Goal: Task Accomplishment & Management: Use online tool/utility

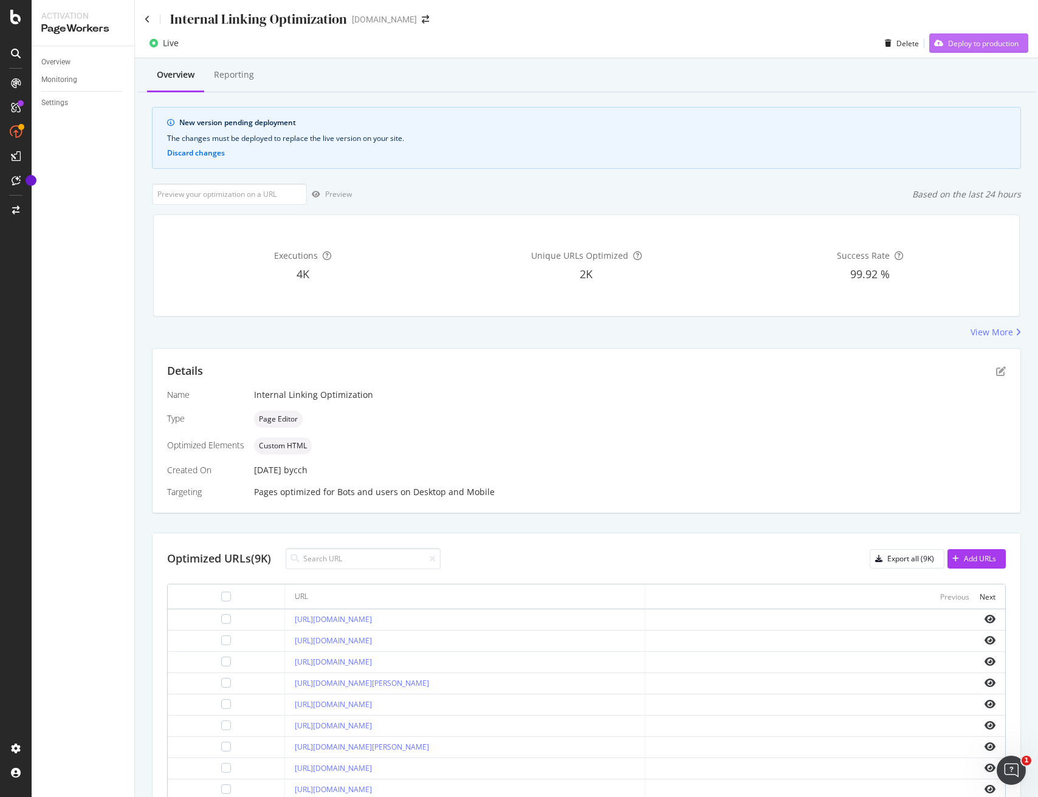
click at [962, 40] on div "Deploy to production" at bounding box center [983, 43] width 70 height 10
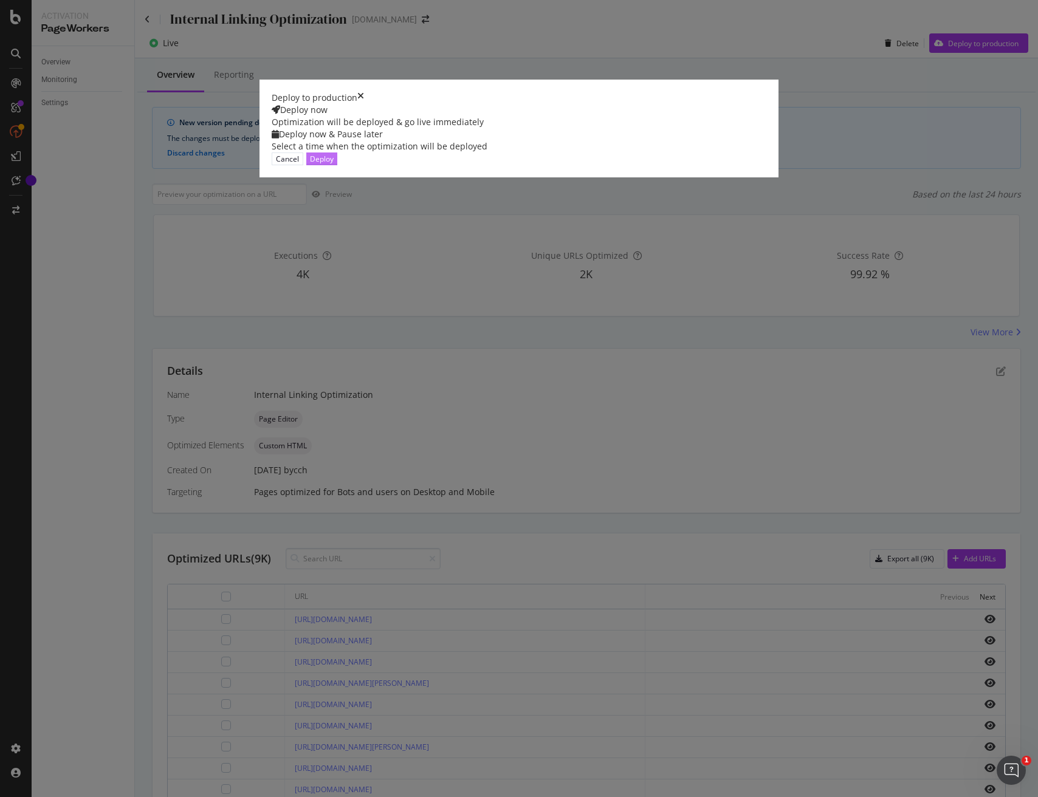
click at [334, 164] on div "Deploy" at bounding box center [322, 159] width 24 height 10
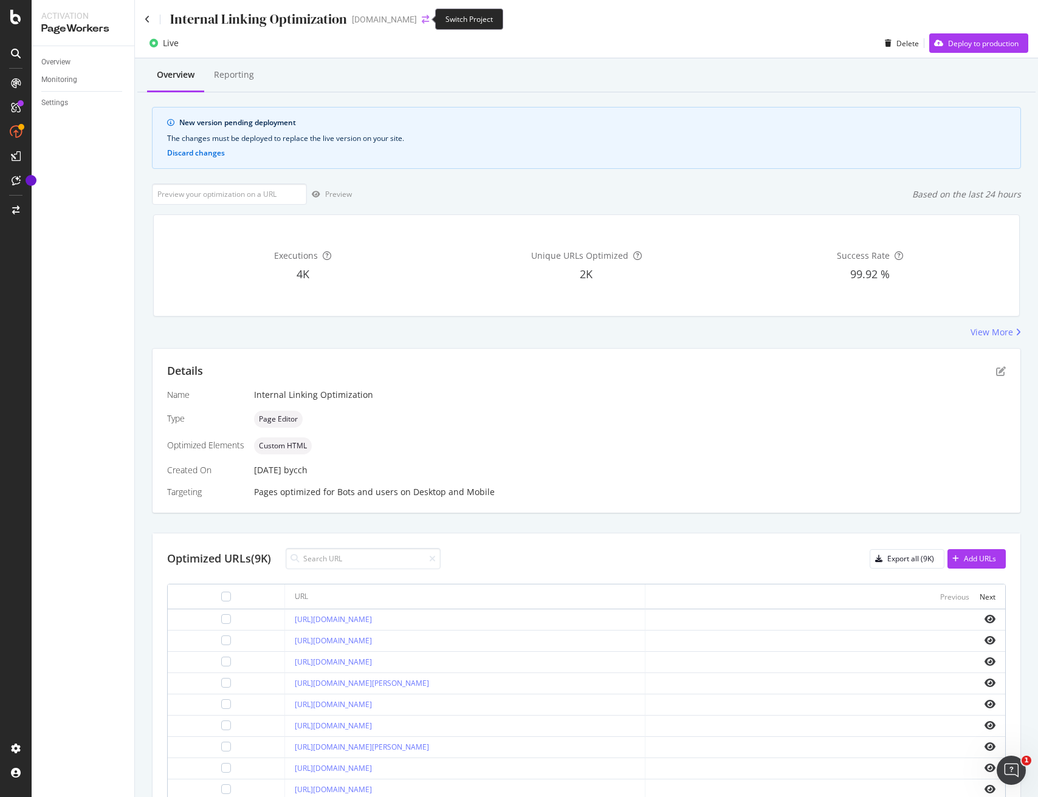
click at [423, 18] on icon "arrow-right-arrow-left" at bounding box center [425, 19] width 7 height 9
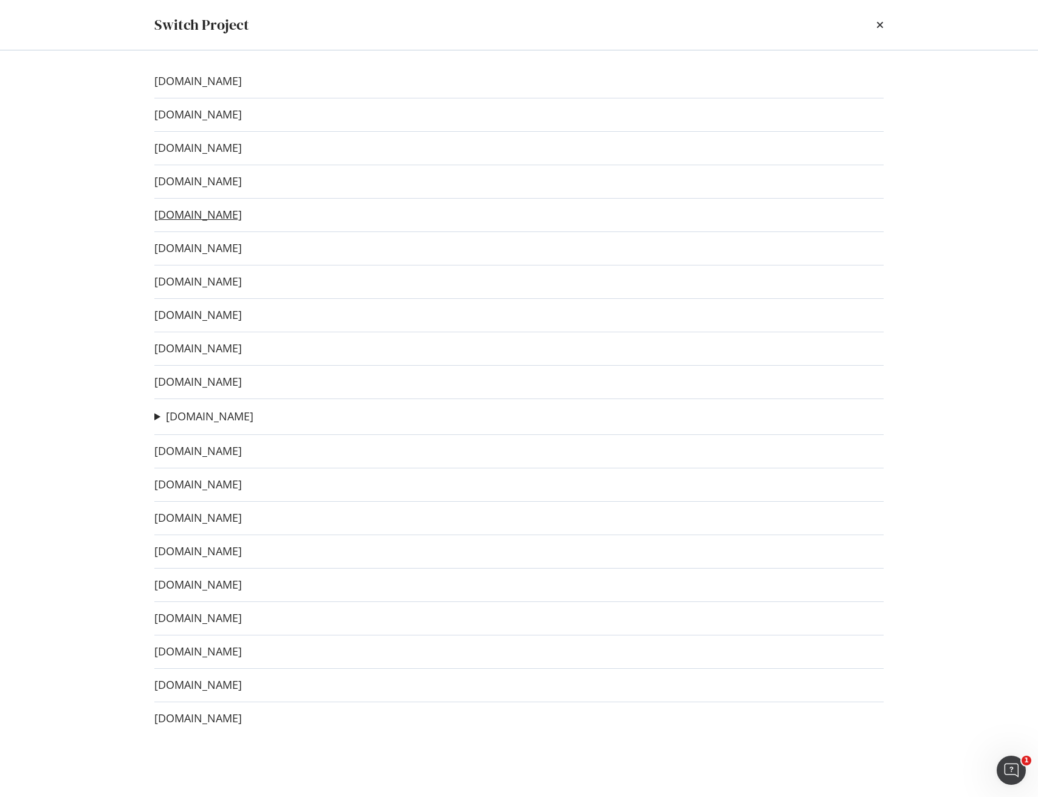
click at [184, 218] on link "www.sephora.de" at bounding box center [197, 214] width 87 height 13
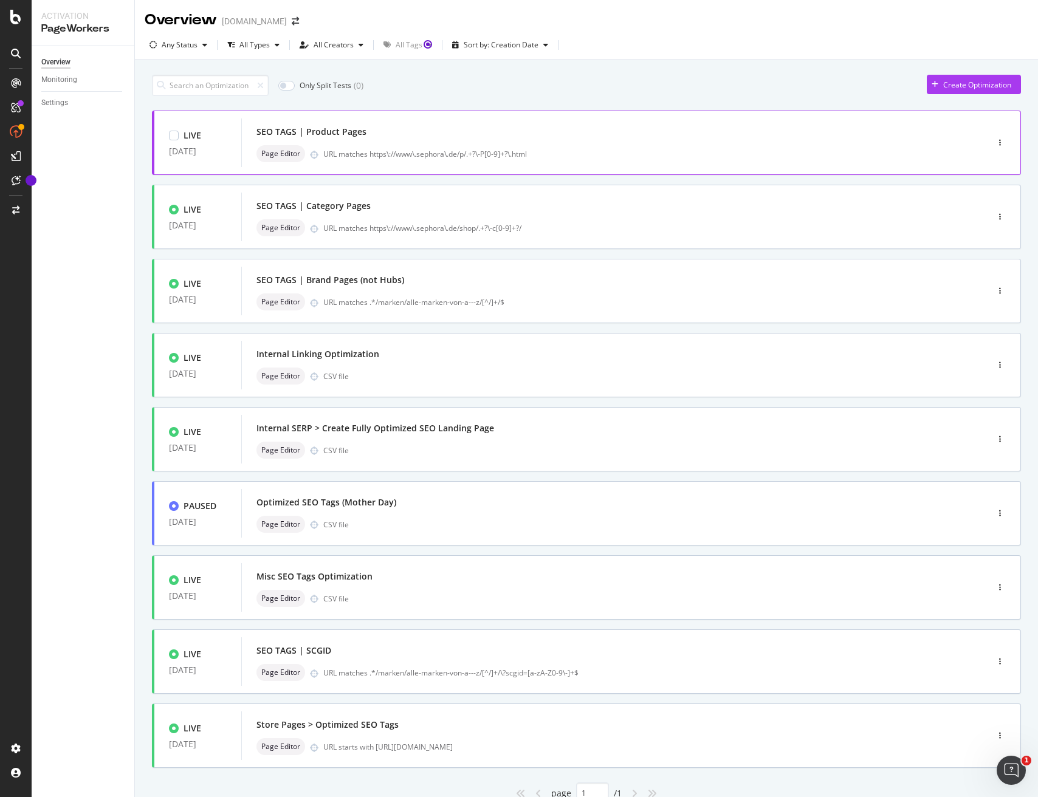
click at [587, 136] on div "SEO TAGS | Product Pages" at bounding box center [595, 131] width 679 height 17
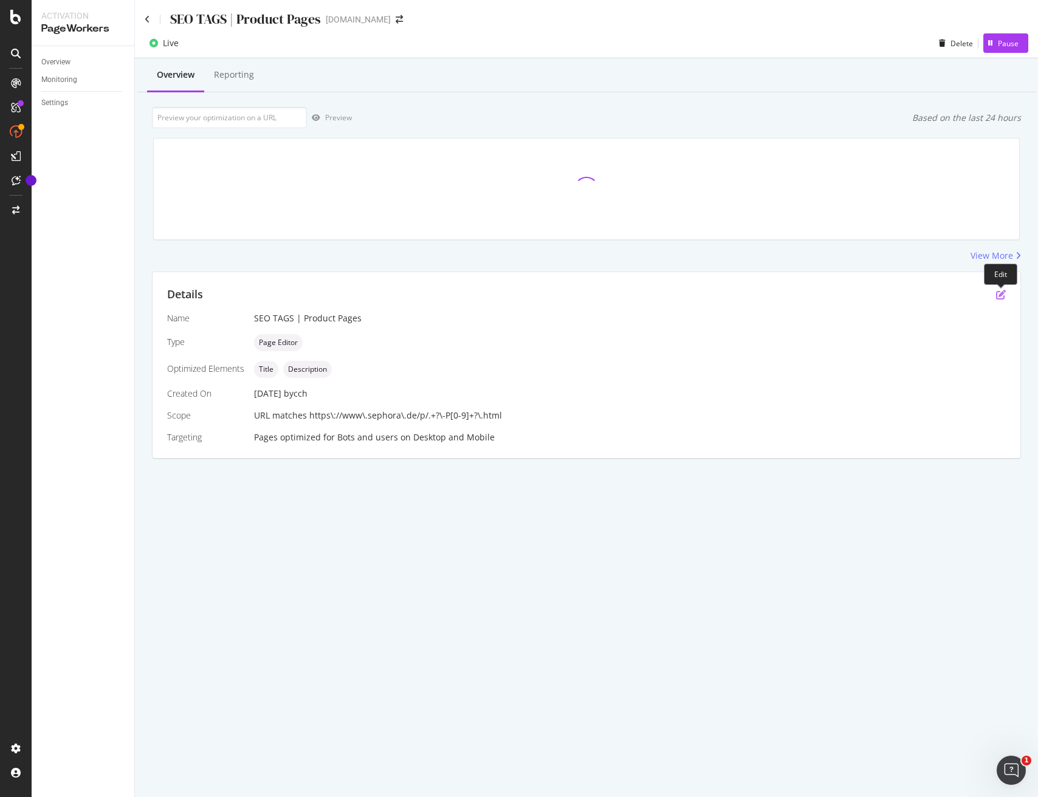
click at [1001, 296] on icon "pen-to-square" at bounding box center [1001, 295] width 10 height 10
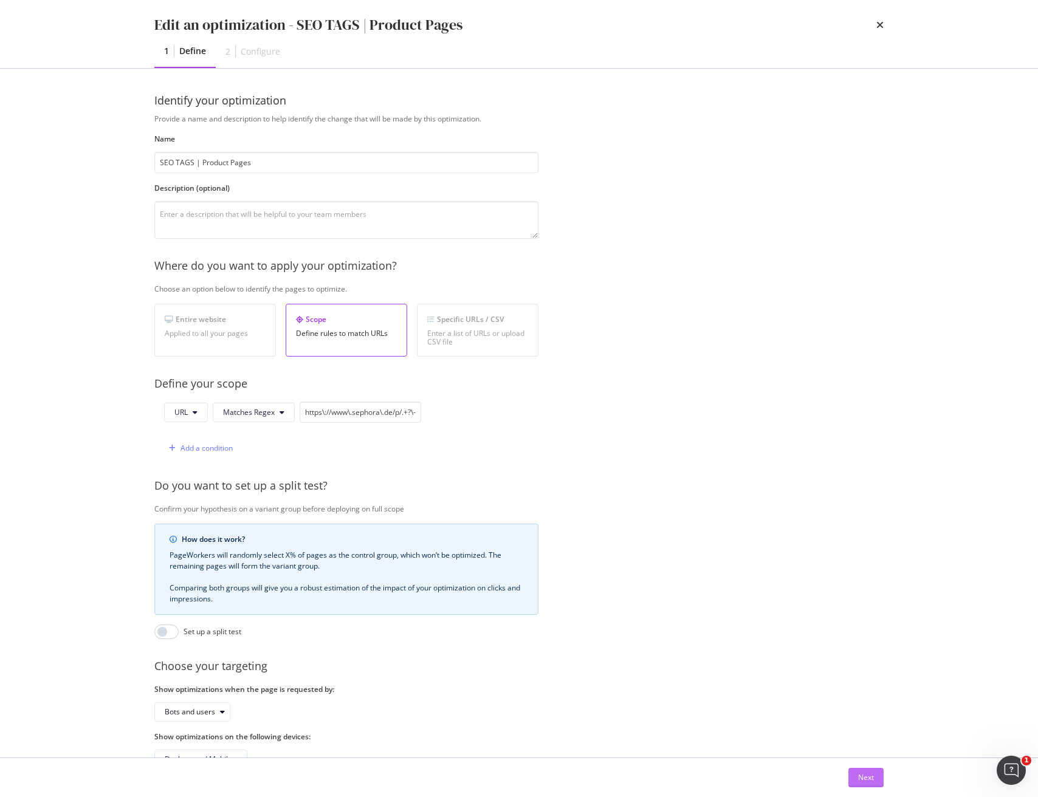
click at [879, 779] on button "Next" at bounding box center [865, 777] width 35 height 19
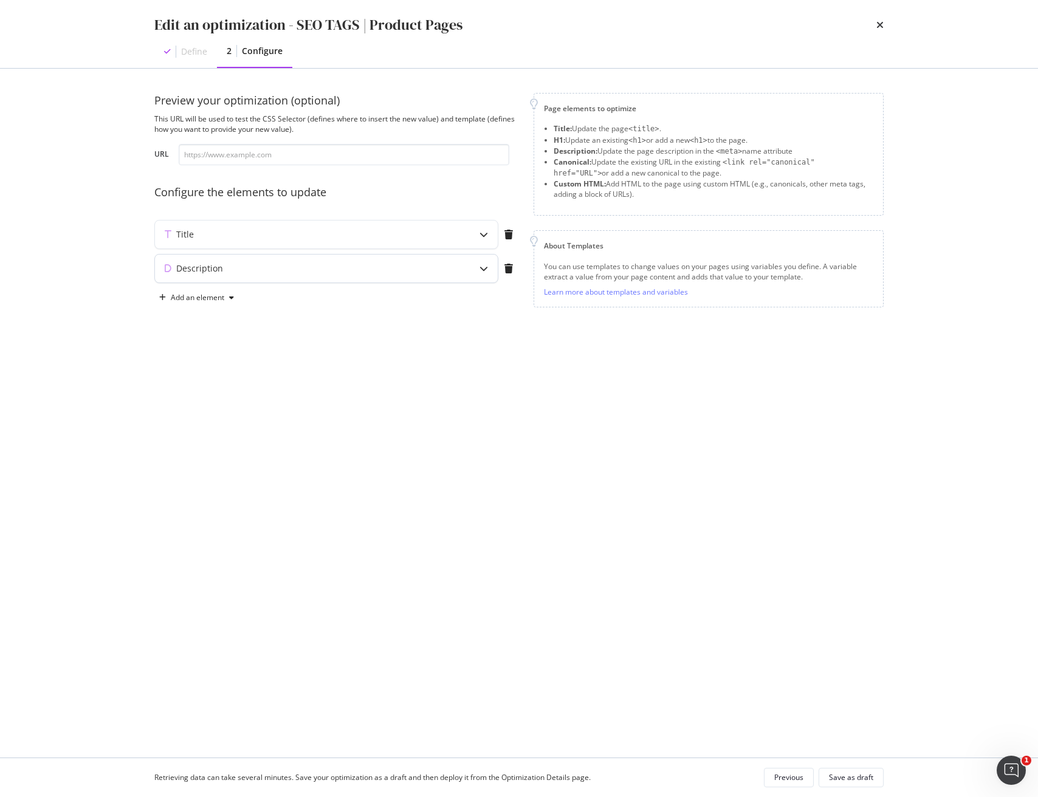
click at [488, 263] on div "modal" at bounding box center [484, 269] width 28 height 28
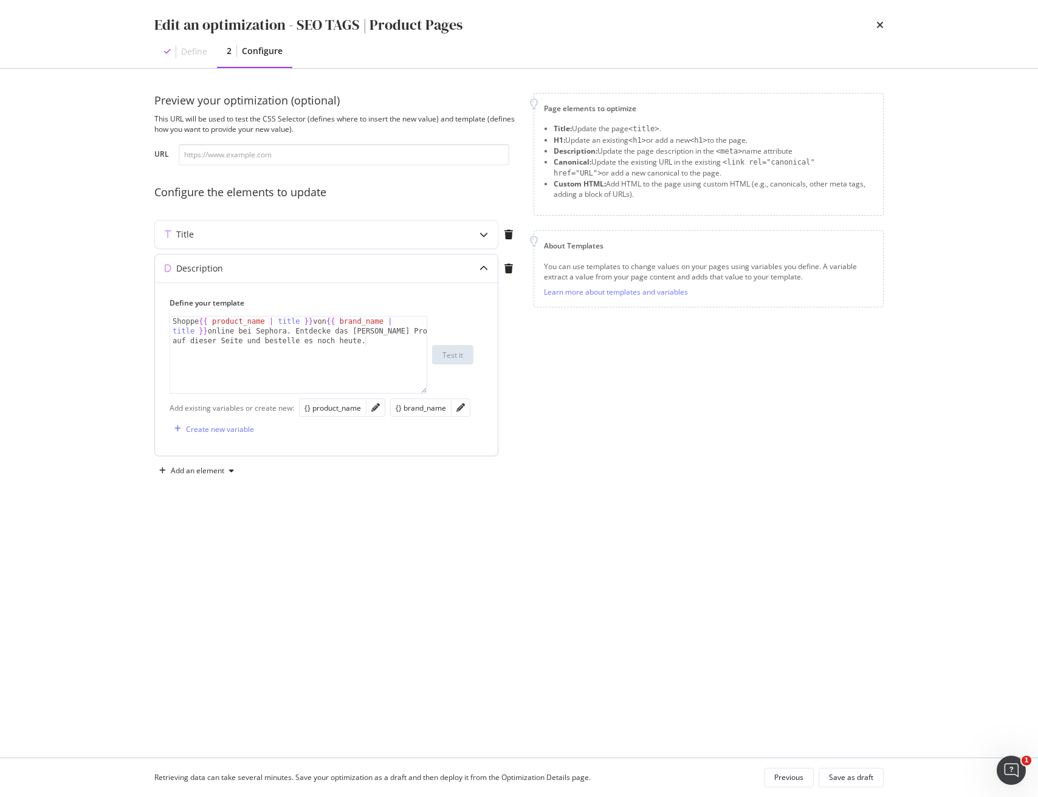
type textarea "Shoppe {{ product_name | title }} von {{ brand_name | title }} online bei Sepho…"
drag, startPoint x: 368, startPoint y: 342, endPoint x: 210, endPoint y: 331, distance: 158.3
click at [210, 331] on div "Shoppe {{ product_name | title }} von {{ brand_name | title }} online bei Sepho…" at bounding box center [298, 384] width 256 height 135
click at [237, 329] on div "Shoppe {{ product_name | title }} von {{ brand_name | title }} online bei Sepho…" at bounding box center [298, 384] width 256 height 135
click at [482, 238] on icon "modal" at bounding box center [483, 234] width 9 height 9
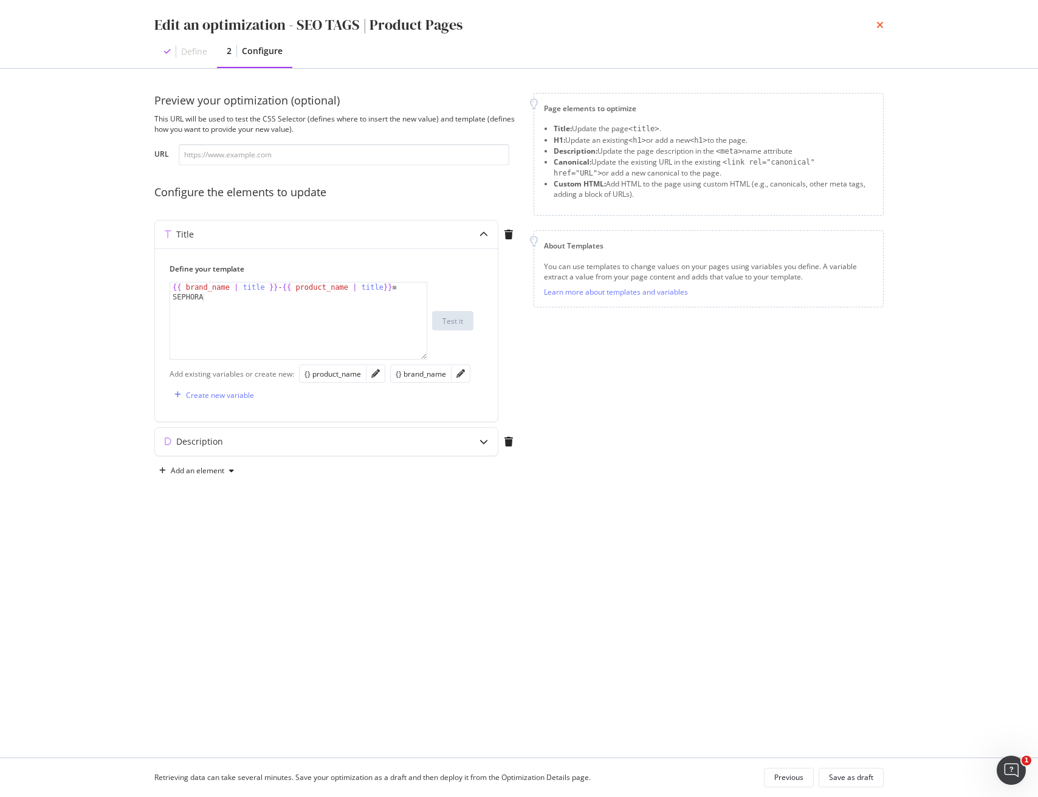
click at [879, 26] on icon "times" at bounding box center [879, 25] width 7 height 10
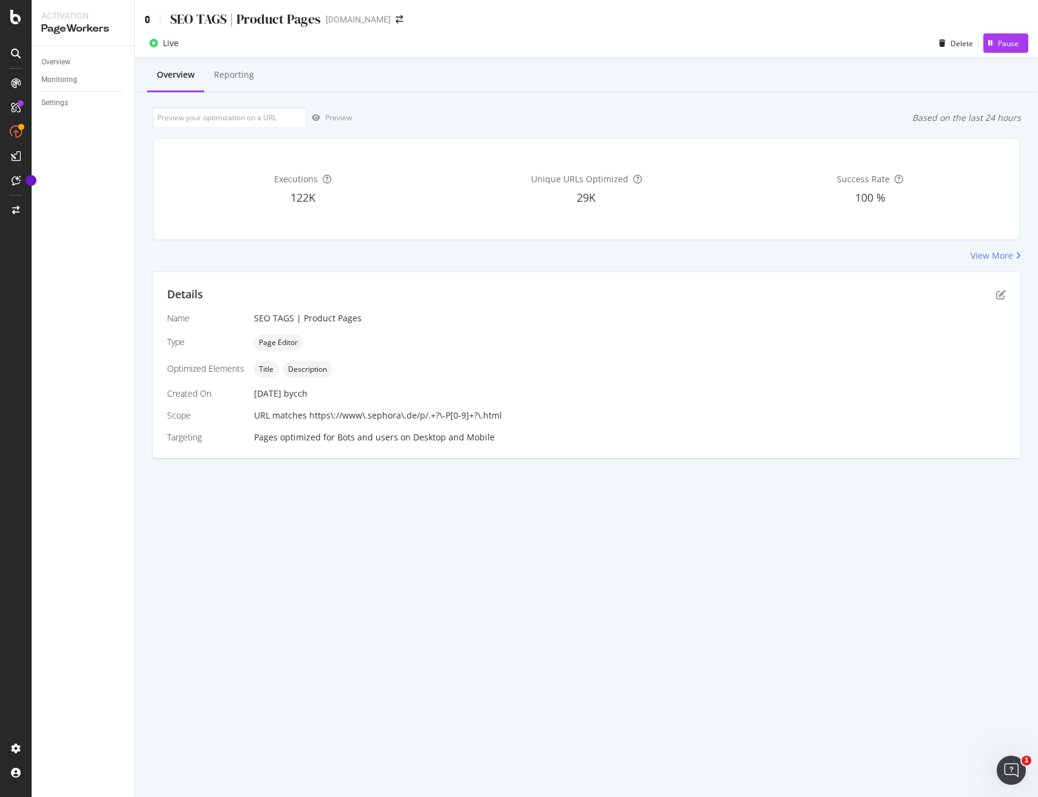
click at [148, 15] on icon at bounding box center [147, 19] width 5 height 9
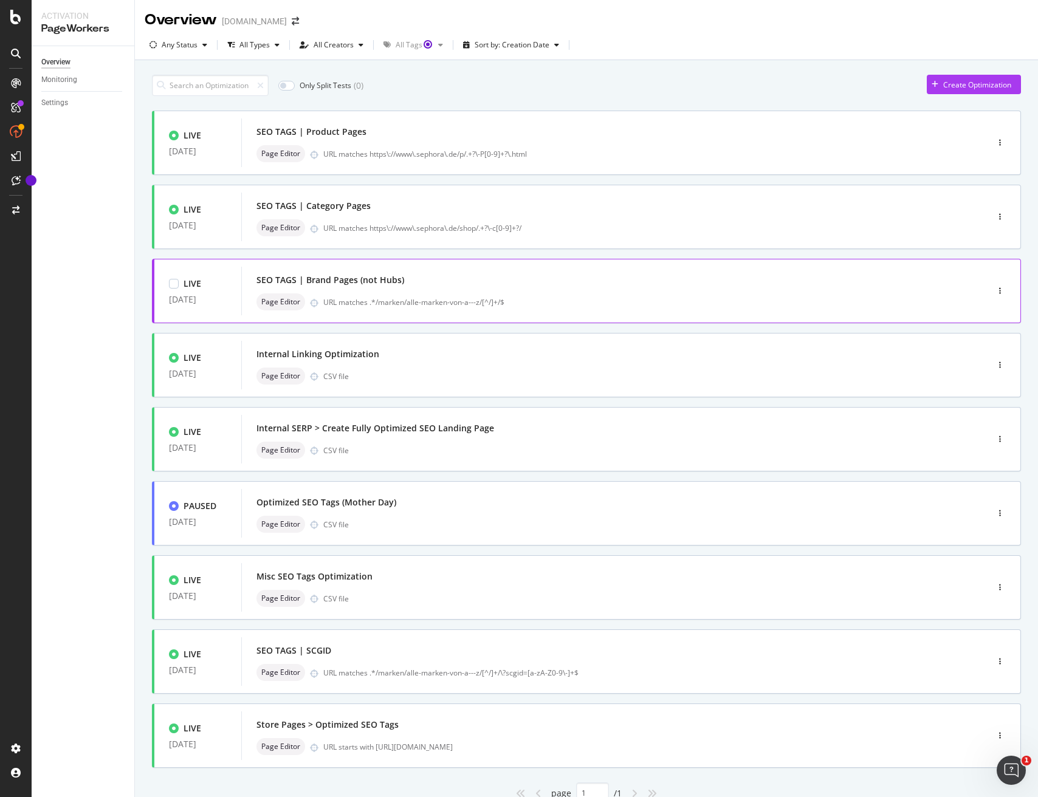
click at [618, 290] on div "SEO TAGS | Brand Pages (not Hubs) Page Editor URL matches .*/marken/alle-marken…" at bounding box center [595, 291] width 679 height 39
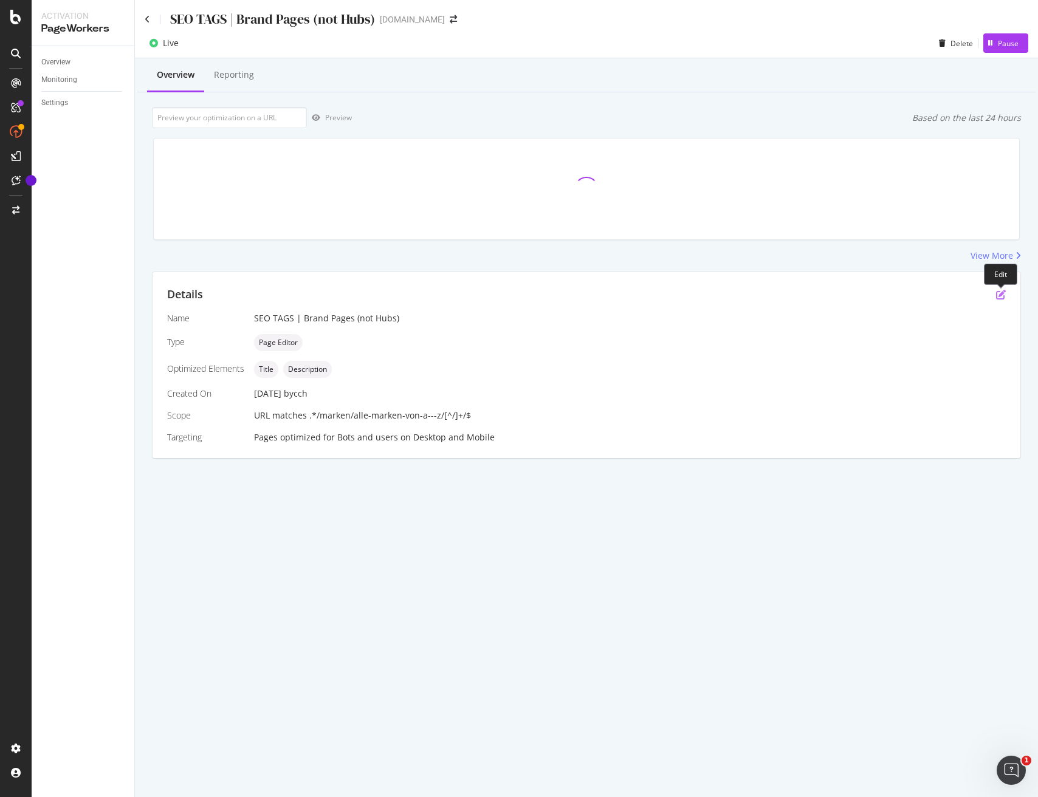
click at [998, 296] on icon "pen-to-square" at bounding box center [1001, 295] width 10 height 10
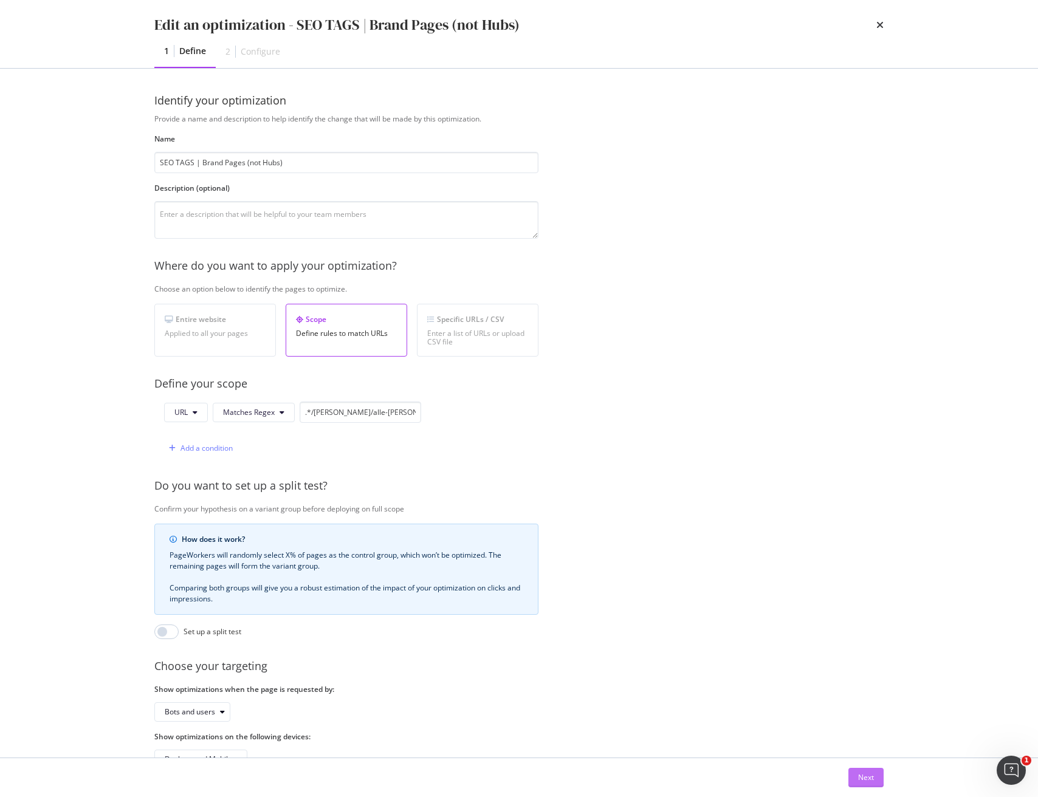
drag, startPoint x: 847, startPoint y: 774, endPoint x: 857, endPoint y: 776, distance: 10.5
click at [848, 774] on div "Next" at bounding box center [865, 777] width 35 height 19
click at [860, 776] on div "Next" at bounding box center [866, 777] width 16 height 10
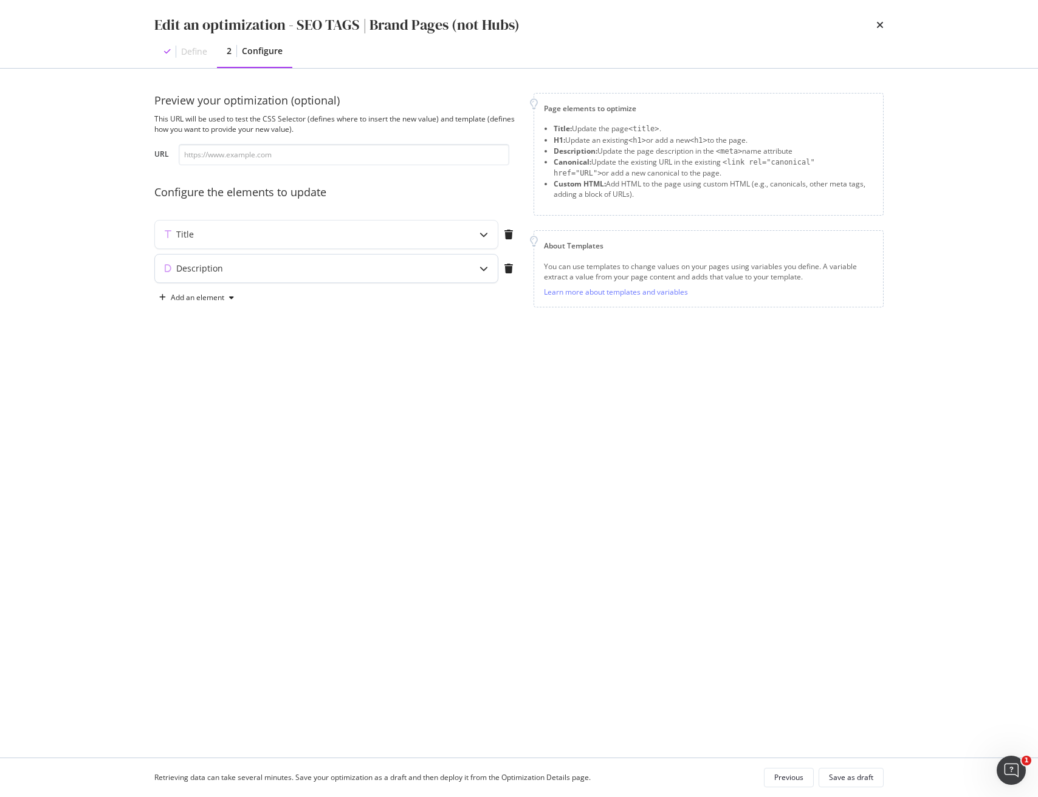
click at [462, 269] on div "Description" at bounding box center [326, 269] width 343 height 28
type textarea "Entdecke {{ brand_name | title }} bei Sephora. Wähle aus dem breiten Sortiment …"
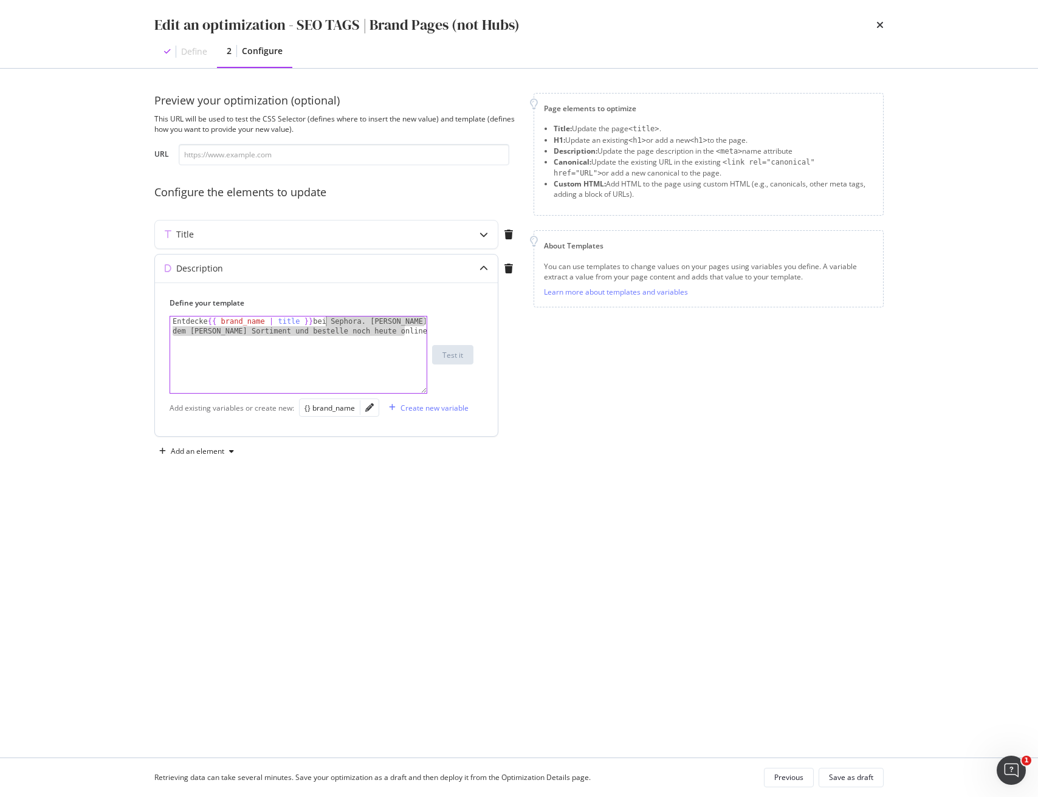
drag, startPoint x: 399, startPoint y: 329, endPoint x: 336, endPoint y: 329, distance: 62.6
click at [324, 322] on div "Entdecke {{ brand_name | title }} bei Sephora. Wähle aus dem breiten Sortiment …" at bounding box center [298, 374] width 256 height 115
click at [365, 368] on div "Entdecke {{ brand_name | title }} bei Sephora. Wähle aus dem breiten Sortiment …" at bounding box center [298, 374] width 256 height 115
click at [299, 241] on div "Title" at bounding box center [326, 235] width 343 height 28
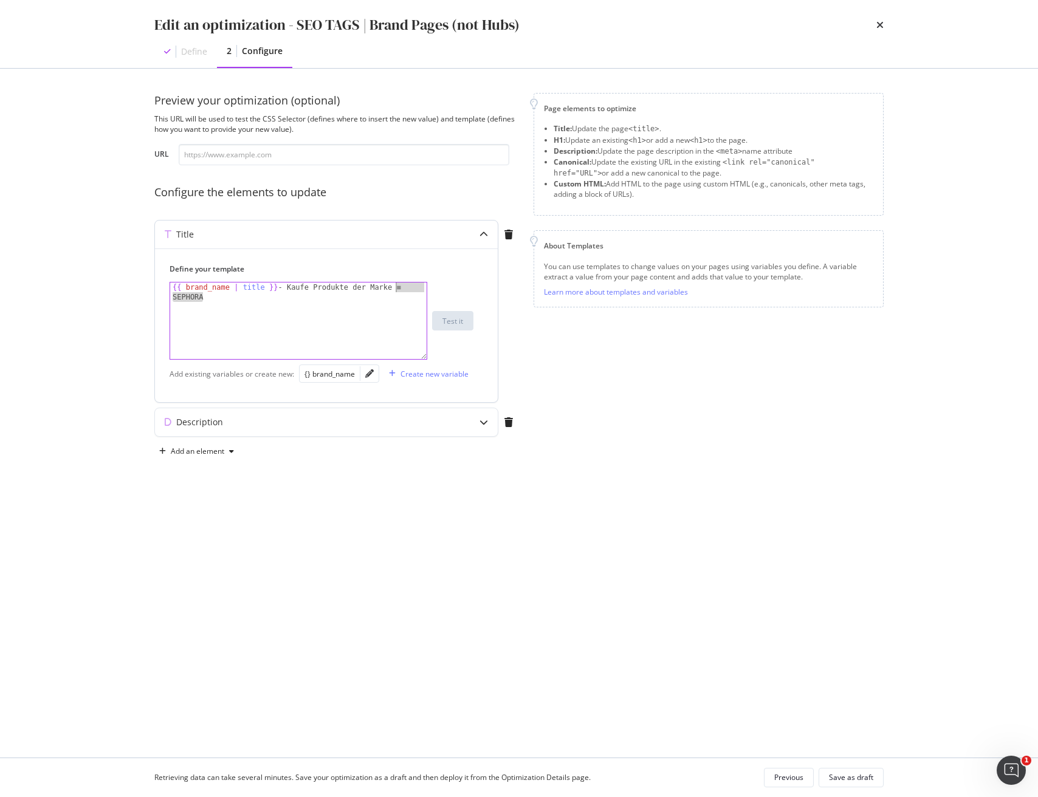
drag, startPoint x: 394, startPoint y: 296, endPoint x: 405, endPoint y: 293, distance: 11.3
click at [397, 289] on div "{{ brand_name | title }} - Kaufe Produkte der Marke ≡ SEPHORA" at bounding box center [298, 335] width 256 height 106
type textarea "{{ brand_name | title }} - Kaufe Produkte der Marke"
click at [846, 778] on div "Save as draft" at bounding box center [851, 777] width 44 height 10
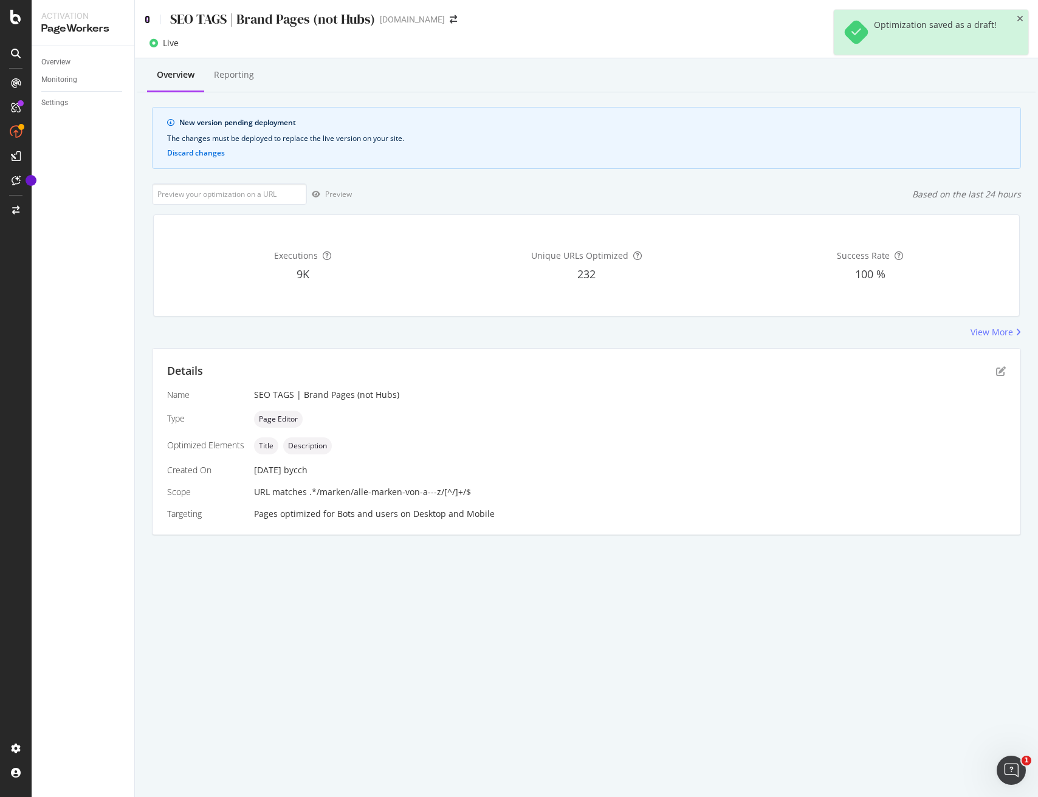
click at [146, 23] on icon at bounding box center [147, 19] width 5 height 9
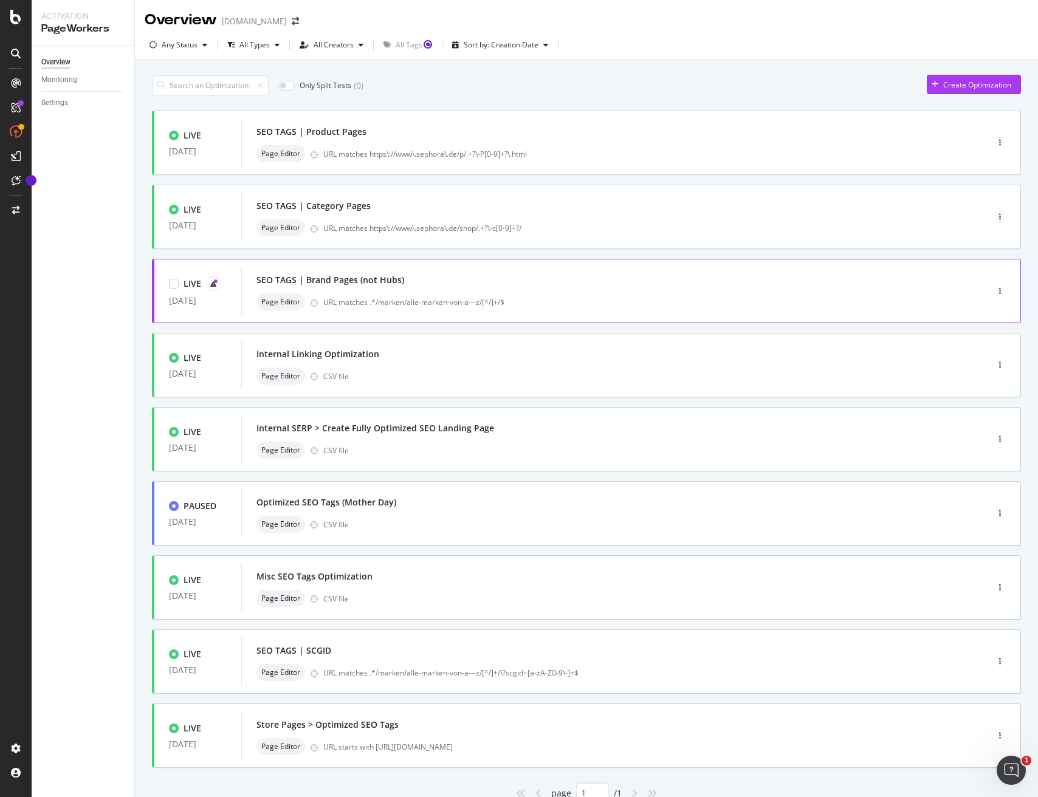
click at [620, 279] on div "SEO TAGS | Brand Pages (not Hubs)" at bounding box center [595, 280] width 679 height 17
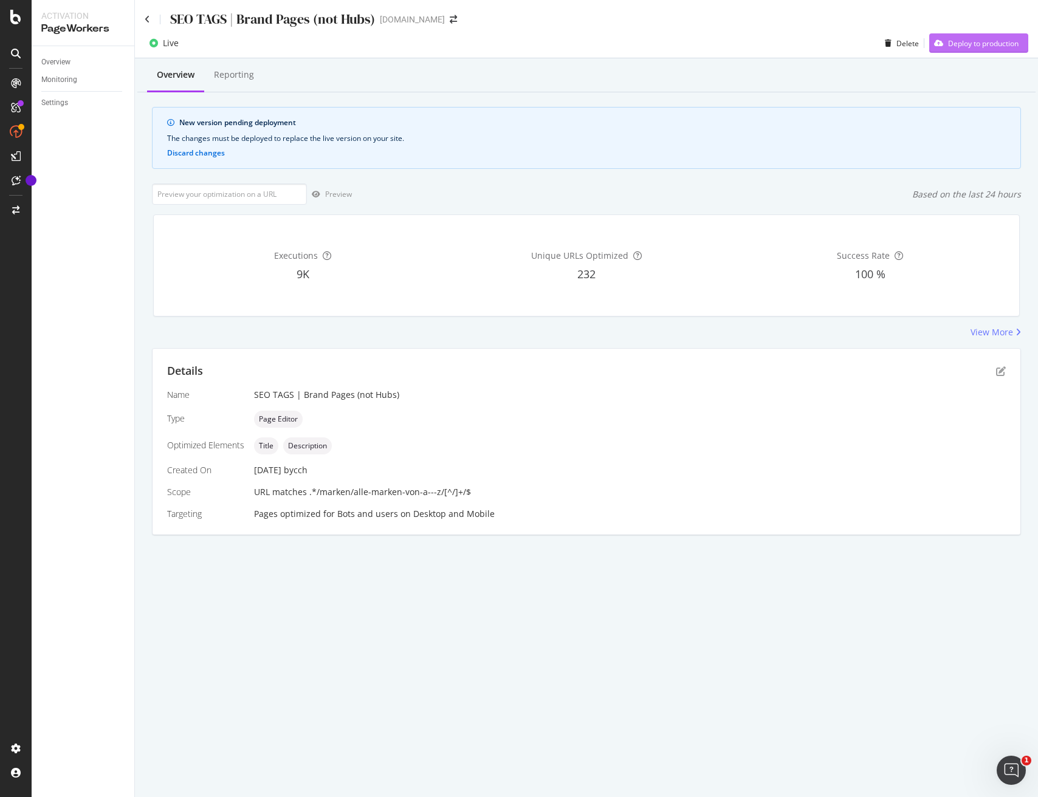
click at [995, 44] on div "Deploy to production" at bounding box center [983, 43] width 70 height 10
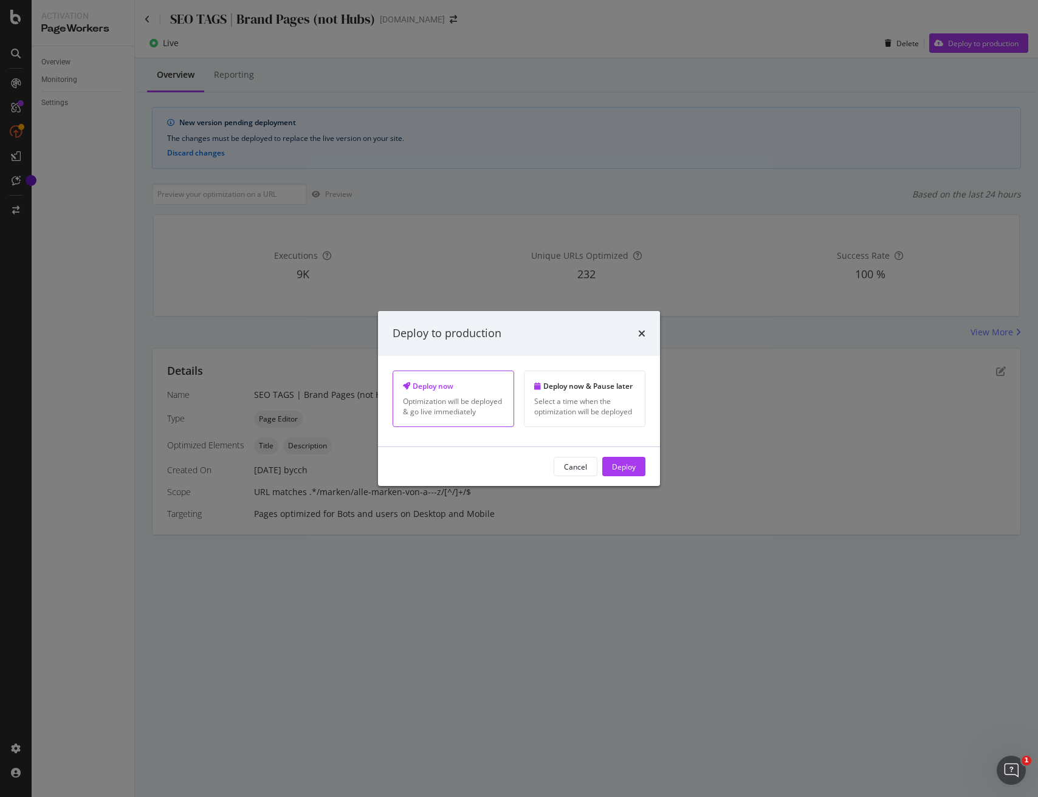
click at [631, 464] on div "Deploy" at bounding box center [624, 466] width 24 height 10
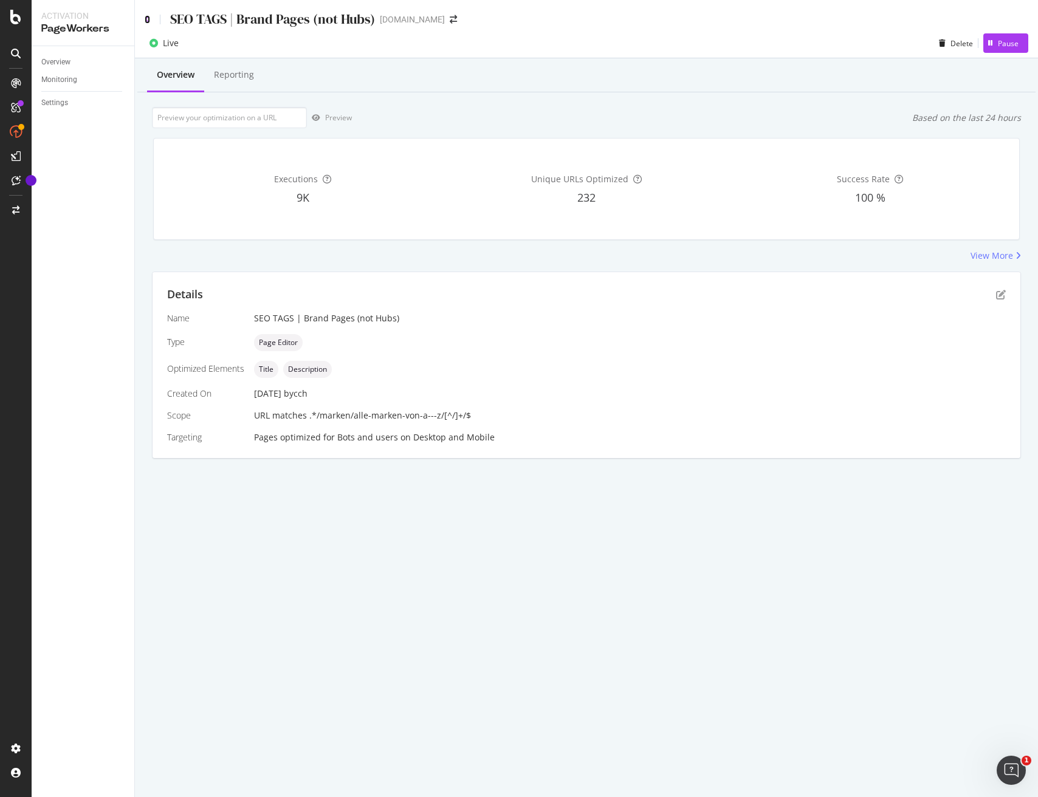
click at [148, 19] on icon at bounding box center [147, 19] width 5 height 9
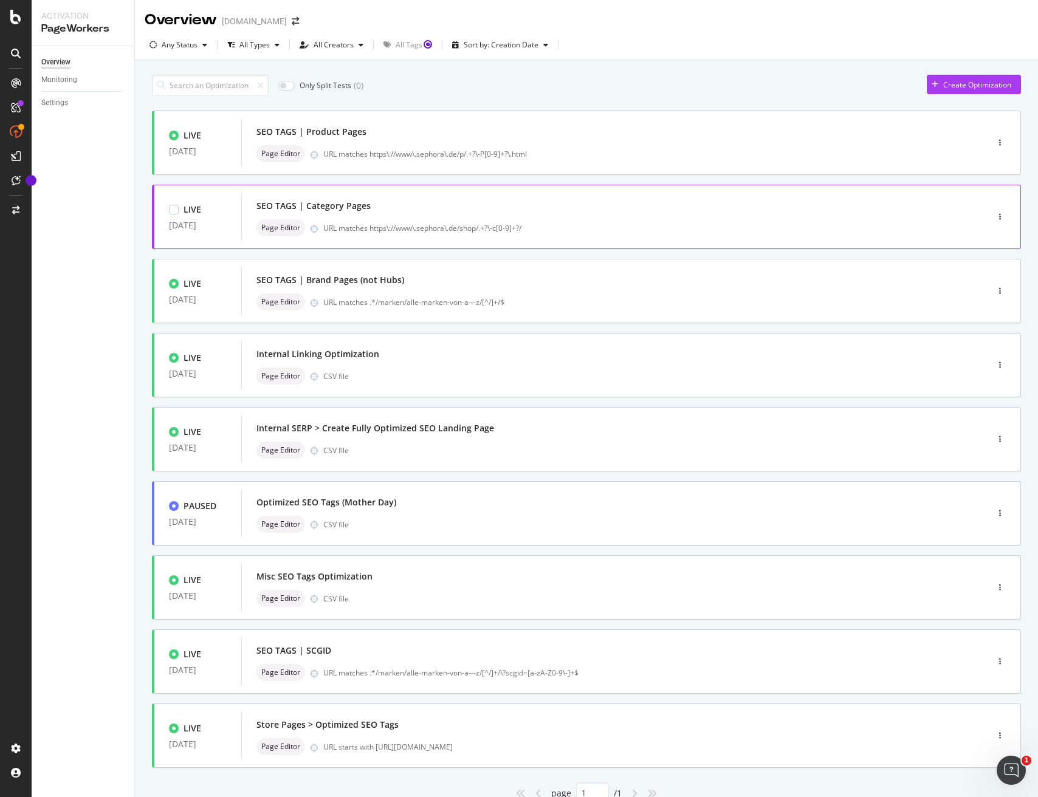
click at [392, 214] on div "SEO TAGS | Category Pages" at bounding box center [595, 205] width 679 height 17
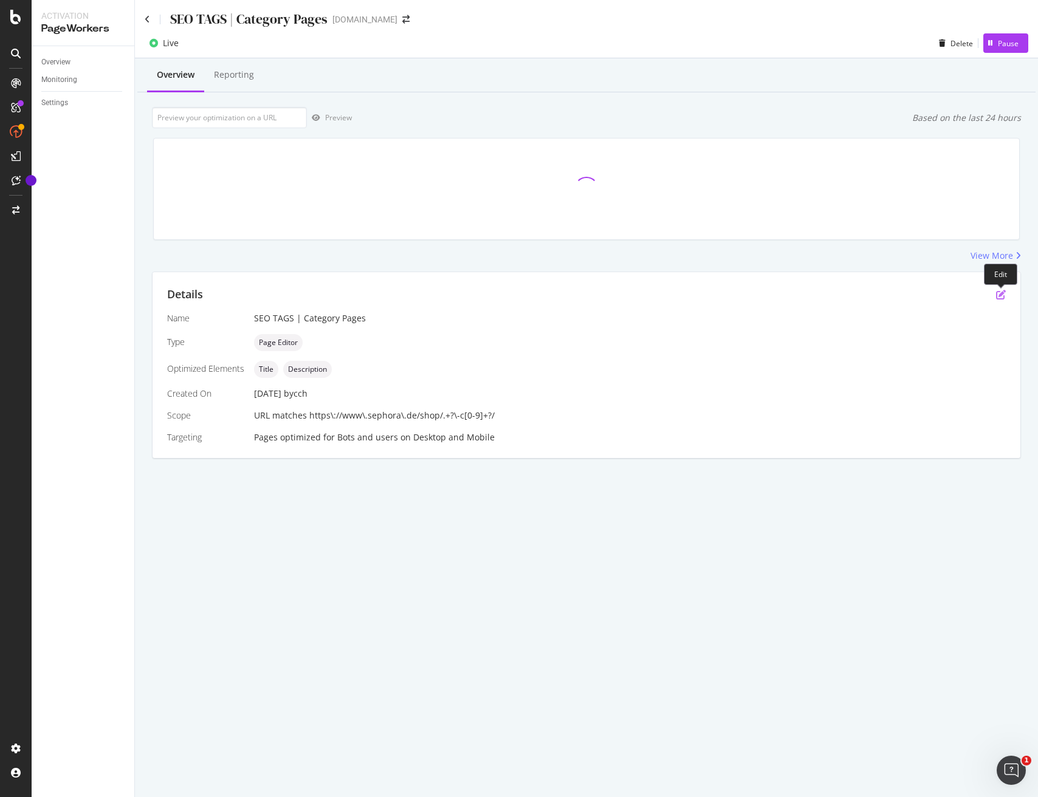
click at [1004, 292] on icon "pen-to-square" at bounding box center [1001, 295] width 10 height 10
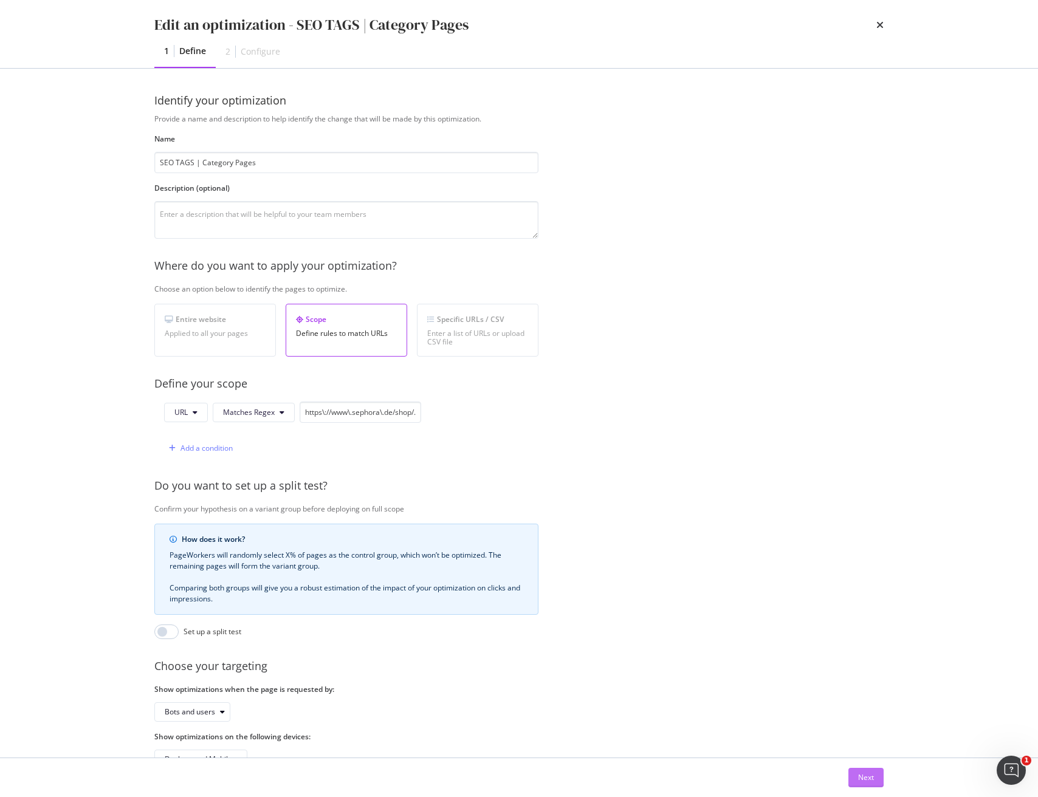
click at [858, 779] on div "Next" at bounding box center [866, 777] width 16 height 10
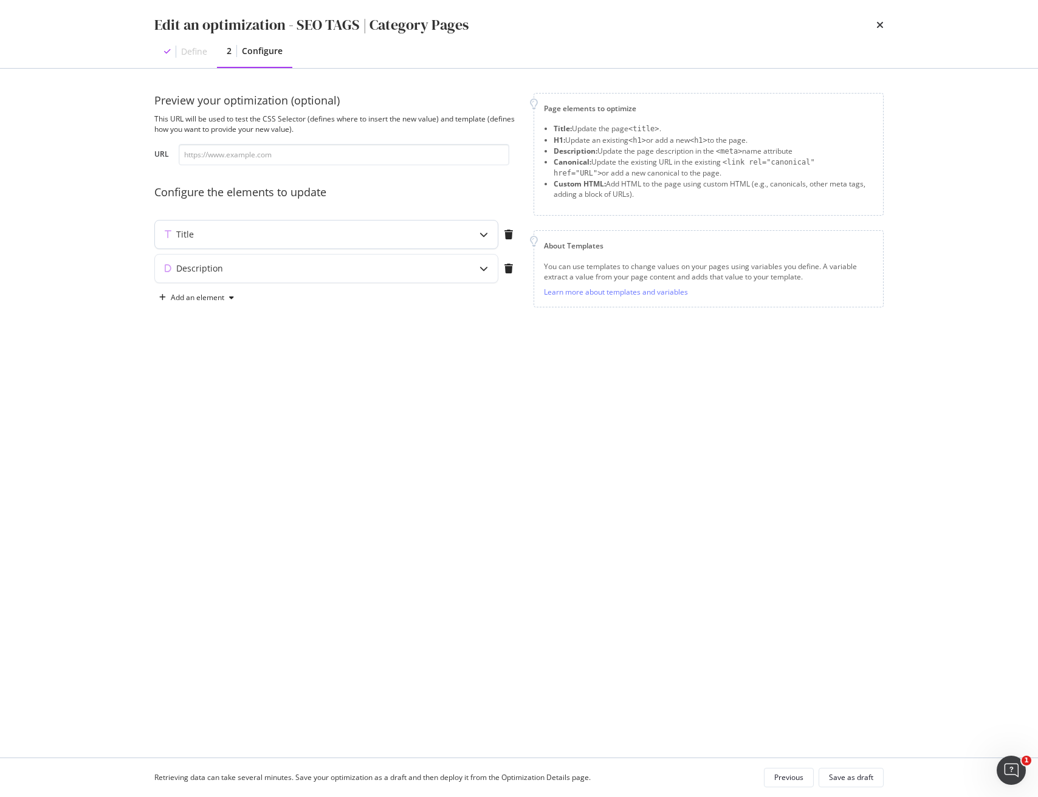
click at [436, 247] on div "Title" at bounding box center [326, 235] width 343 height 28
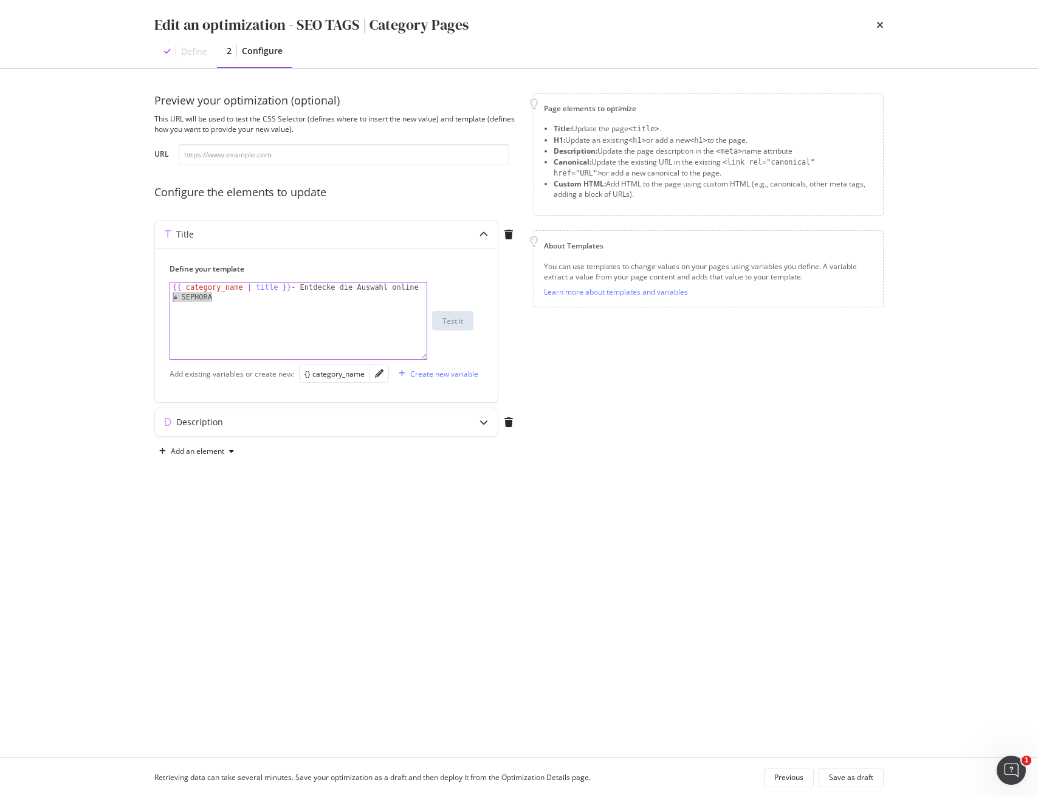
drag, startPoint x: 256, startPoint y: 297, endPoint x: 145, endPoint y: 297, distance: 111.2
click at [145, 297] on div "Preview your optimization (optional) This URL will be used to test the CSS Sele…" at bounding box center [519, 413] width 778 height 689
type textarea "{{ category_name | title }} - Entdecke die Auswahl online"
click at [853, 780] on div "Save as draft" at bounding box center [851, 777] width 44 height 10
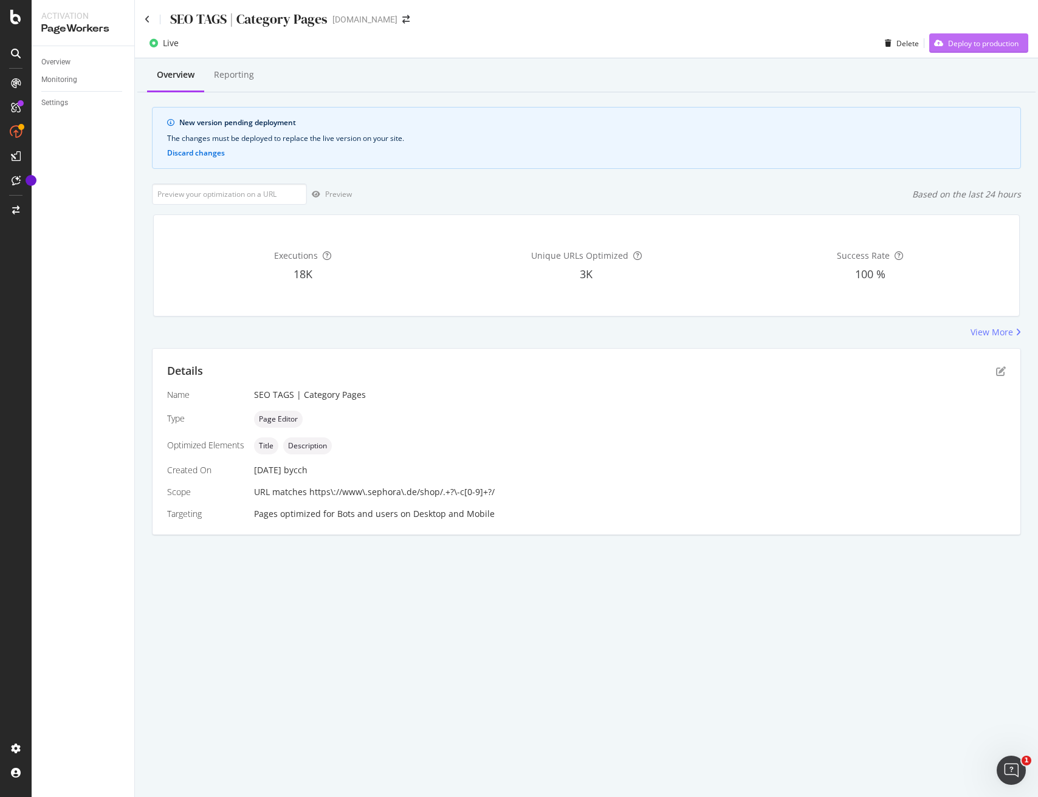
click at [985, 36] on div "Deploy to production" at bounding box center [973, 43] width 89 height 18
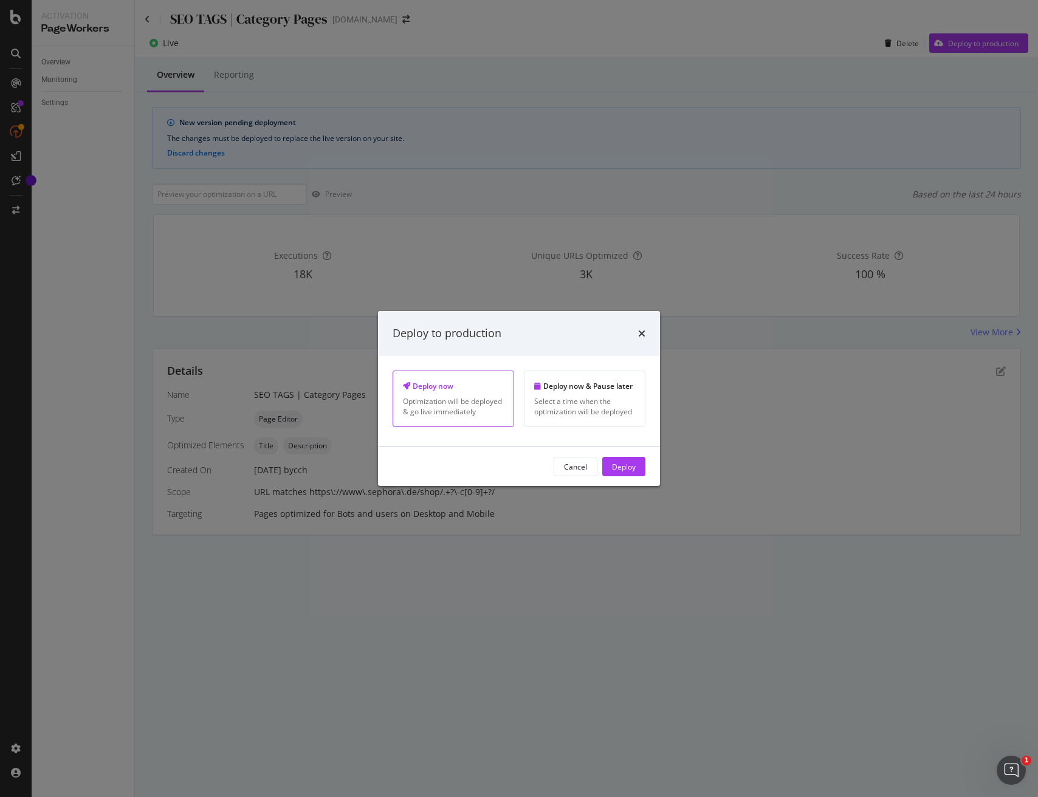
drag, startPoint x: 629, startPoint y: 468, endPoint x: 642, endPoint y: 471, distance: 13.6
click at [629, 468] on div "Deploy" at bounding box center [624, 466] width 24 height 10
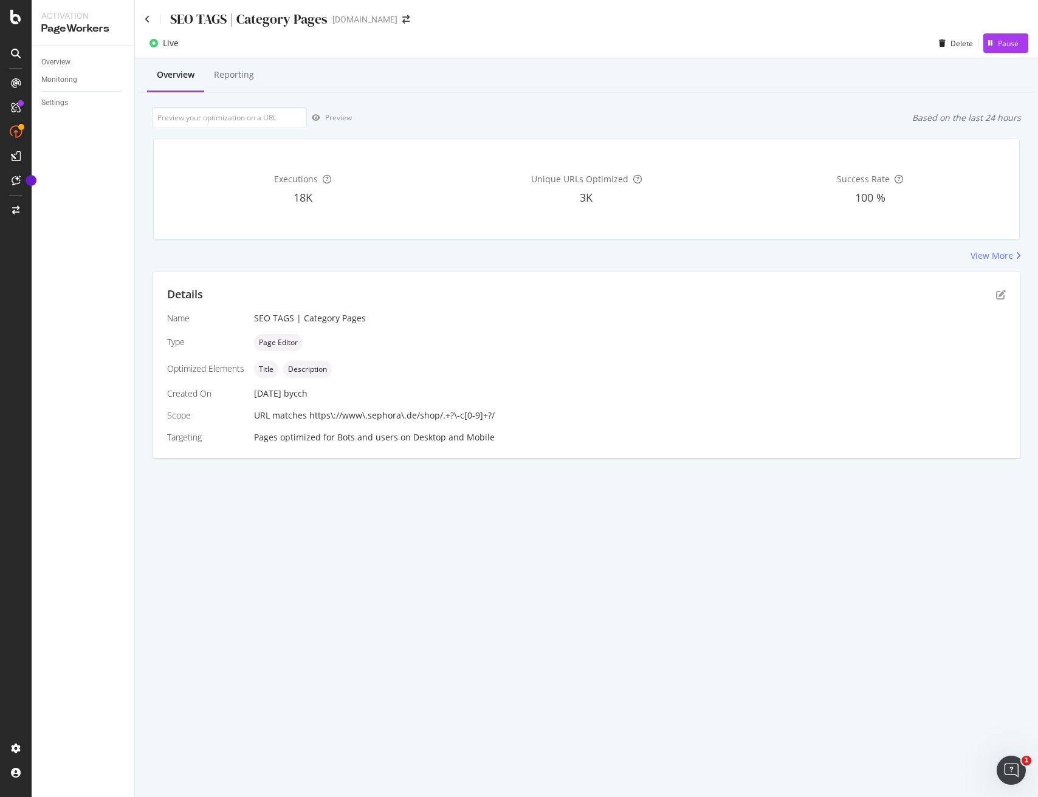
click at [151, 22] on div "SEO TAGS | Category Pages" at bounding box center [236, 19] width 183 height 19
click at [148, 18] on icon at bounding box center [147, 19] width 5 height 9
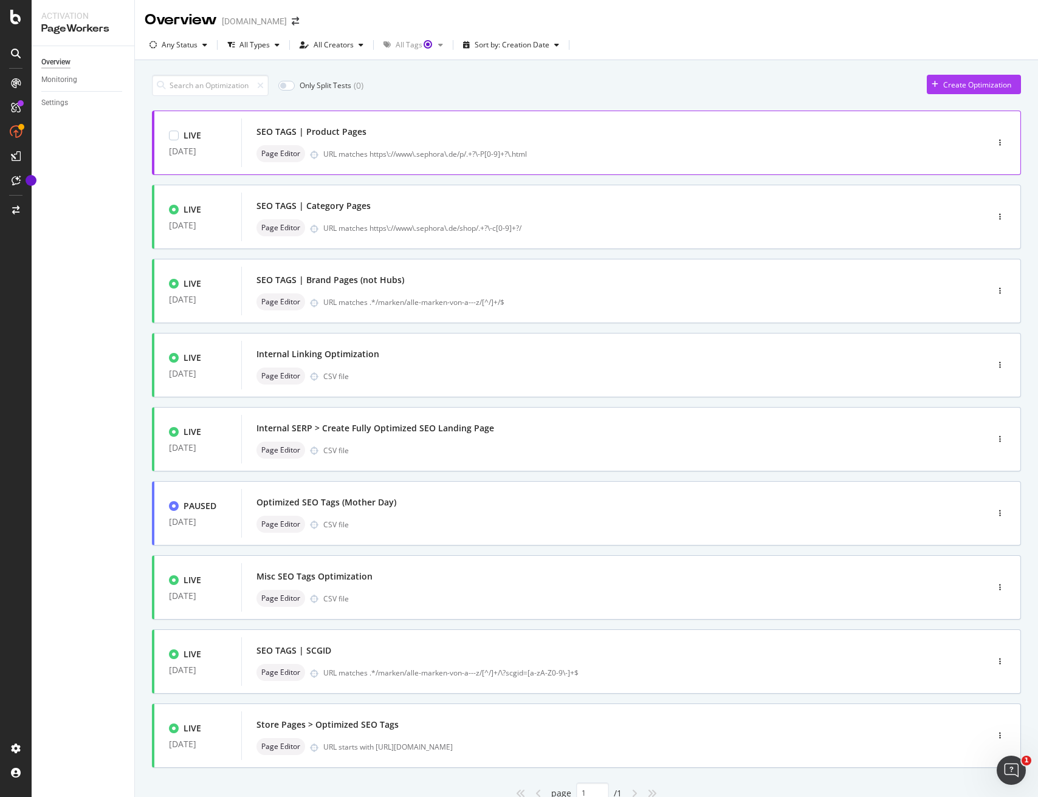
click at [423, 137] on div "SEO TAGS | Product Pages" at bounding box center [595, 131] width 679 height 17
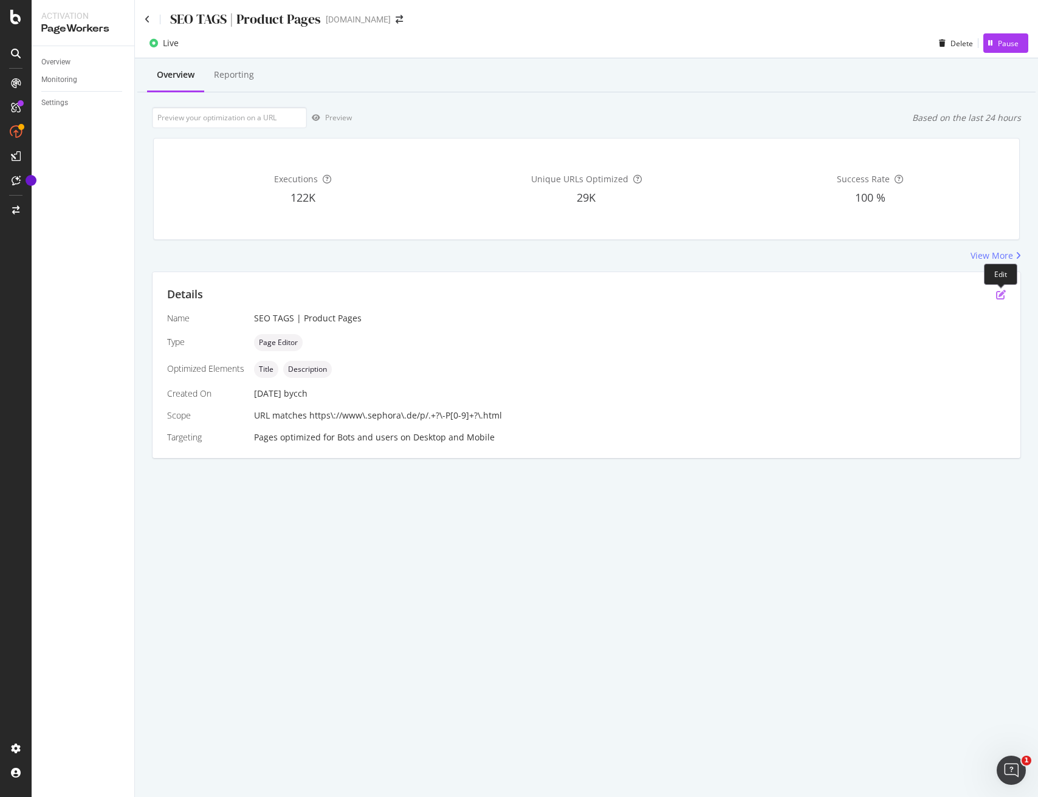
click at [998, 295] on icon "pen-to-square" at bounding box center [1001, 295] width 10 height 10
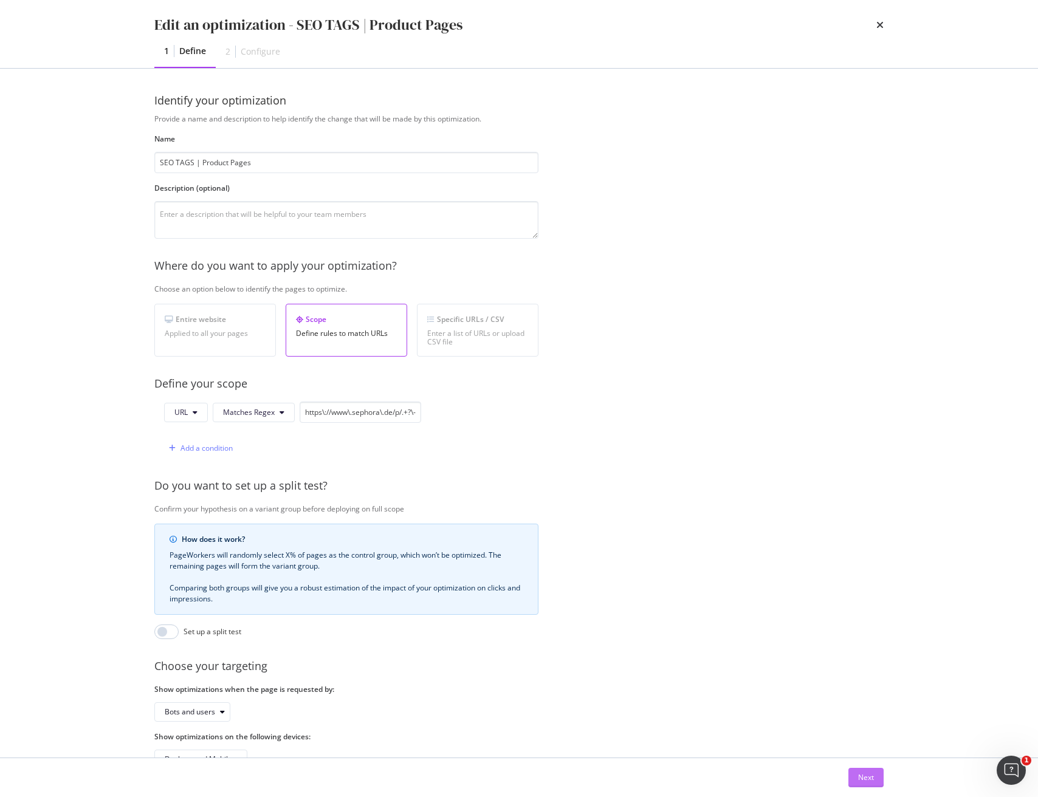
click at [868, 778] on div "Next" at bounding box center [866, 777] width 16 height 10
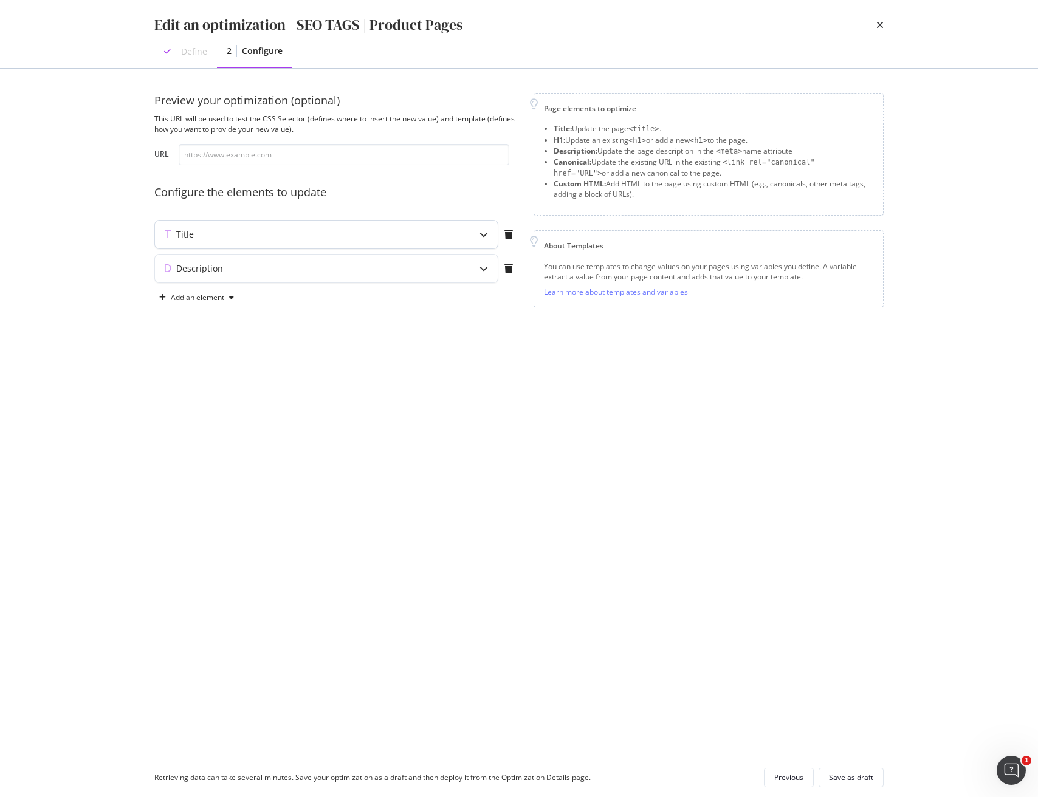
click at [407, 232] on div "Title" at bounding box center [302, 234] width 295 height 12
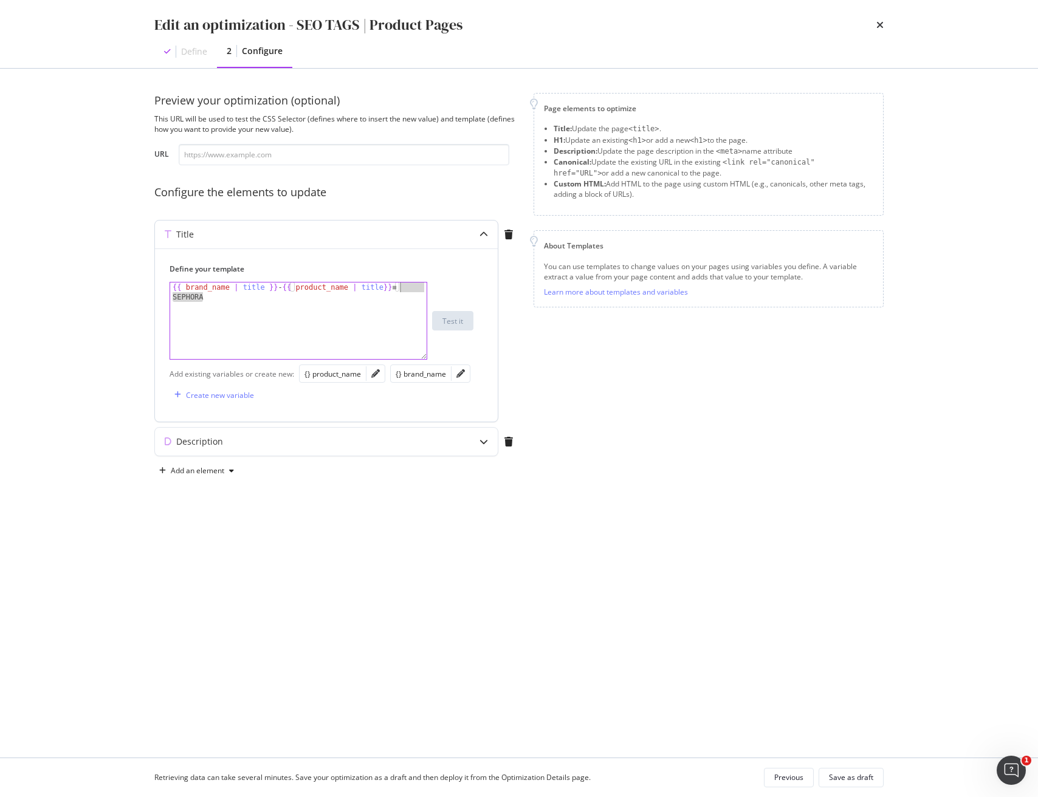
drag, startPoint x: 306, startPoint y: 298, endPoint x: 426, endPoint y: 310, distance: 121.0
click at [402, 289] on div "{{ brand_name | title }} - {{ product_name | title }} ≡ SEPHORA" at bounding box center [298, 339] width 256 height 115
type textarea "{{ brand_name | title }} - {{ product_name | title}}"
click at [845, 779] on div "Save as draft" at bounding box center [851, 777] width 44 height 10
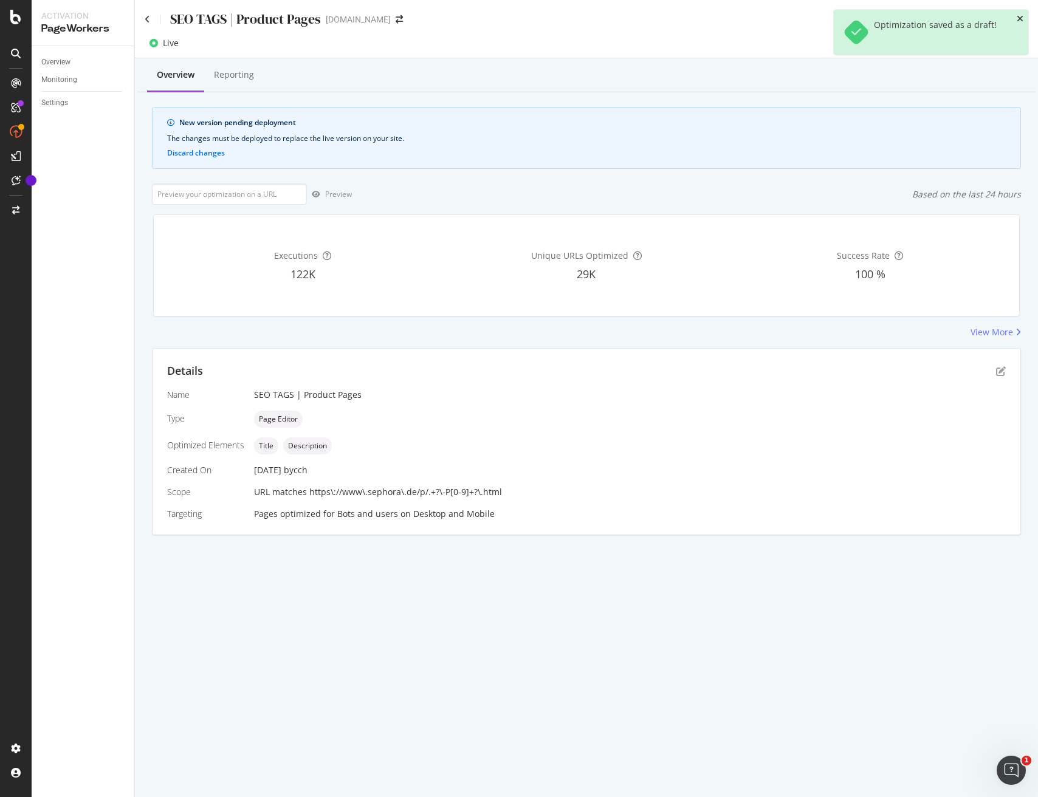
click at [1022, 18] on icon "close toast" at bounding box center [1019, 19] width 7 height 9
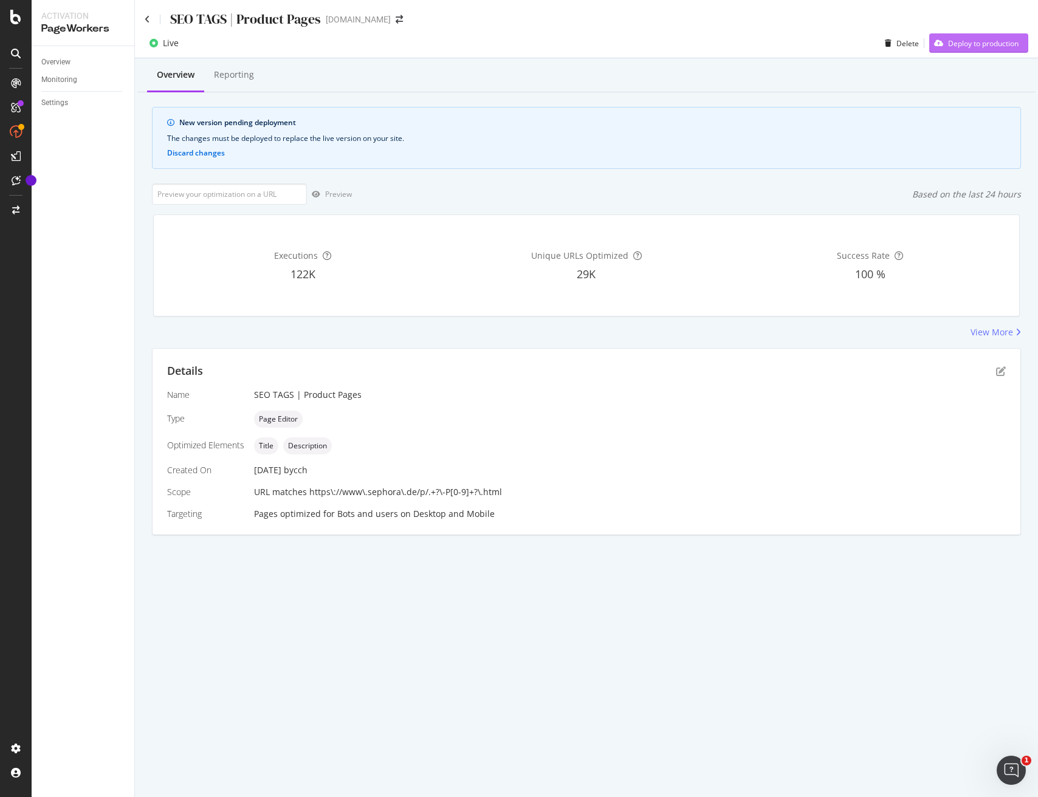
click at [960, 43] on div "Deploy to production" at bounding box center [983, 43] width 70 height 10
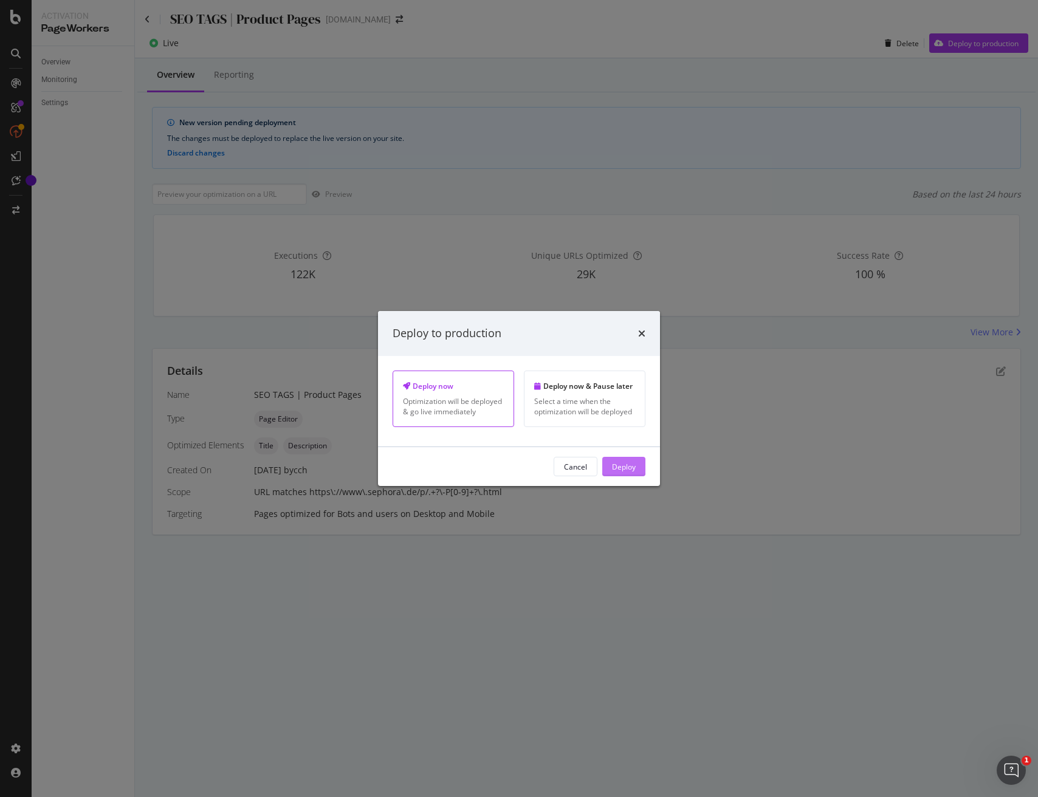
click at [629, 463] on div "Deploy" at bounding box center [624, 466] width 24 height 10
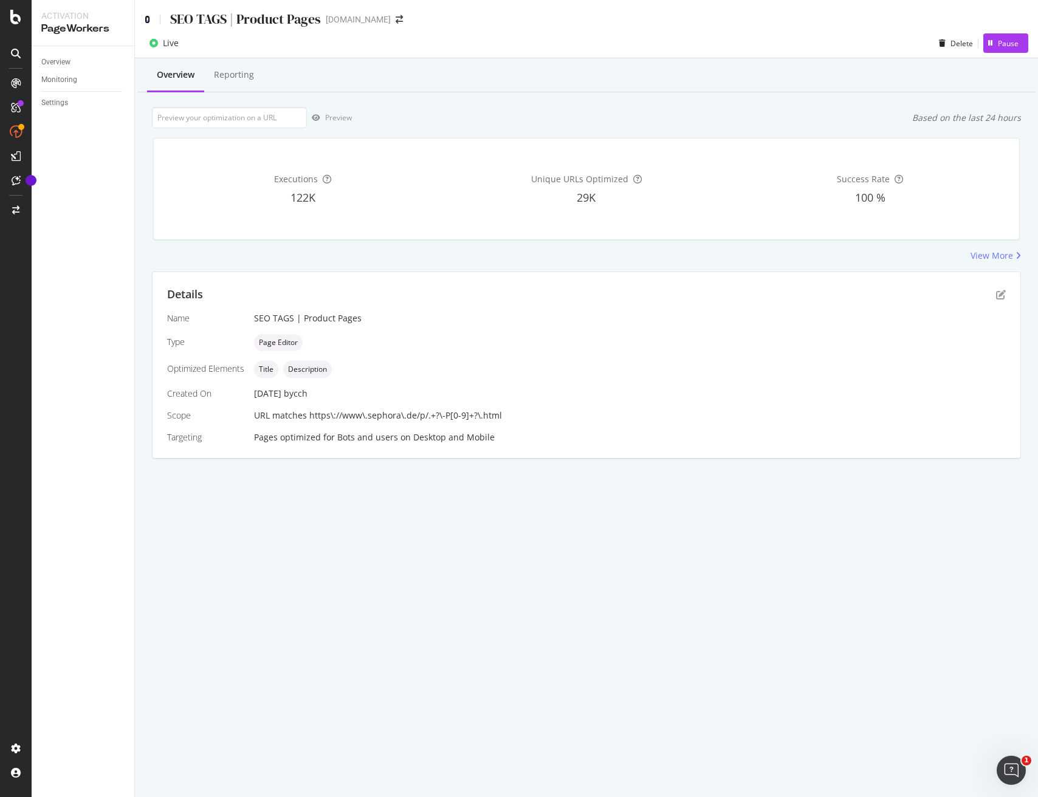
click at [146, 18] on icon at bounding box center [147, 19] width 5 height 9
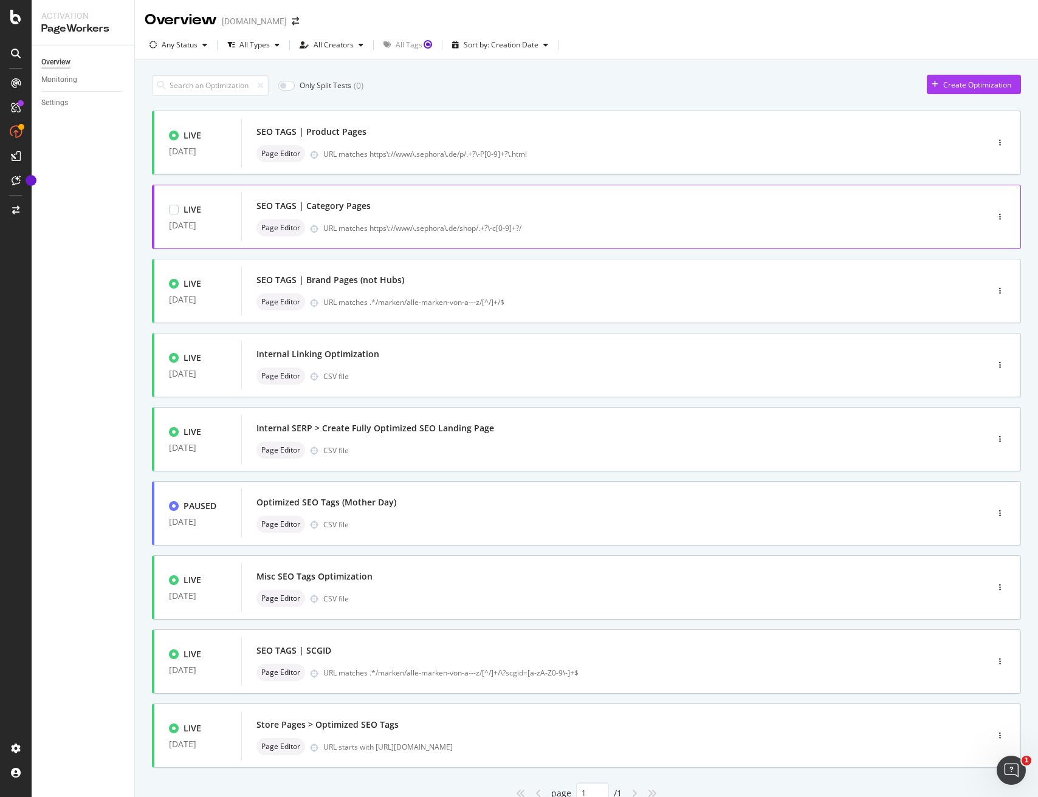
click at [456, 233] on div "URL matches https\://www\.sephora\.de/shop/.+?\-c[0-9]+?/" at bounding box center [629, 228] width 612 height 10
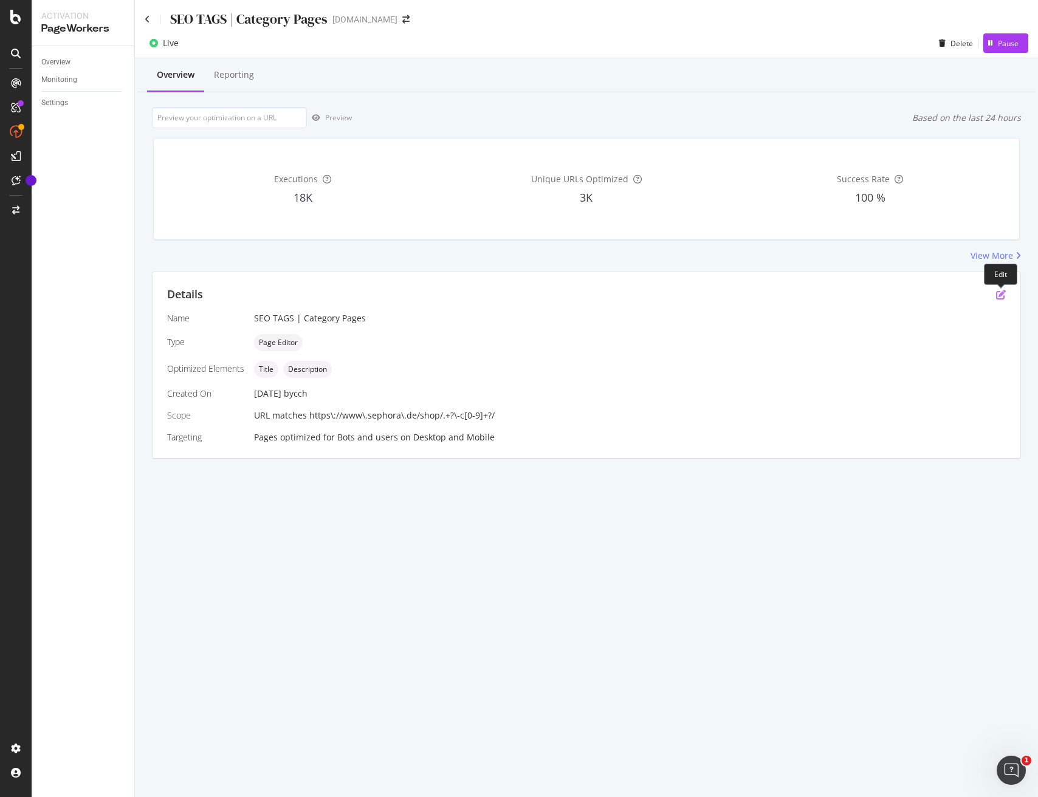
click at [1001, 294] on icon "pen-to-square" at bounding box center [1001, 295] width 10 height 10
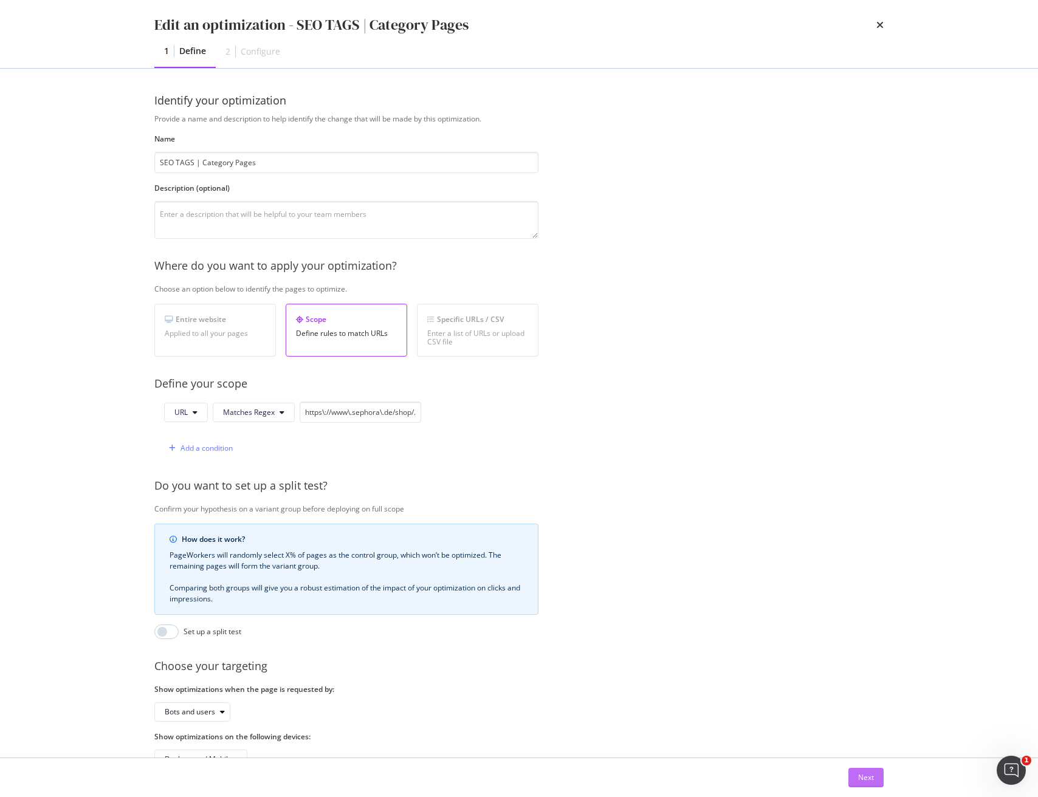
click at [849, 783] on button "Next" at bounding box center [865, 777] width 35 height 19
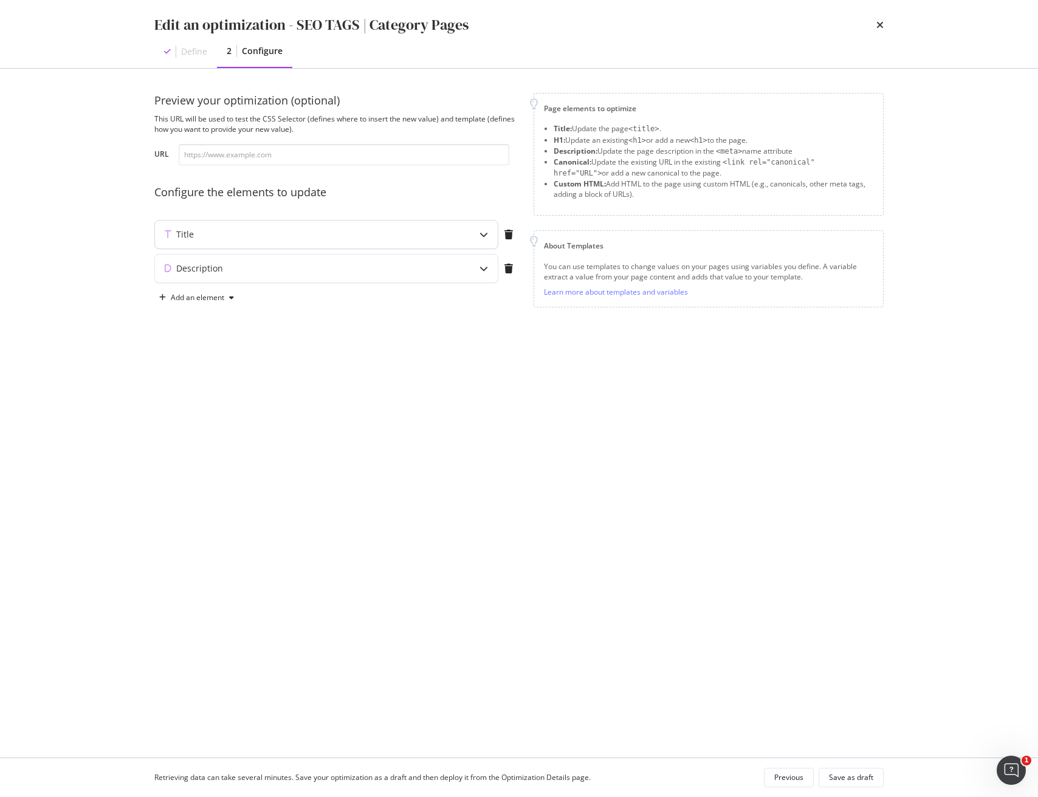
click at [355, 234] on div "Title" at bounding box center [302, 234] width 295 height 12
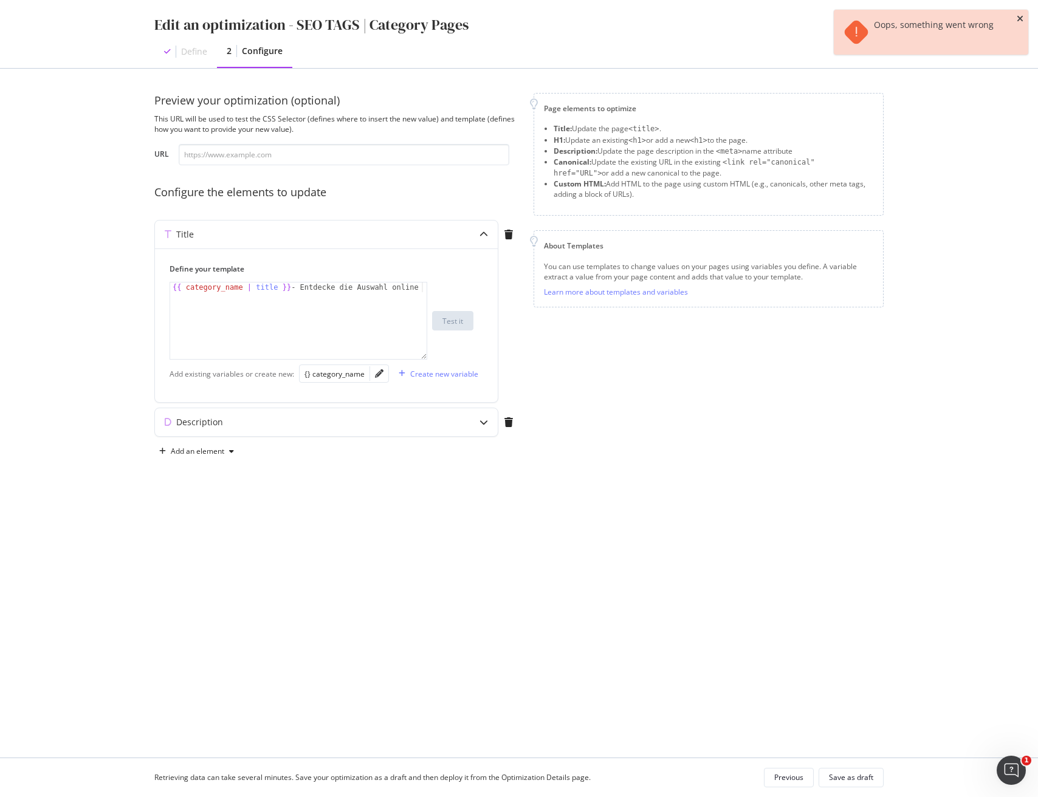
click at [1022, 16] on icon "close toast" at bounding box center [1019, 19] width 7 height 9
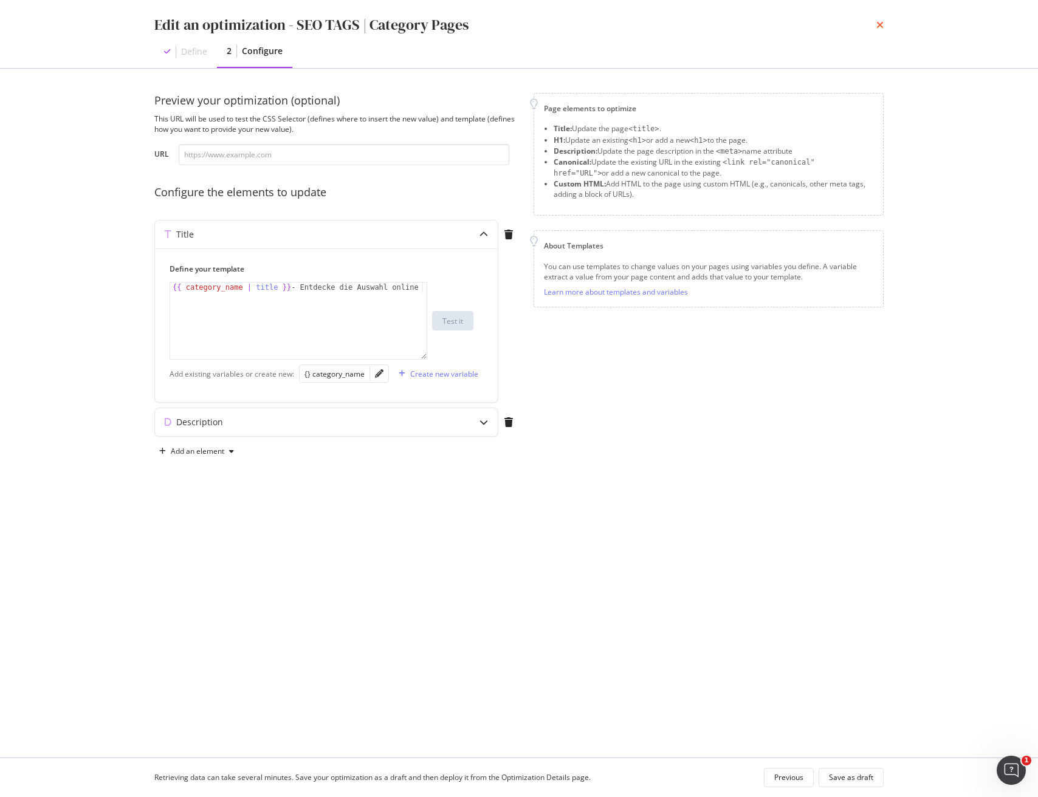
click at [878, 25] on icon "times" at bounding box center [879, 25] width 7 height 10
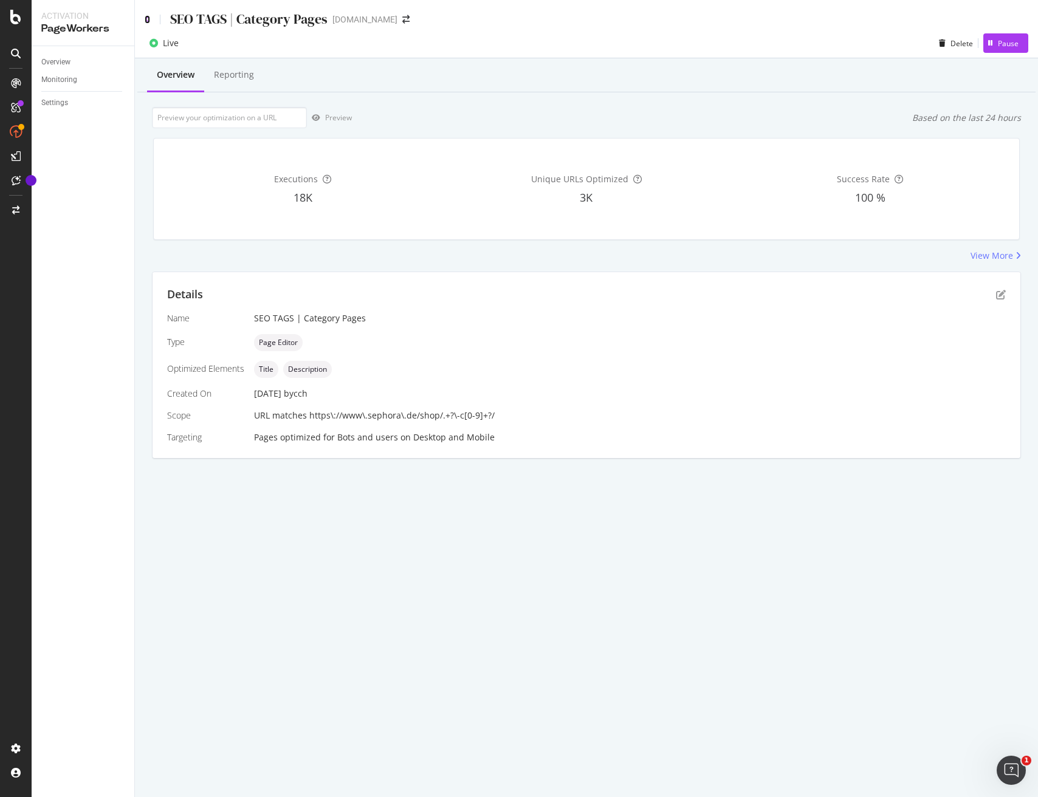
click at [146, 22] on icon at bounding box center [147, 19] width 5 height 9
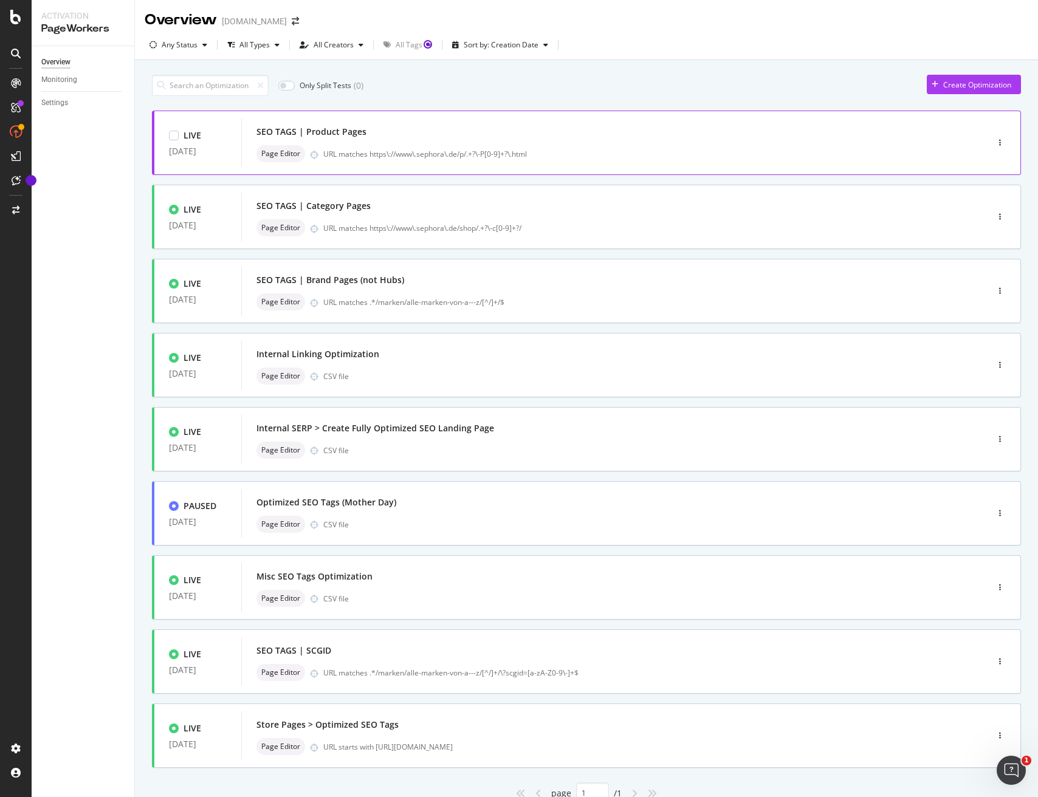
click at [436, 144] on div "SEO TAGS | Product Pages Page Editor URL matches https\://www\.sephora\.de/p/.+…" at bounding box center [595, 142] width 679 height 39
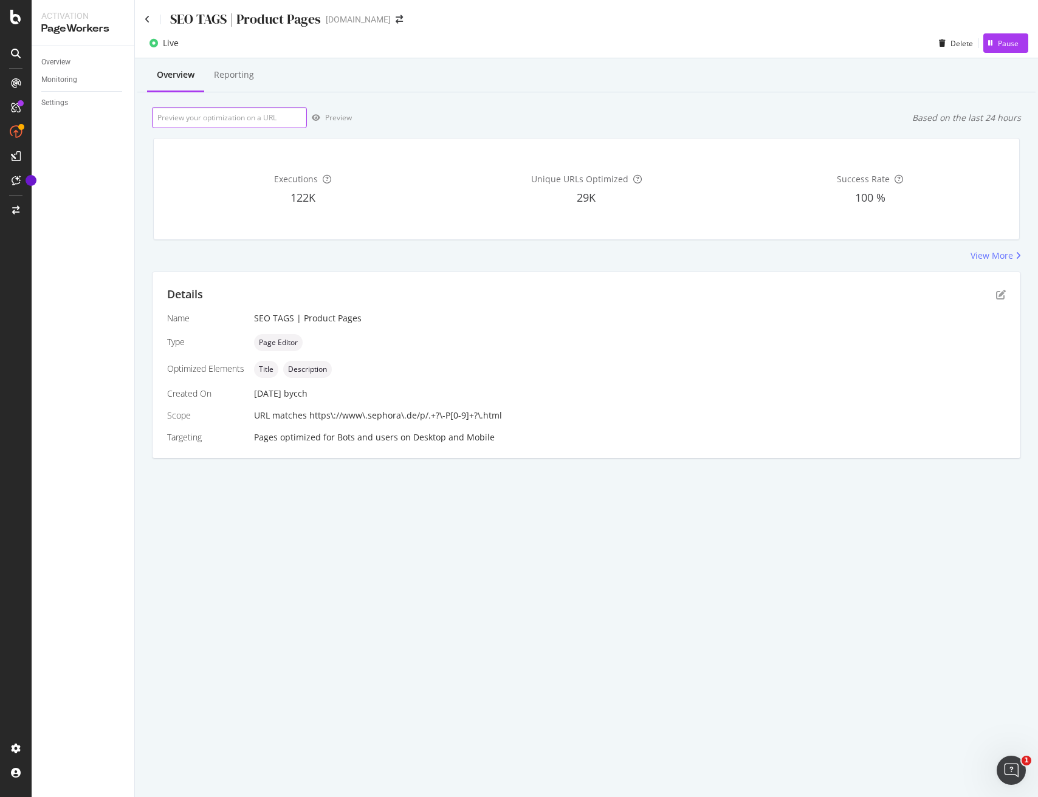
click at [212, 111] on input "url" at bounding box center [229, 117] width 155 height 21
paste input "https://www.sephora.de/p/gloss-bomb-stix---lipgloss-mit-glitzer-in-stickform-75…"
type input "https://www.sephora.de/p/gloss-bomb-stix---lipgloss-mit-glitzer-in-stickform-75…"
click at [339, 120] on div "Preview" at bounding box center [338, 117] width 27 height 10
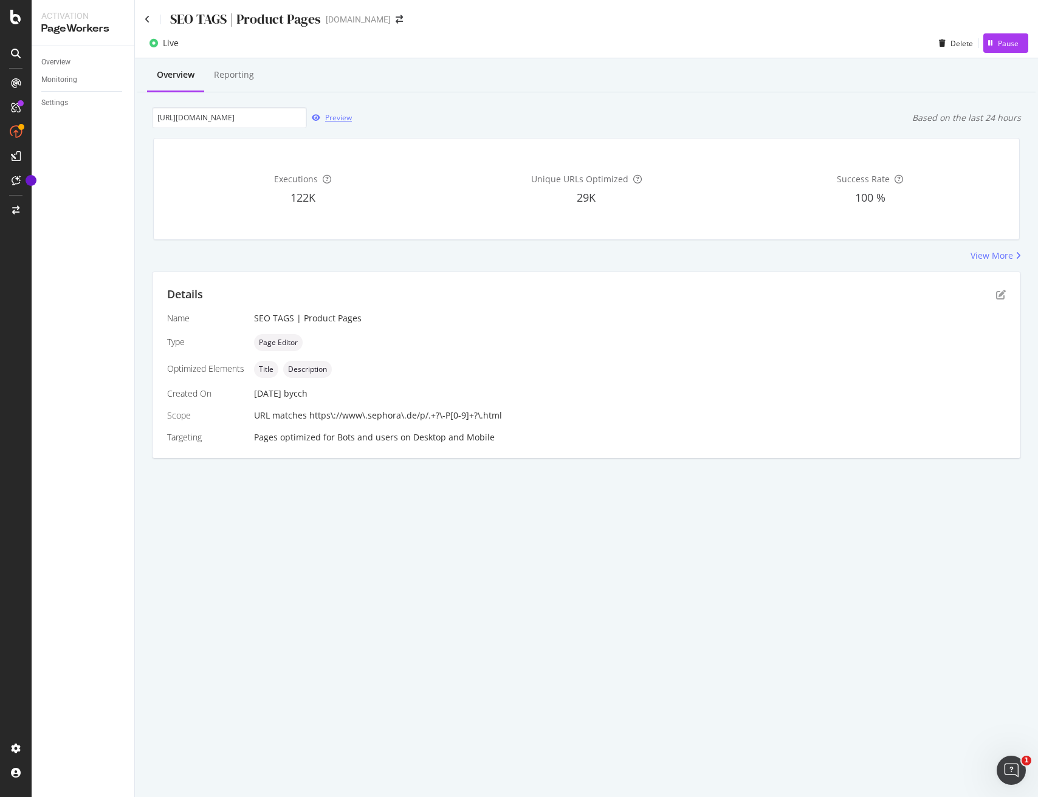
scroll to position [0, 0]
click at [996, 294] on icon "pen-to-square" at bounding box center [1001, 295] width 10 height 10
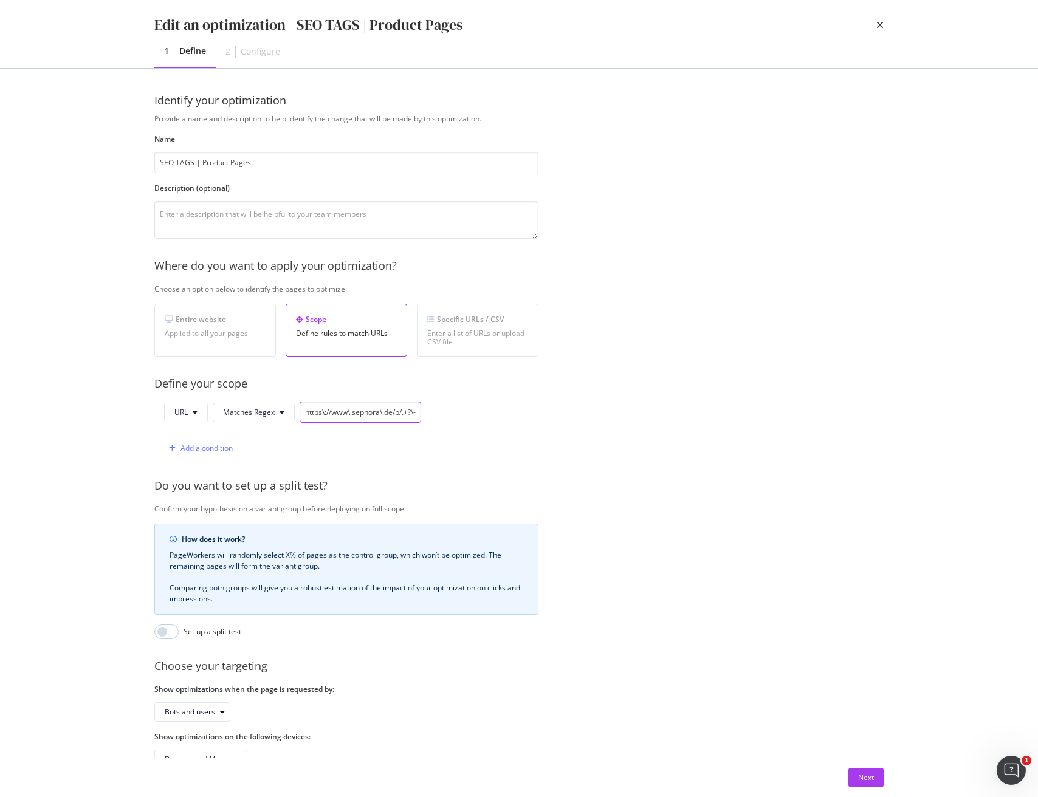
scroll to position [0, 51]
drag, startPoint x: 400, startPoint y: 412, endPoint x: 391, endPoint y: 414, distance: 9.4
click at [422, 412] on div "URL Matches Regex https\://www\.sephora\.de/p/.+?\-P[0-9]+?\.html Add a conditi…" at bounding box center [346, 430] width 384 height 57
click at [382, 413] on input "https\://www\.sephora\.de/p/.+?\-P[0-9]+?\.html" at bounding box center [361, 412] width 122 height 21
drag, startPoint x: 362, startPoint y: 414, endPoint x: 416, endPoint y: 413, distance: 53.5
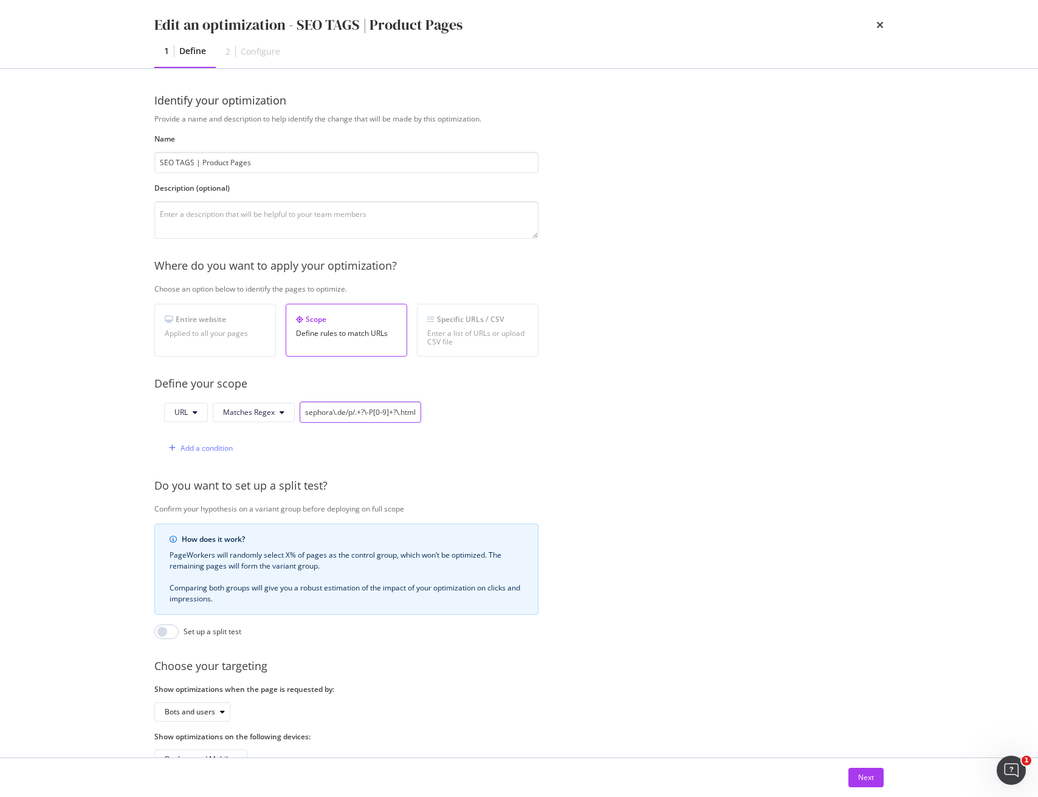
click at [416, 413] on input "https\://www\.sephora\.de/p/.+?\-P[0-9]+?\.html" at bounding box center [361, 412] width 122 height 21
type input "https\://www\.sephora\.de/p/.+"
click at [873, 781] on div "Next" at bounding box center [866, 777] width 16 height 10
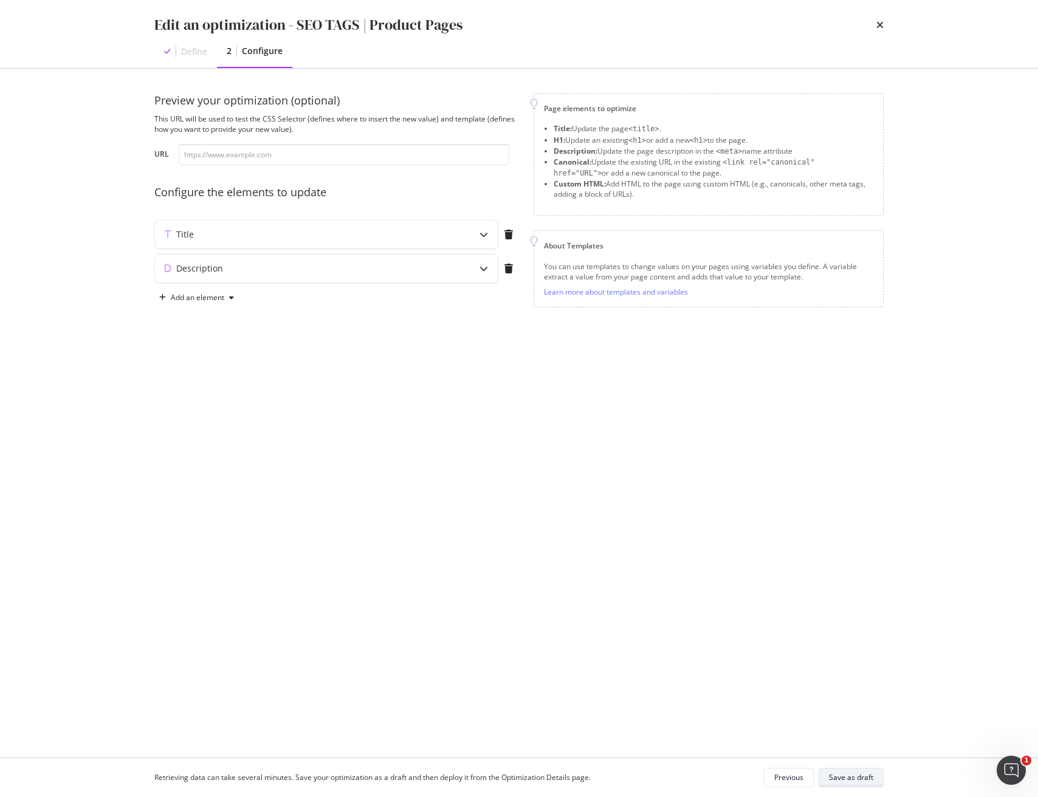
click at [861, 775] on div "Save as draft" at bounding box center [851, 777] width 44 height 10
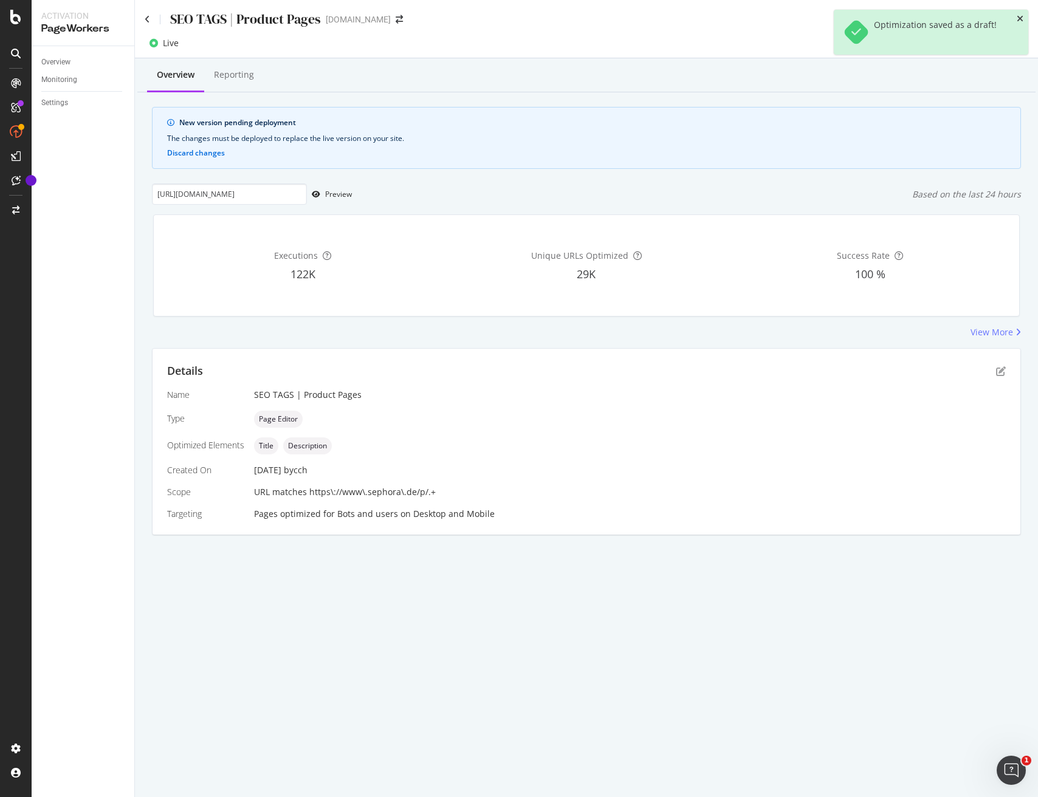
click at [1021, 19] on icon "close toast" at bounding box center [1019, 19] width 7 height 9
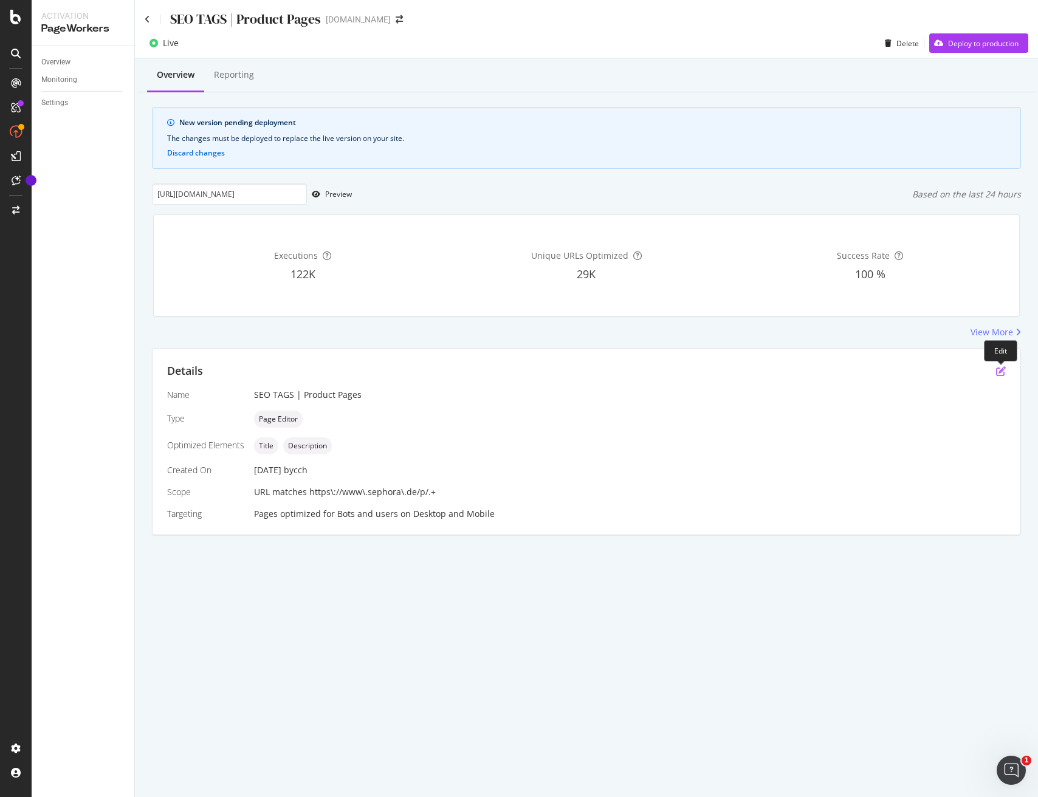
click at [1002, 372] on icon "pen-to-square" at bounding box center [1001, 371] width 10 height 10
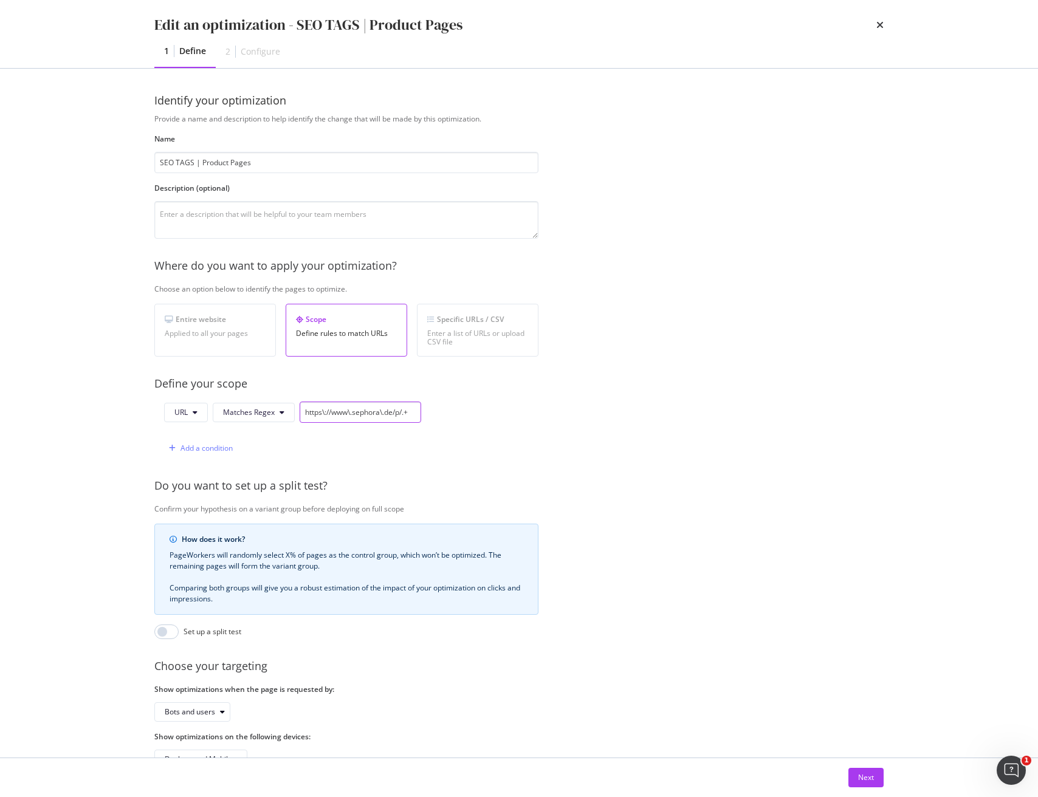
drag, startPoint x: 416, startPoint y: 413, endPoint x: 452, endPoint y: 415, distance: 36.5
click at [453, 414] on div "URL Matches Regex https\://www\.sephora\.de/p/.+ Add a condition" at bounding box center [346, 430] width 384 height 57
click at [389, 411] on input "https\://www\.sephora\.de/p/.+" at bounding box center [361, 412] width 122 height 21
drag, startPoint x: 405, startPoint y: 414, endPoint x: 436, endPoint y: 415, distance: 31.0
click at [436, 415] on div "URL Matches Regex https\://www\.sephora\.de/p/.+ Add a condition" at bounding box center [346, 430] width 384 height 57
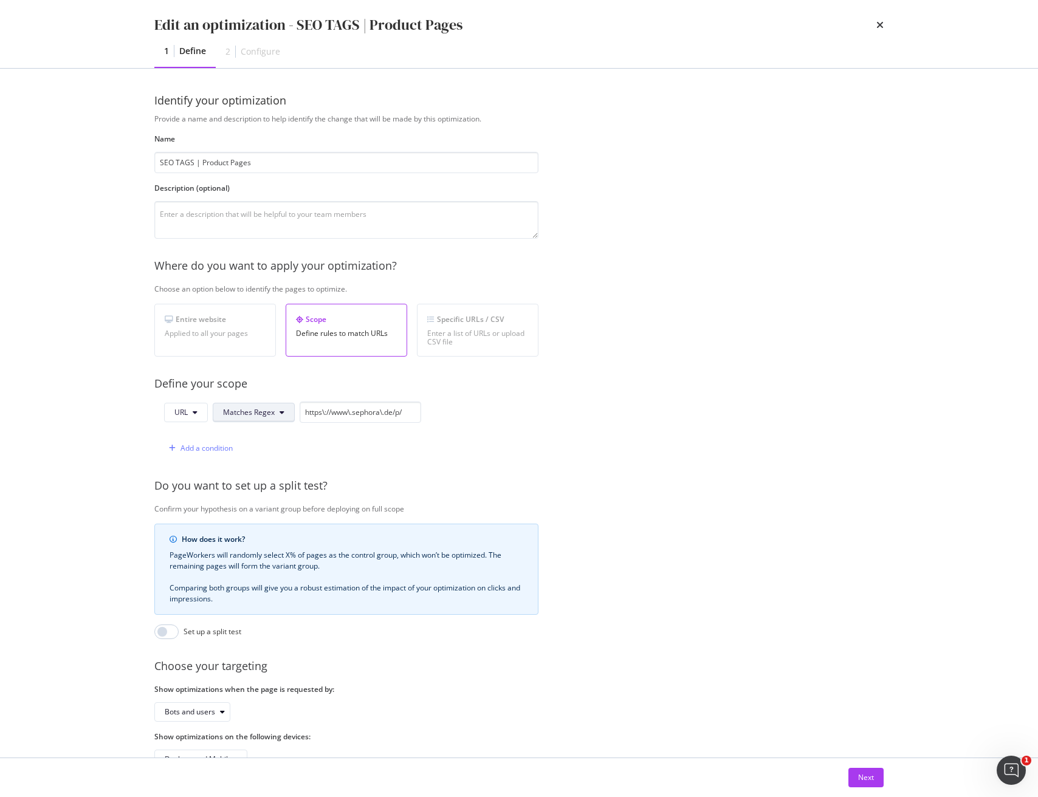
click at [248, 414] on span "Matches Regex" at bounding box center [249, 412] width 52 height 10
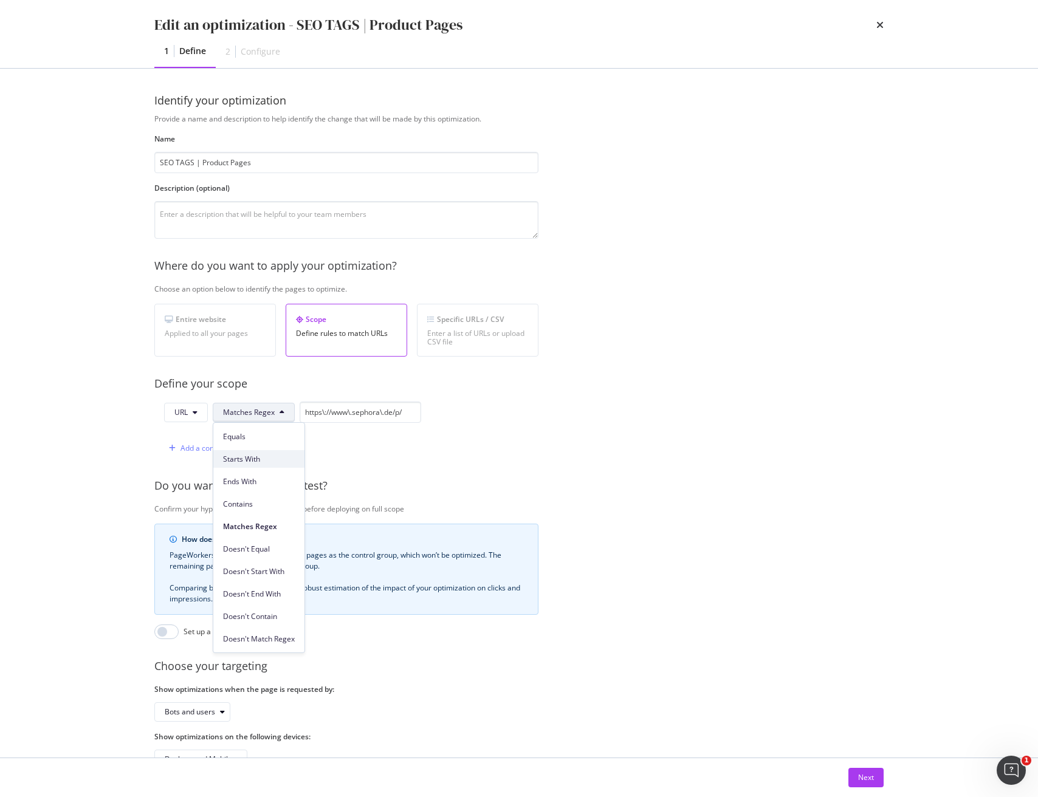
click at [233, 463] on span "Starts With" at bounding box center [259, 459] width 72 height 11
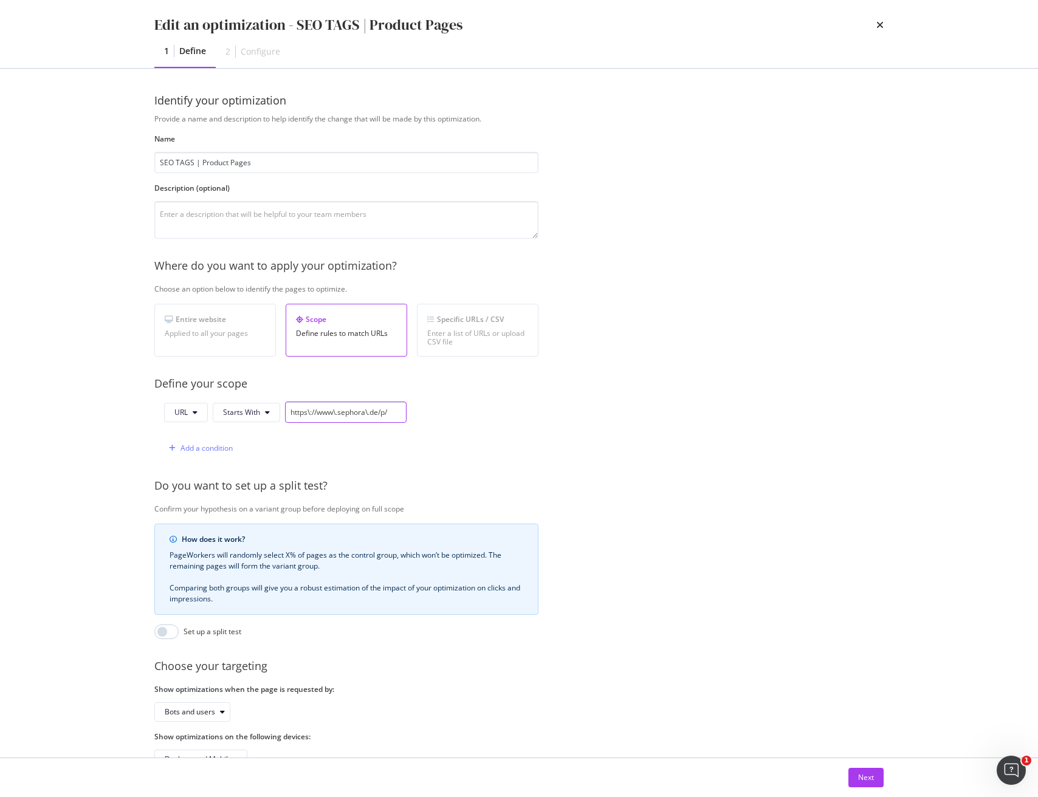
click at [401, 412] on input "https\://www\.sephora\.de/p/" at bounding box center [346, 412] width 122 height 21
click at [370, 412] on input "https\://www\.sephora\.de/p/" at bounding box center [346, 412] width 122 height 21
click at [337, 411] on input "https\://www\.sephora.de/p/" at bounding box center [346, 412] width 122 height 21
drag, startPoint x: 309, startPoint y: 413, endPoint x: 324, endPoint y: 421, distance: 16.6
click at [309, 413] on input "https\://www.sephora.de/p/" at bounding box center [346, 412] width 122 height 21
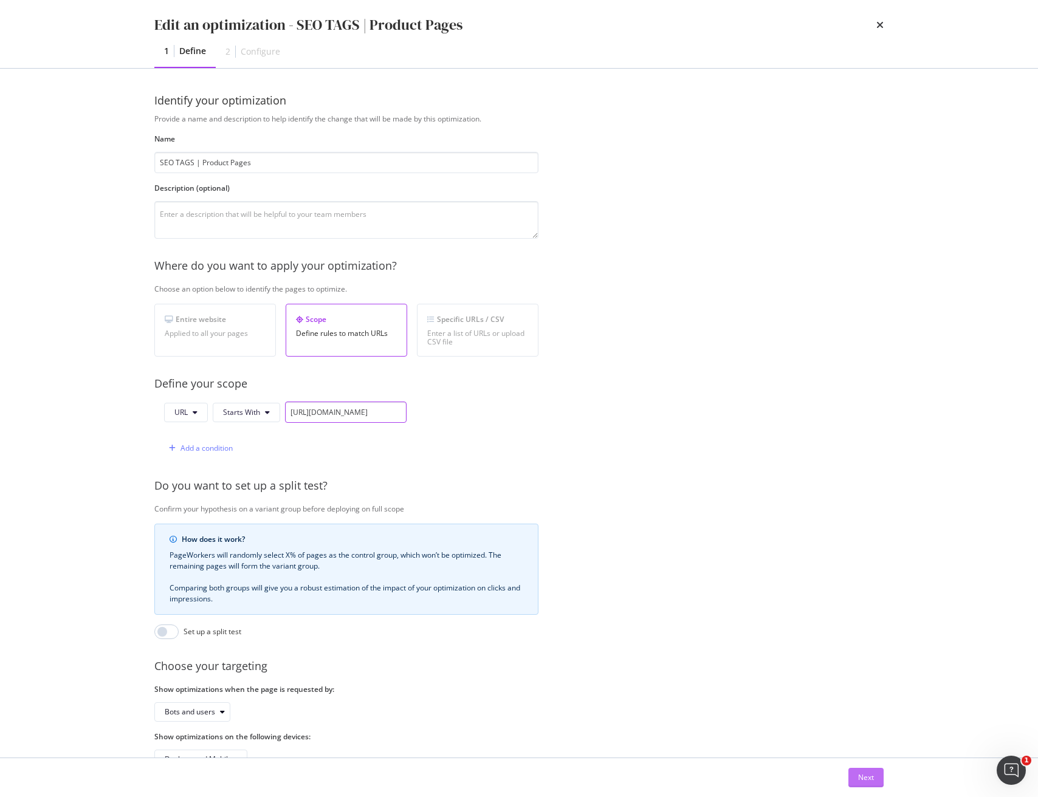
type input "https://www.sephora.de/p/"
click at [870, 783] on div "Next" at bounding box center [866, 778] width 16 height 18
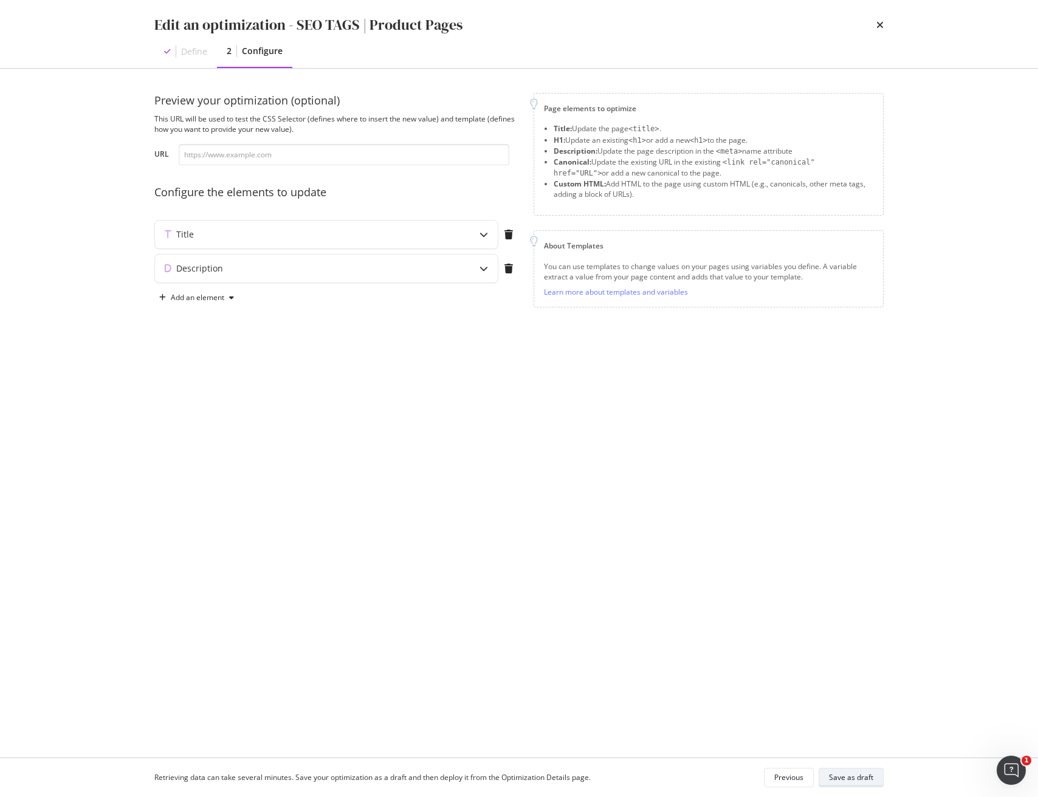
click at [860, 778] on div "Save as draft" at bounding box center [851, 777] width 44 height 10
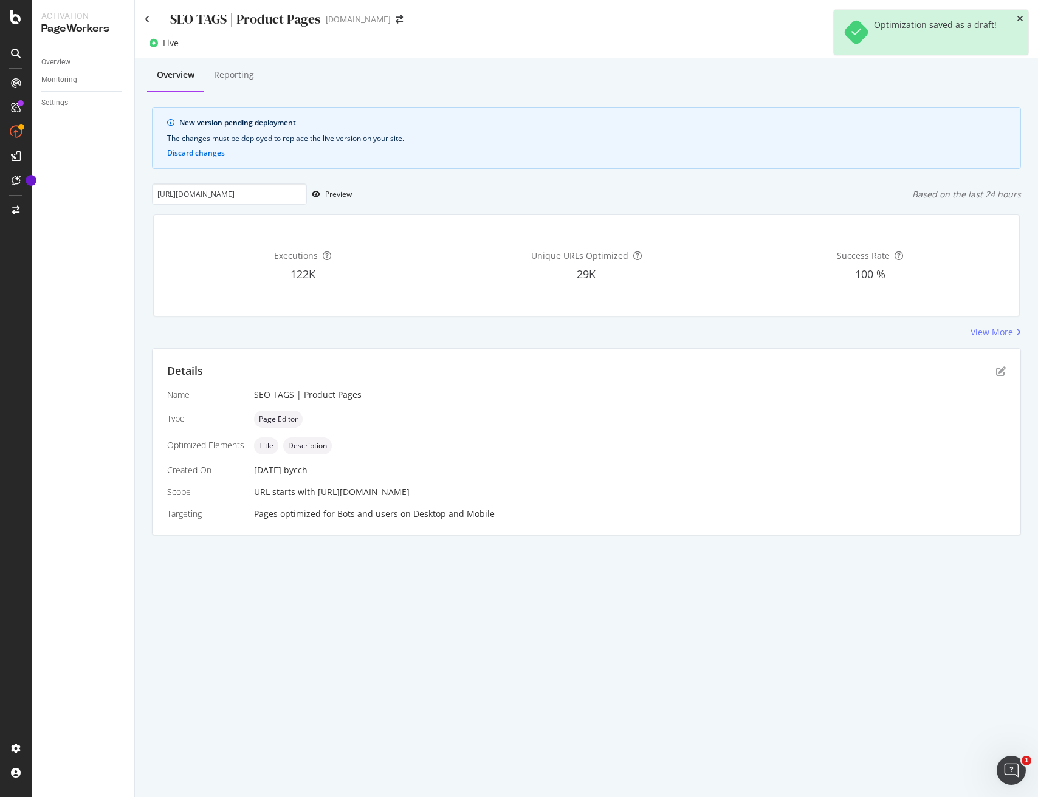
click at [1019, 18] on icon "close toast" at bounding box center [1019, 19] width 7 height 9
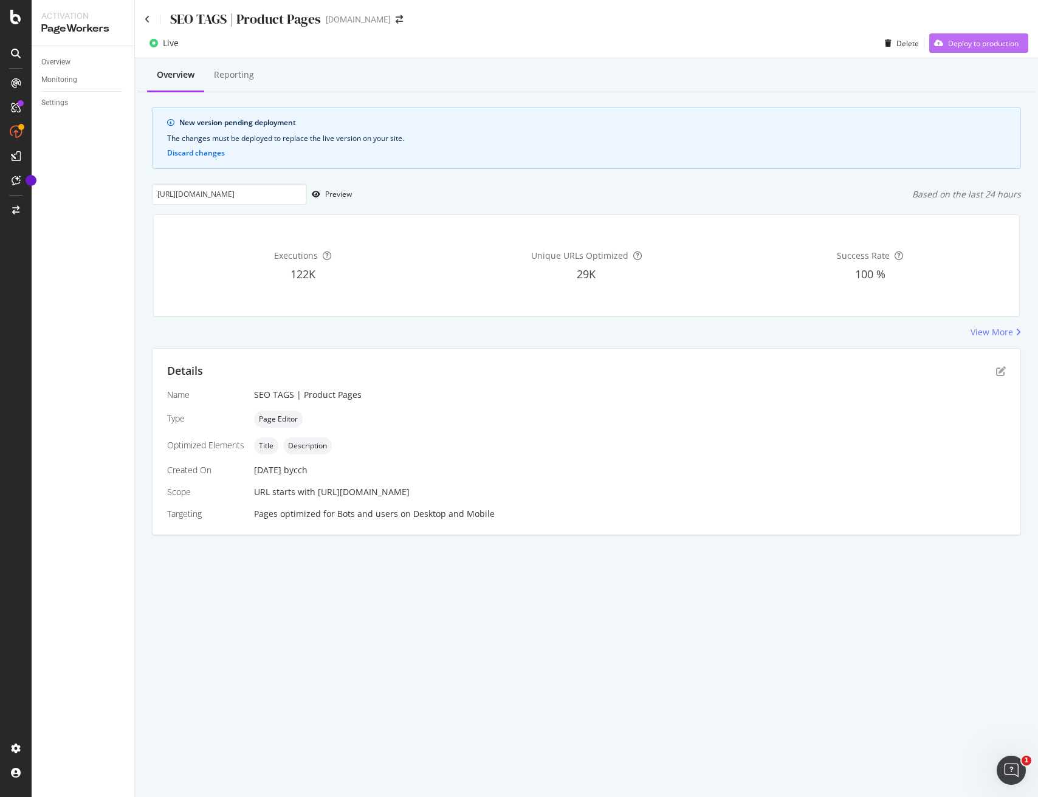
click at [993, 39] on div "Deploy to production" at bounding box center [983, 43] width 70 height 10
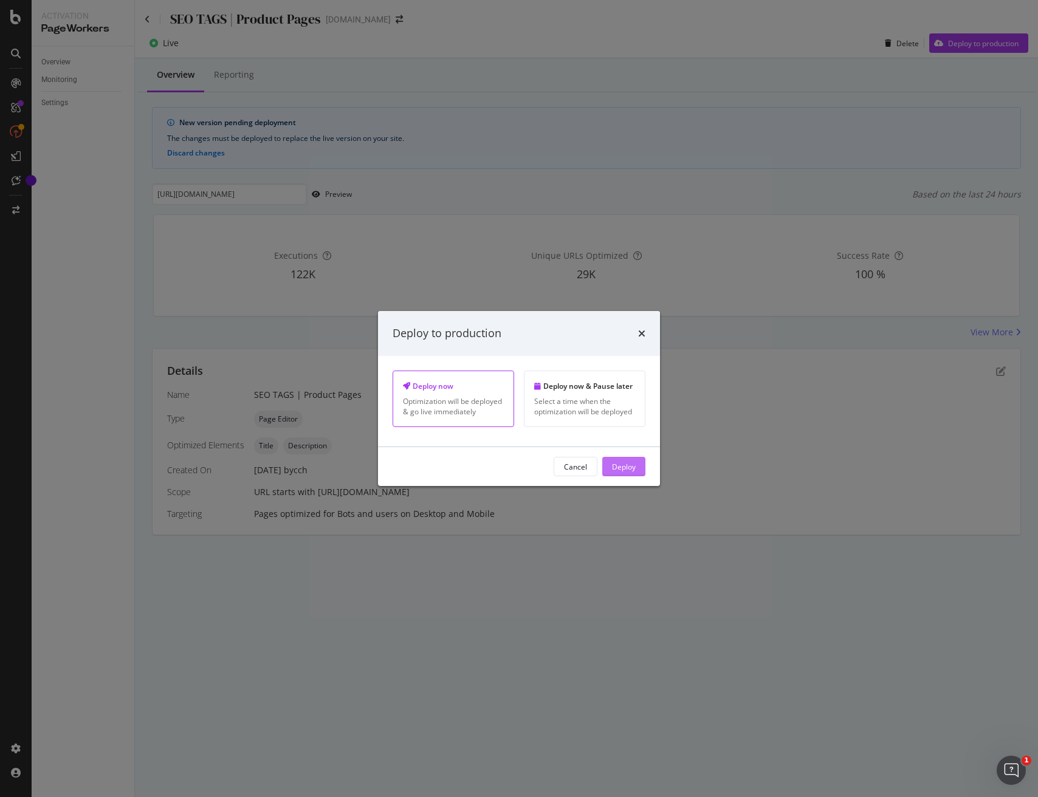
click at [626, 468] on div "Deploy" at bounding box center [624, 466] width 24 height 10
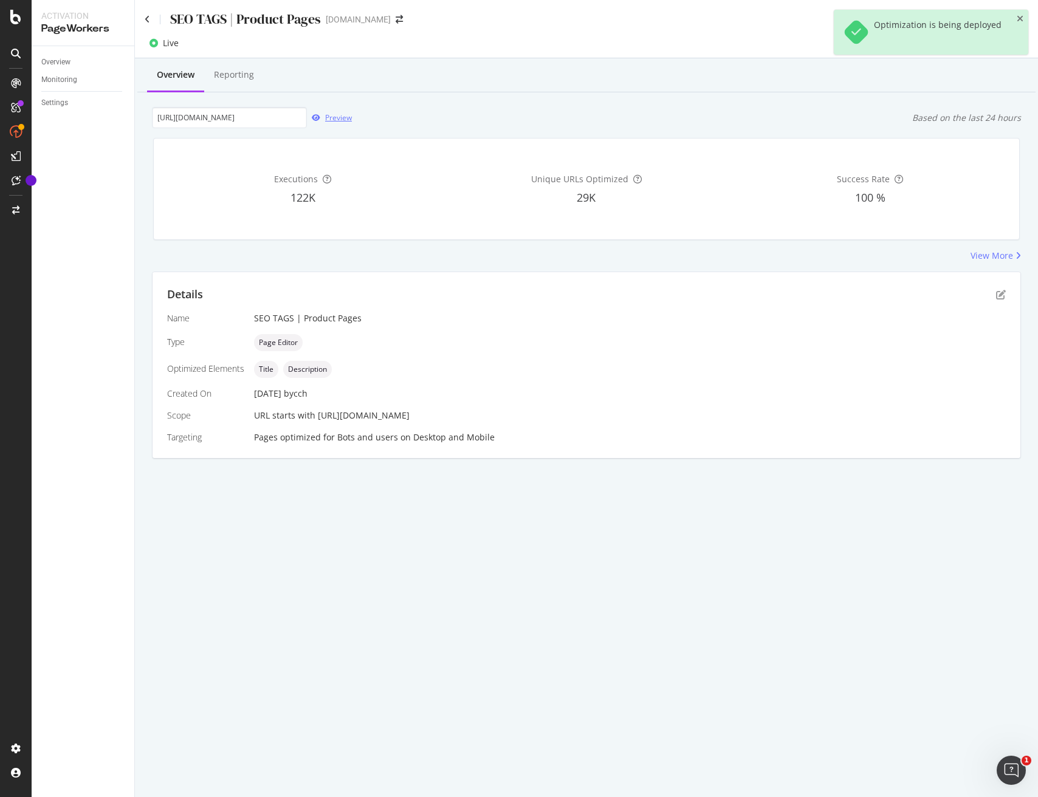
click at [331, 118] on div "Preview" at bounding box center [338, 117] width 27 height 10
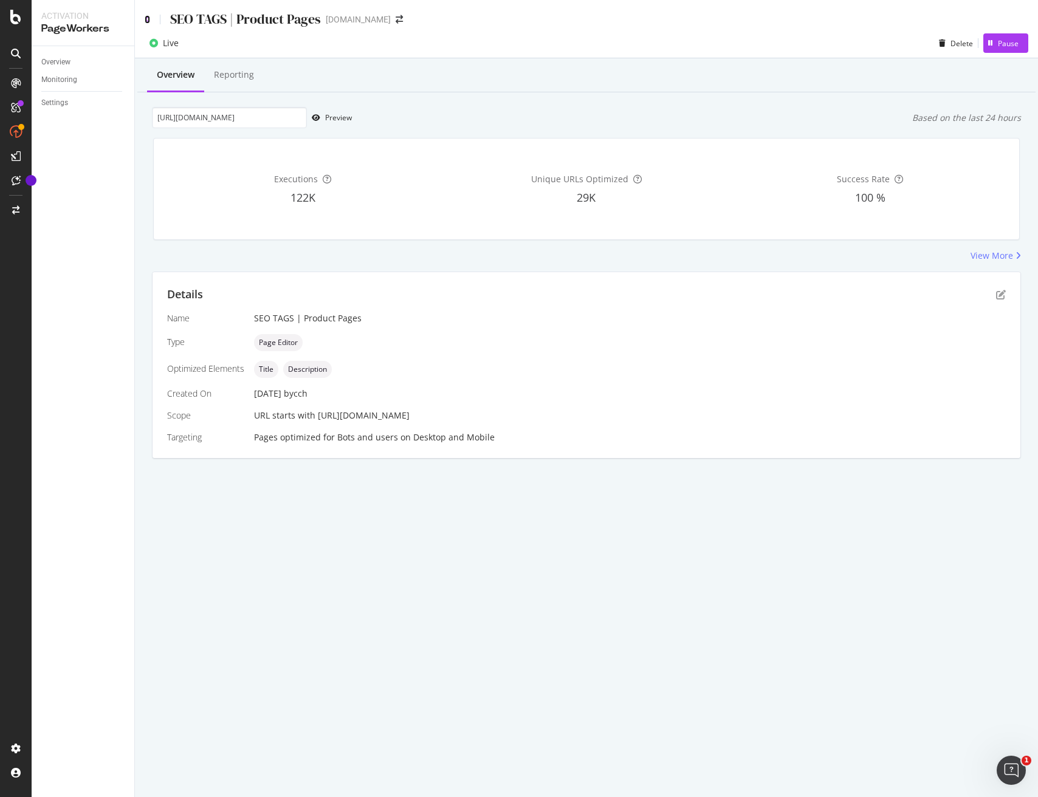
click at [149, 22] on icon at bounding box center [147, 19] width 5 height 9
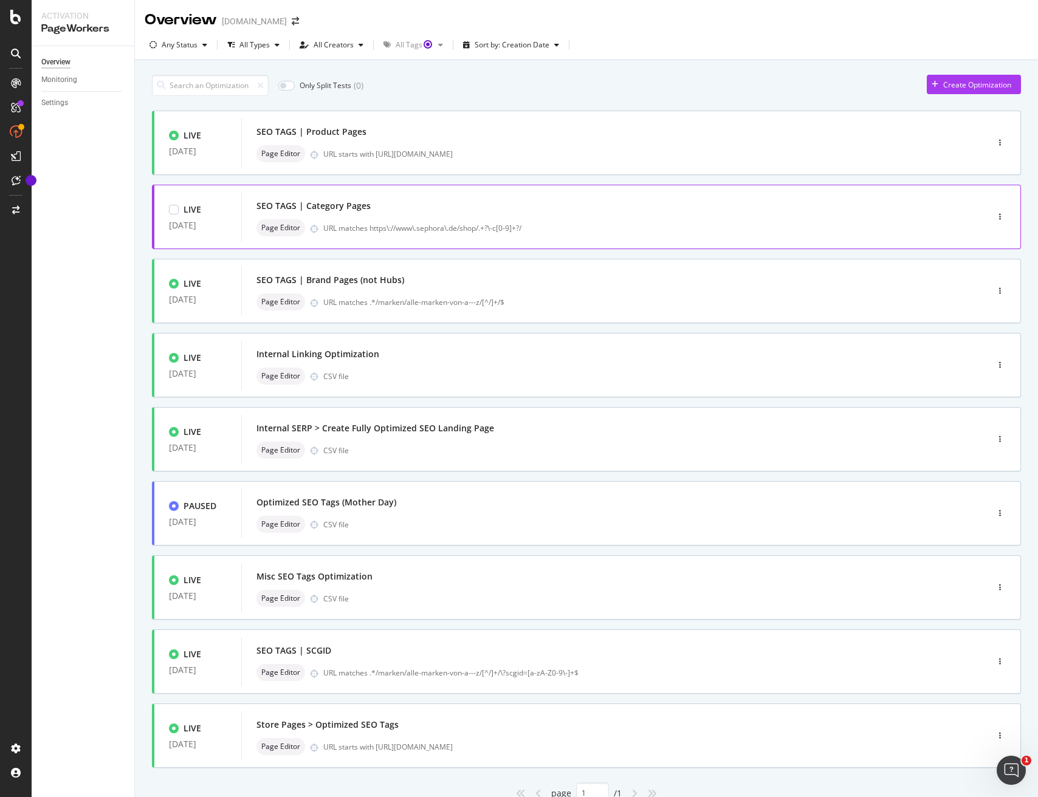
click at [561, 216] on div "SEO TAGS | Category Pages Page Editor URL matches https\://www\.sephora\.de/sho…" at bounding box center [595, 216] width 679 height 39
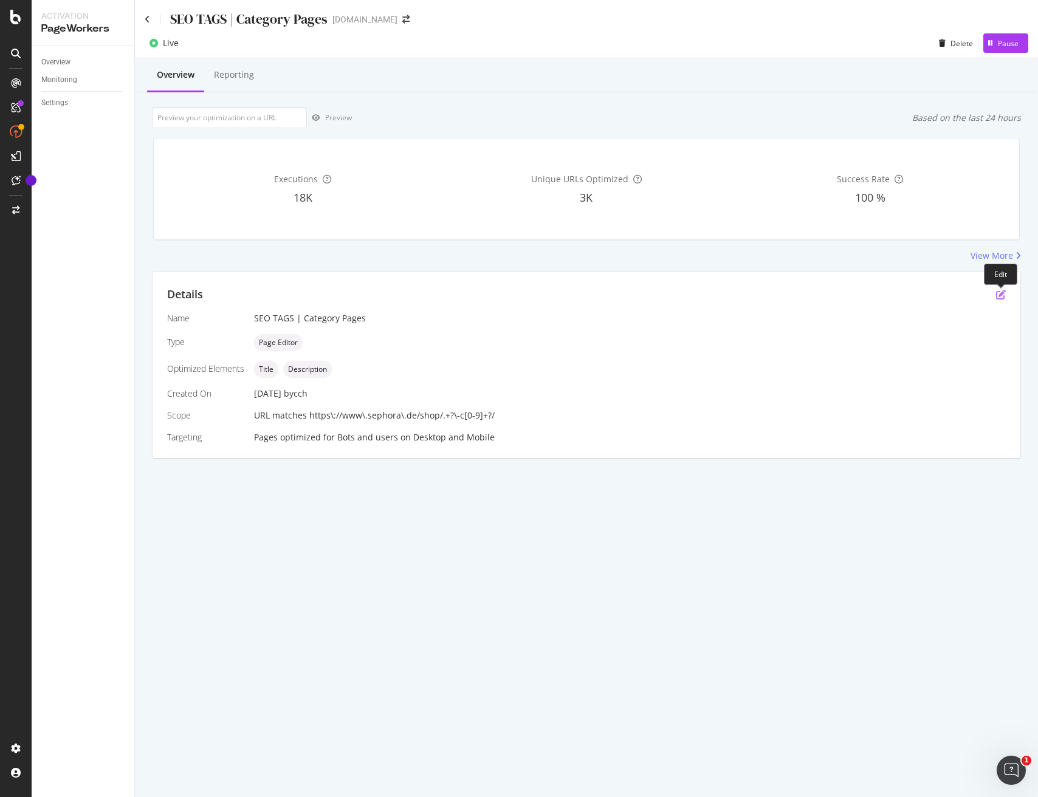
click at [999, 294] on icon "pen-to-square" at bounding box center [1001, 295] width 10 height 10
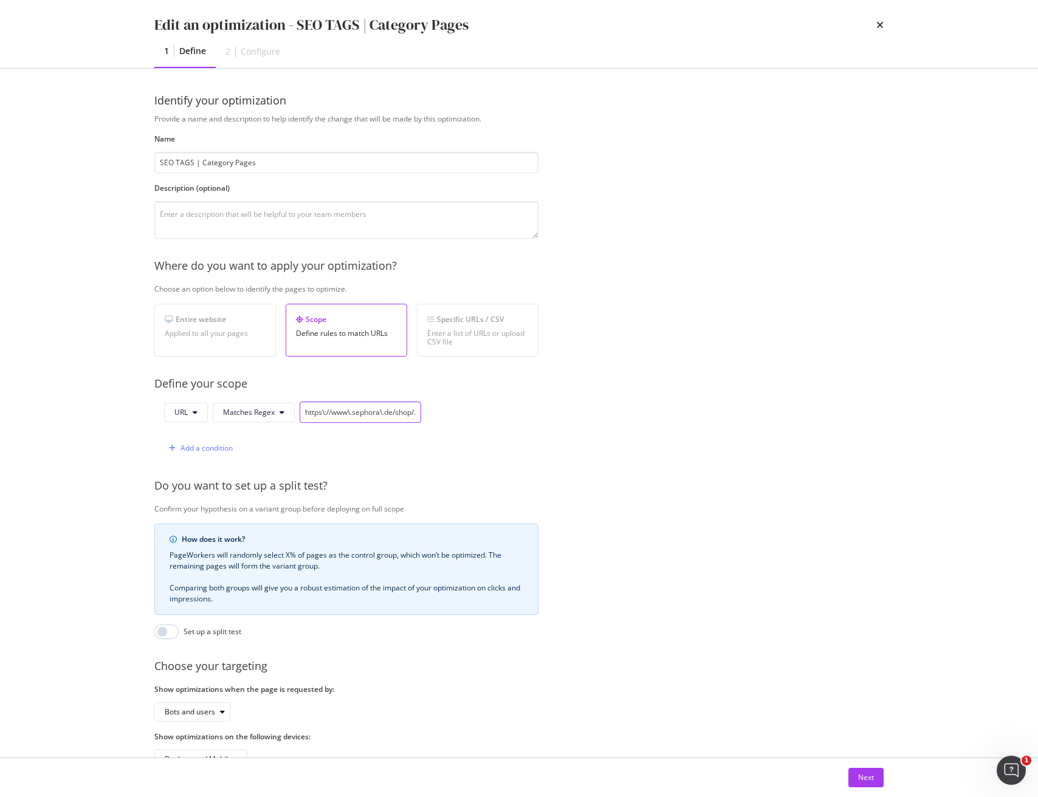
click at [370, 409] on input "https\://www\.sephora\.de/shop/.+?\-c[0-9]+?/" at bounding box center [361, 412] width 122 height 21
drag, startPoint x: 385, startPoint y: 413, endPoint x: 426, endPoint y: 410, distance: 42.0
click at [426, 410] on div "URL Matches Regex https\://www\.sephora\.de/shop/.+?\-c[0-9]+?/ Add a condition" at bounding box center [346, 430] width 384 height 57
click at [363, 413] on input "https\://www\.sephora\.de/shop/.+?\-c[0-9]+?/" at bounding box center [361, 412] width 122 height 21
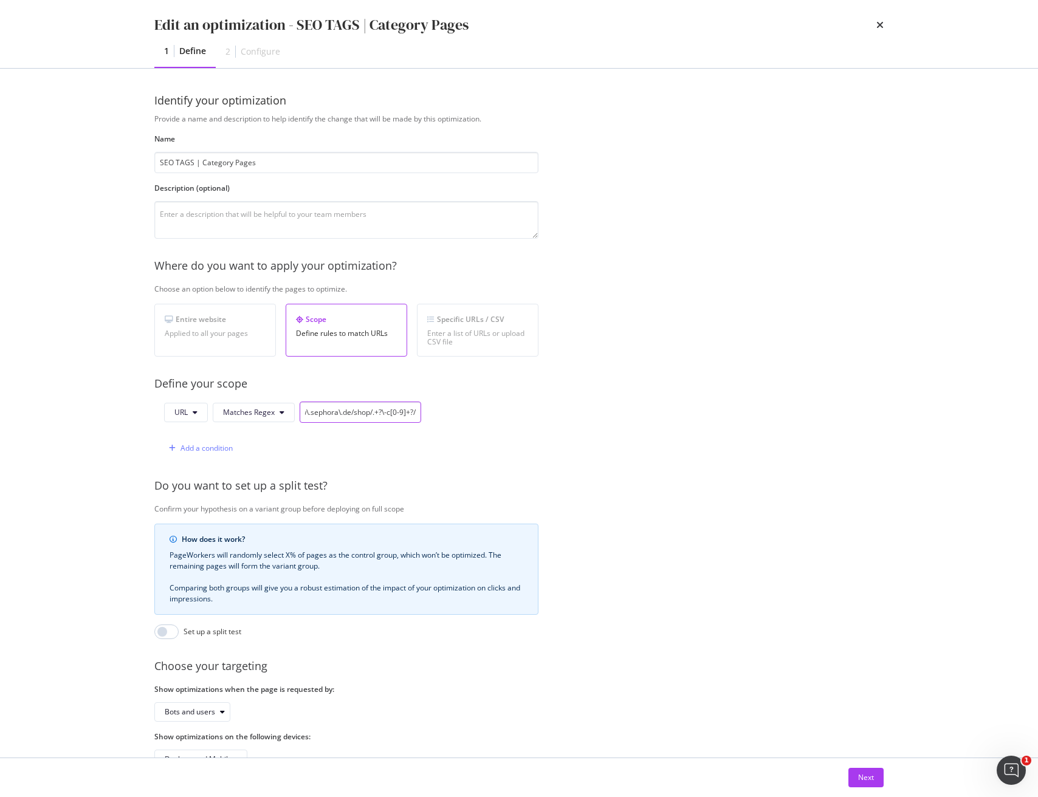
scroll to position [0, 0]
click at [326, 417] on input "https\://www\.sephora\.de/shop/.+?\-c[0-9]+?/" at bounding box center [361, 412] width 122 height 21
click at [439, 462] on div "Provide a name and description to help identify the change that will be made by…" at bounding box center [518, 442] width 729 height 656
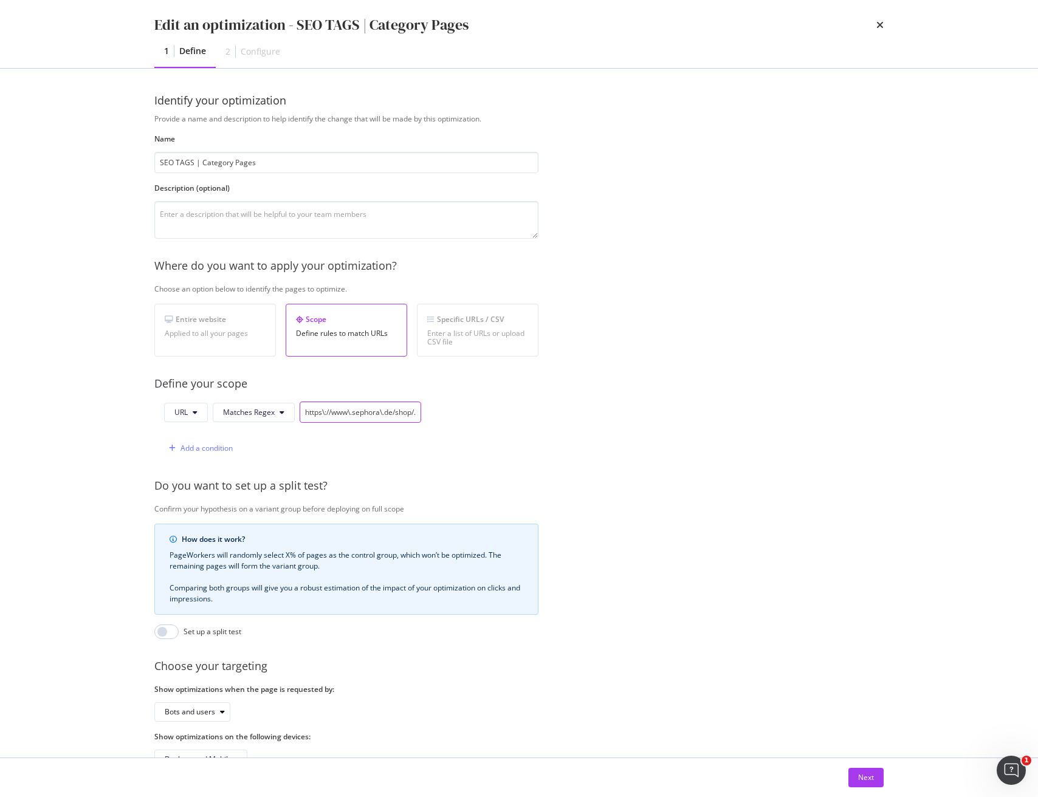
click at [378, 411] on input "https\://www\.sephora\.de/shop/.+?\-c[0-9]+?/" at bounding box center [361, 412] width 122 height 21
click at [878, 21] on icon "times" at bounding box center [879, 25] width 7 height 10
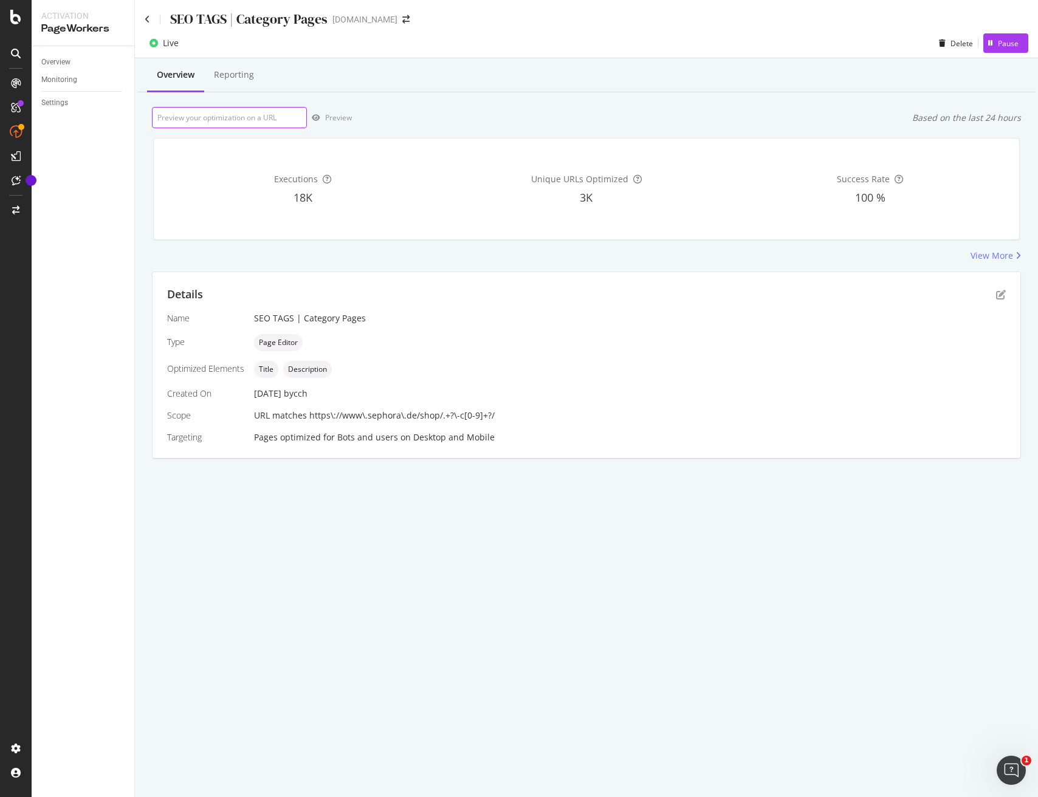
click at [269, 113] on input "url" at bounding box center [229, 117] width 155 height 21
paste input "https://www.sephora.de/shop/make-up/lippen/lipgloss-c372/"
type input "https://www.sephora.de/shop/make-up/lippen/lipgloss-c372/"
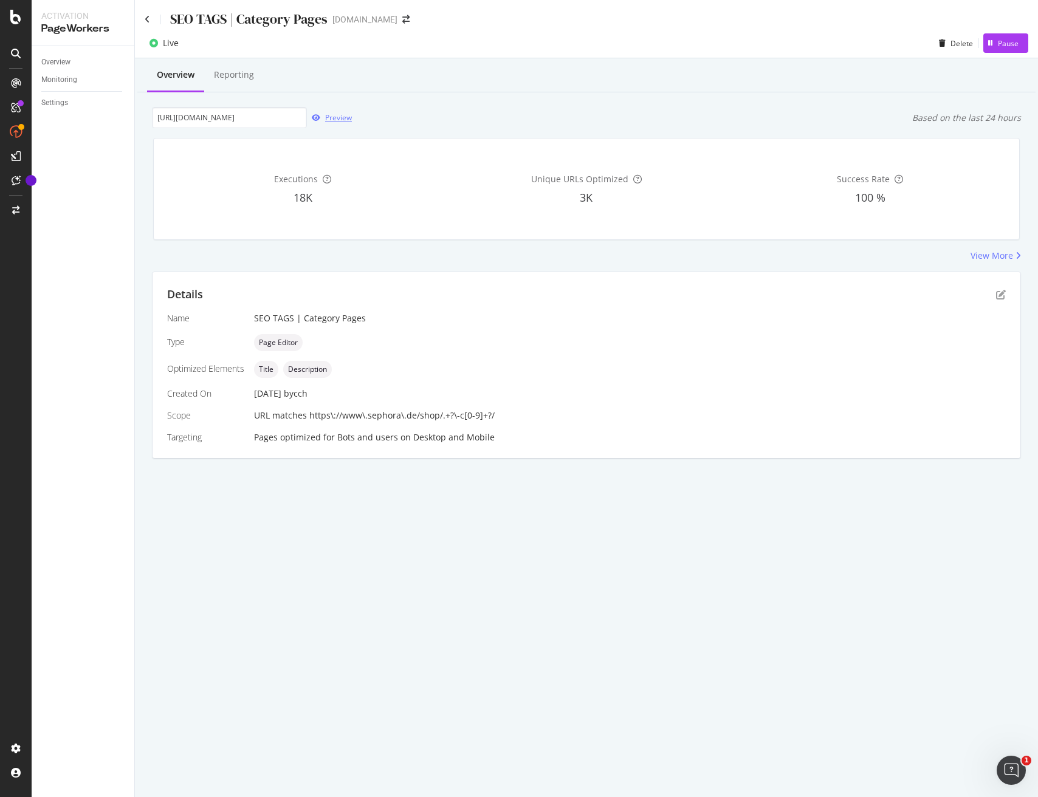
click at [337, 122] on div "Preview" at bounding box center [338, 117] width 27 height 10
click at [148, 22] on icon at bounding box center [147, 19] width 5 height 9
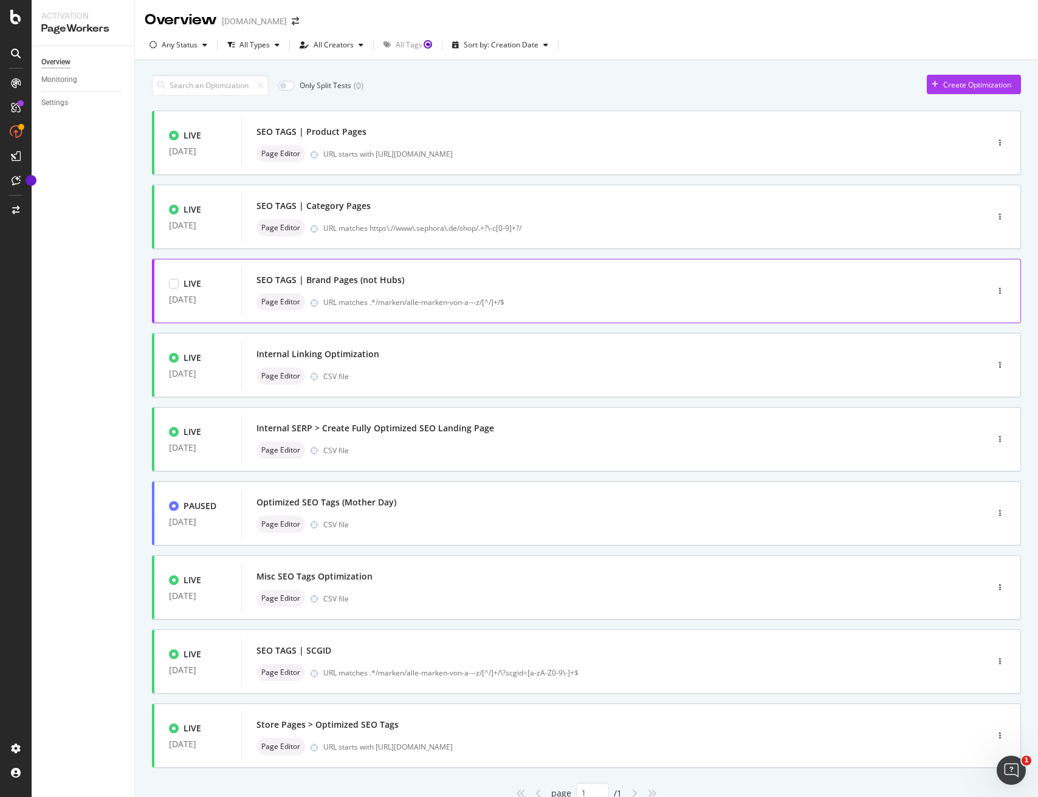
click at [480, 291] on div "SEO TAGS | Brand Pages (not Hubs) Page Editor URL matches .*/marken/alle-marken…" at bounding box center [595, 291] width 679 height 39
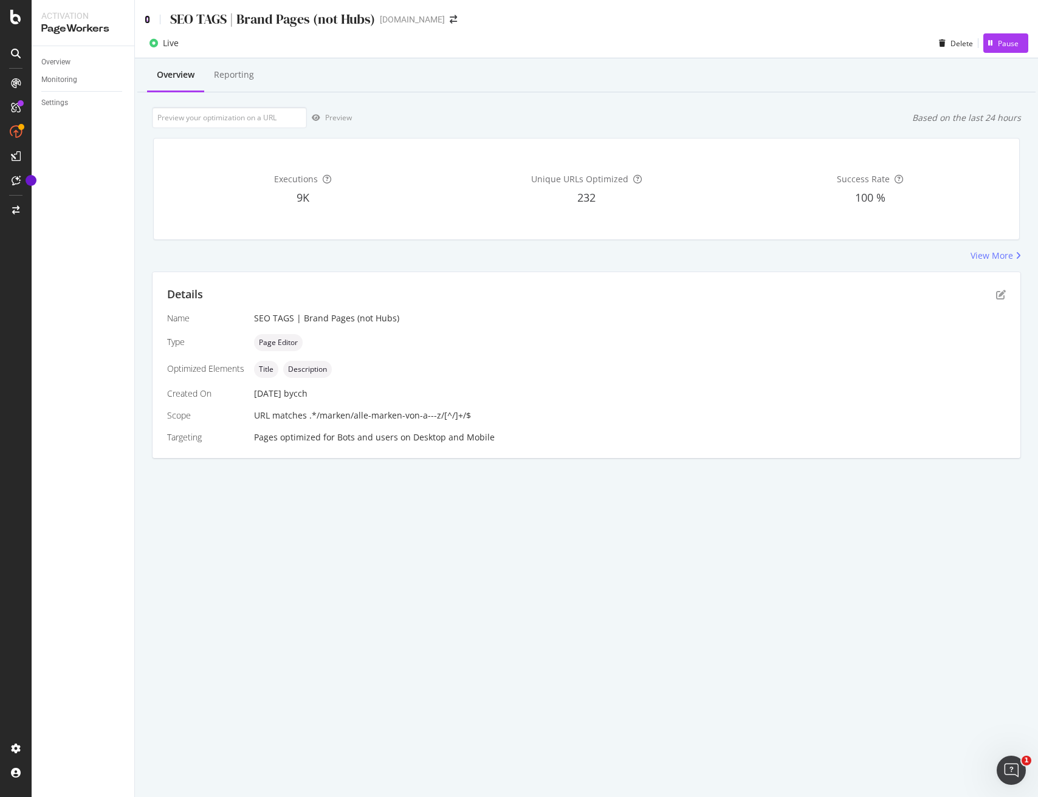
click at [145, 21] on icon at bounding box center [147, 19] width 5 height 9
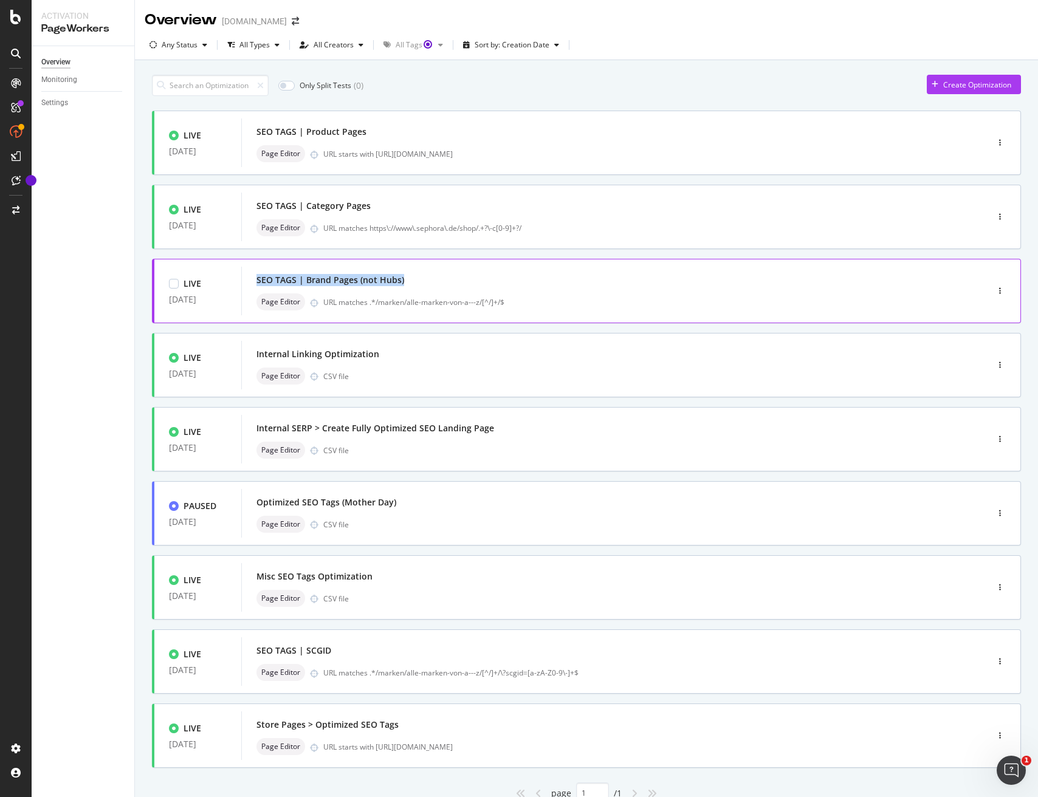
drag, startPoint x: 365, startPoint y: 281, endPoint x: 258, endPoint y: 284, distance: 106.3
click at [258, 284] on div "SEO TAGS | Brand Pages (not Hubs)" at bounding box center [595, 280] width 679 height 17
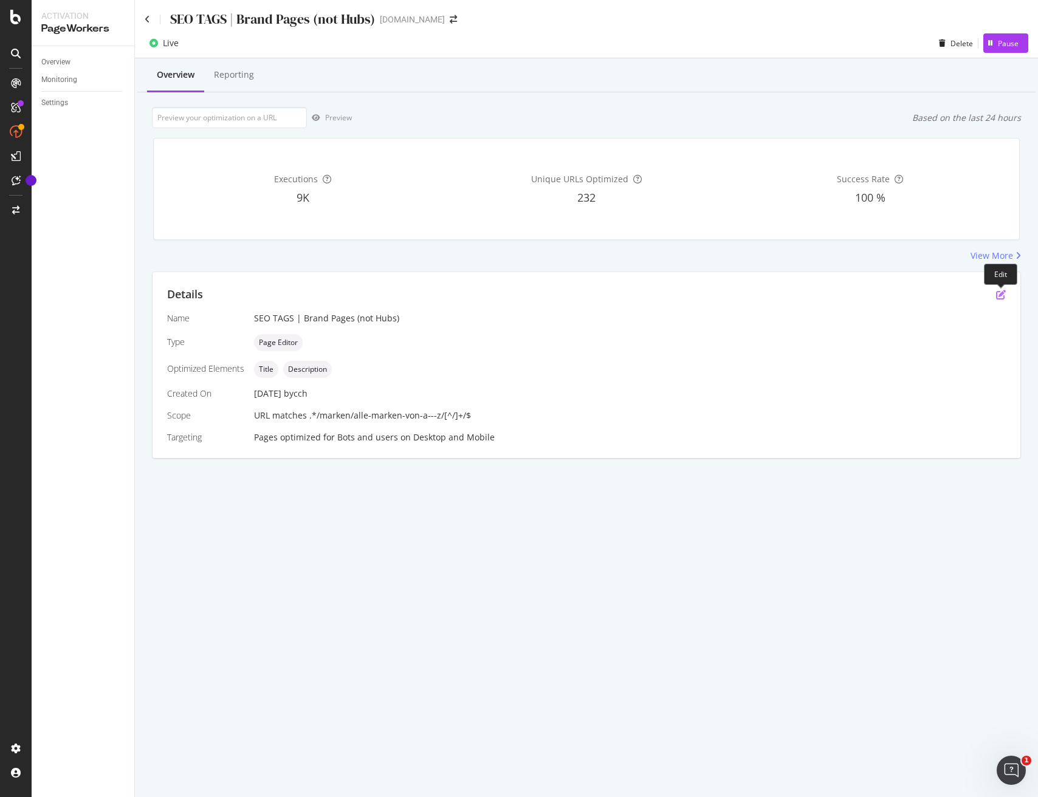
click at [1002, 295] on icon "pen-to-square" at bounding box center [1001, 295] width 10 height 10
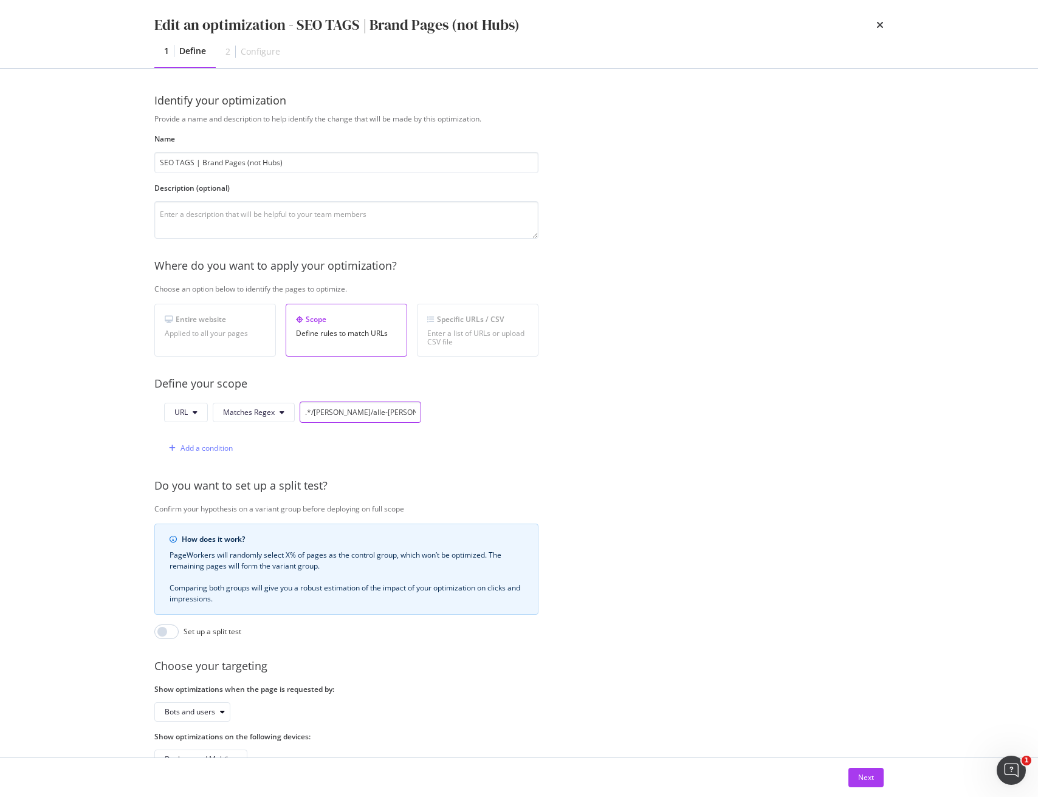
click at [357, 409] on input ".*/marken/alle-marken-von-a---z/[^/]+/$" at bounding box center [361, 412] width 122 height 21
click at [871, 777] on div "Next" at bounding box center [866, 777] width 16 height 10
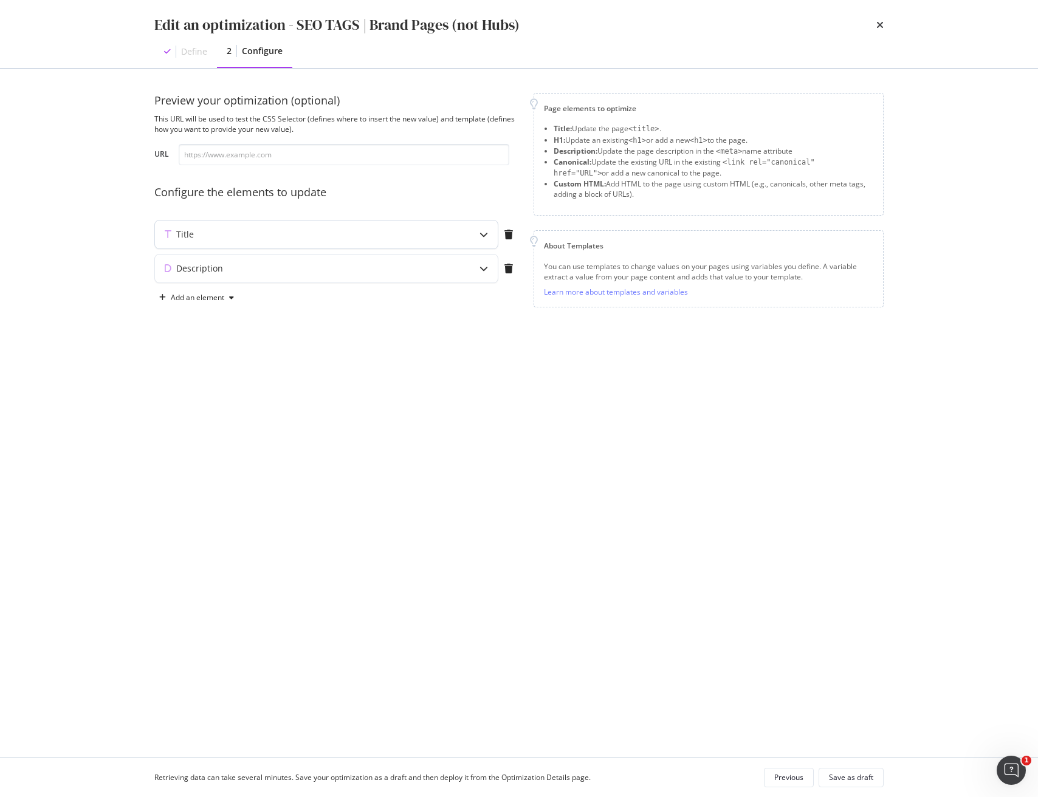
click at [357, 236] on div "Title" at bounding box center [302, 234] width 295 height 12
click at [373, 375] on icon "pencil" at bounding box center [369, 373] width 9 height 9
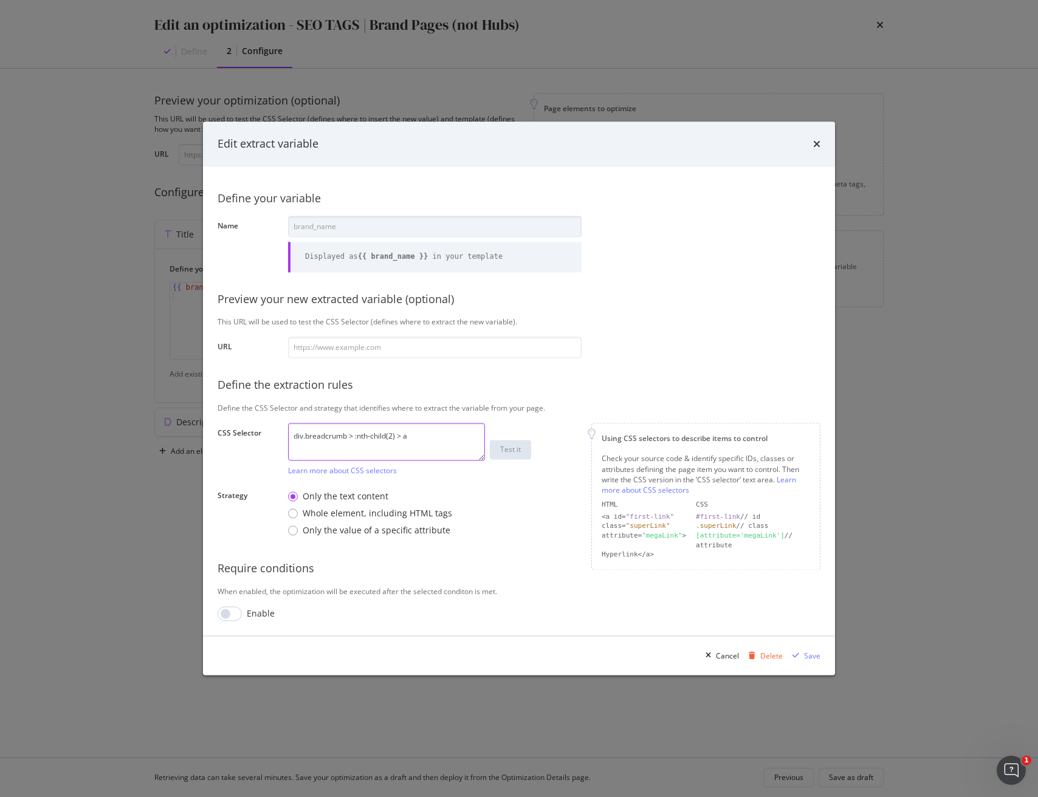
drag, startPoint x: 428, startPoint y: 436, endPoint x: 188, endPoint y: 430, distance: 240.7
click at [188, 430] on div "Edit extract variable Define your variable Name brand_name Displayed as {{ bran…" at bounding box center [519, 398] width 1038 height 797
click at [721, 658] on div "Cancel" at bounding box center [727, 656] width 23 height 10
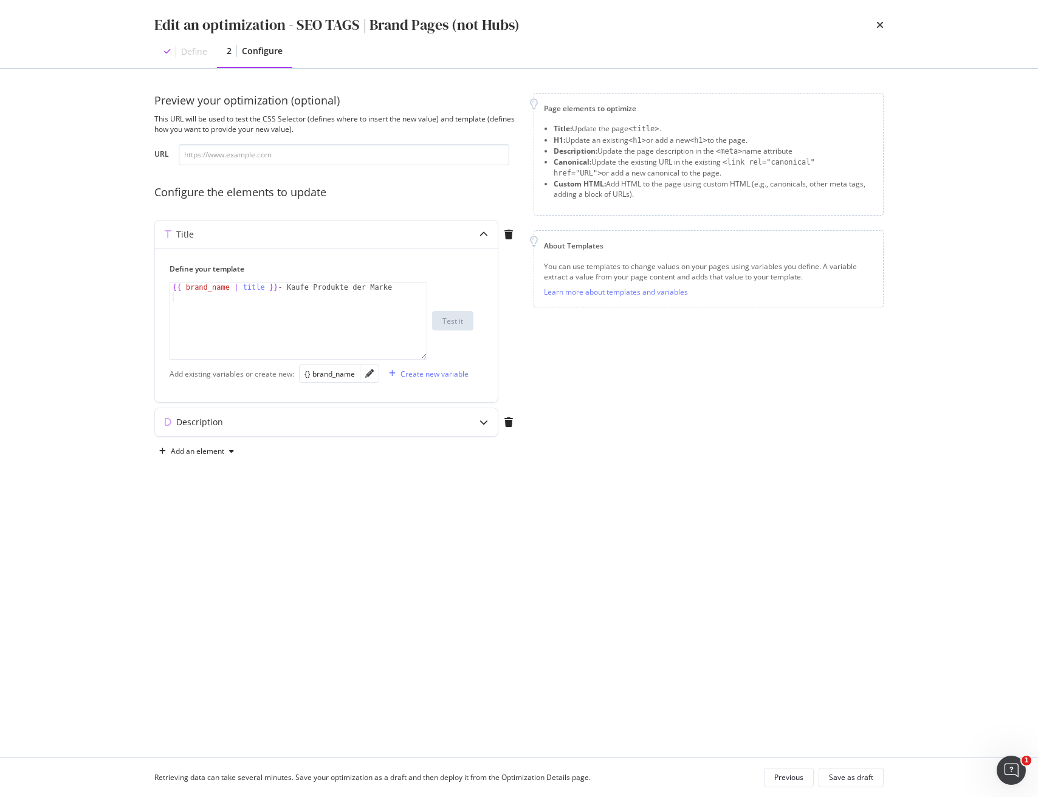
click at [877, 24] on icon "times" at bounding box center [879, 25] width 7 height 10
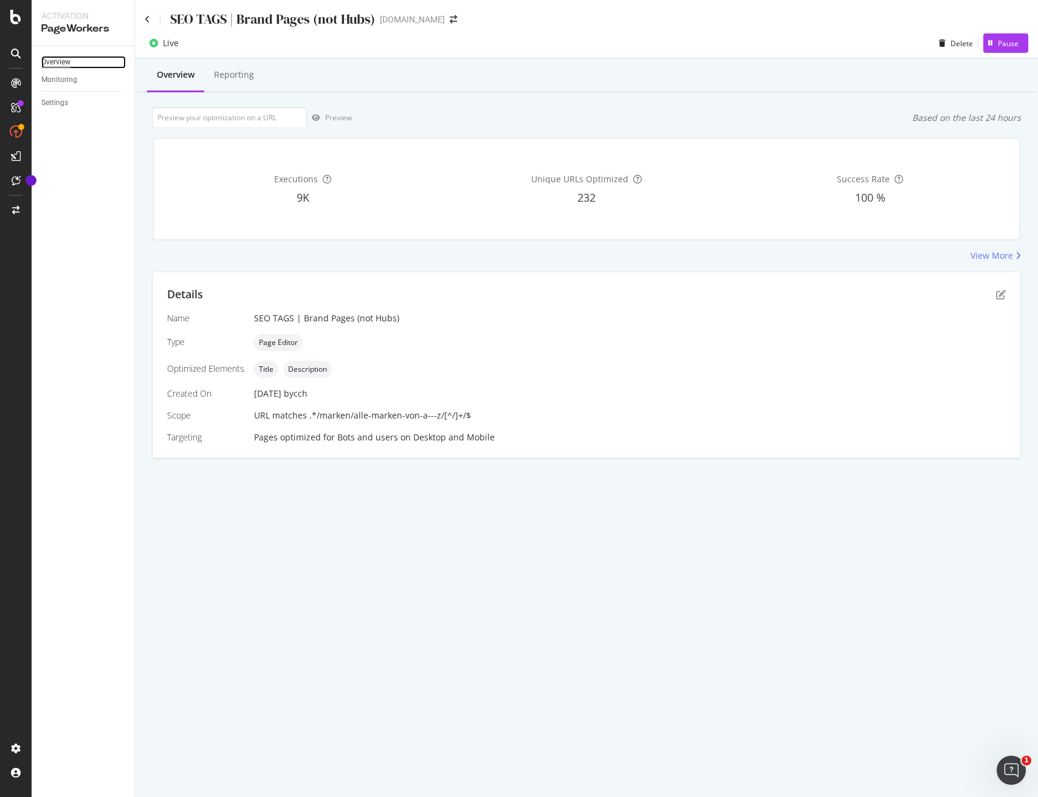
click at [58, 63] on div "Overview" at bounding box center [55, 62] width 29 height 13
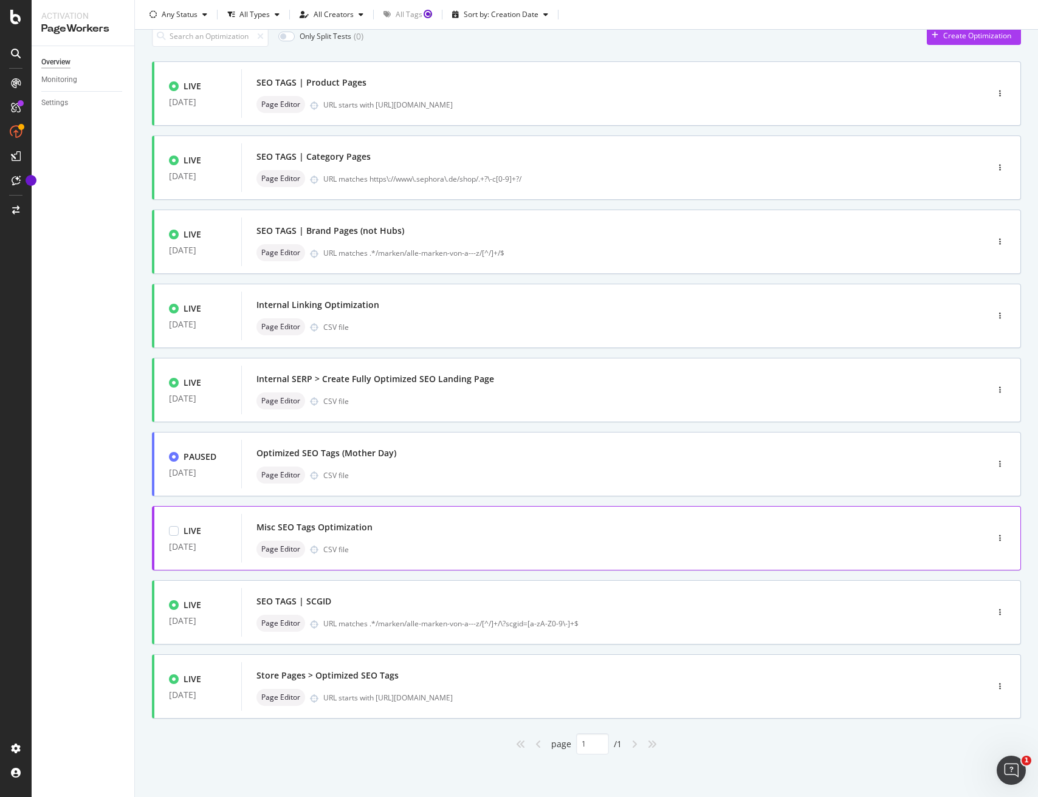
scroll to position [46, 0]
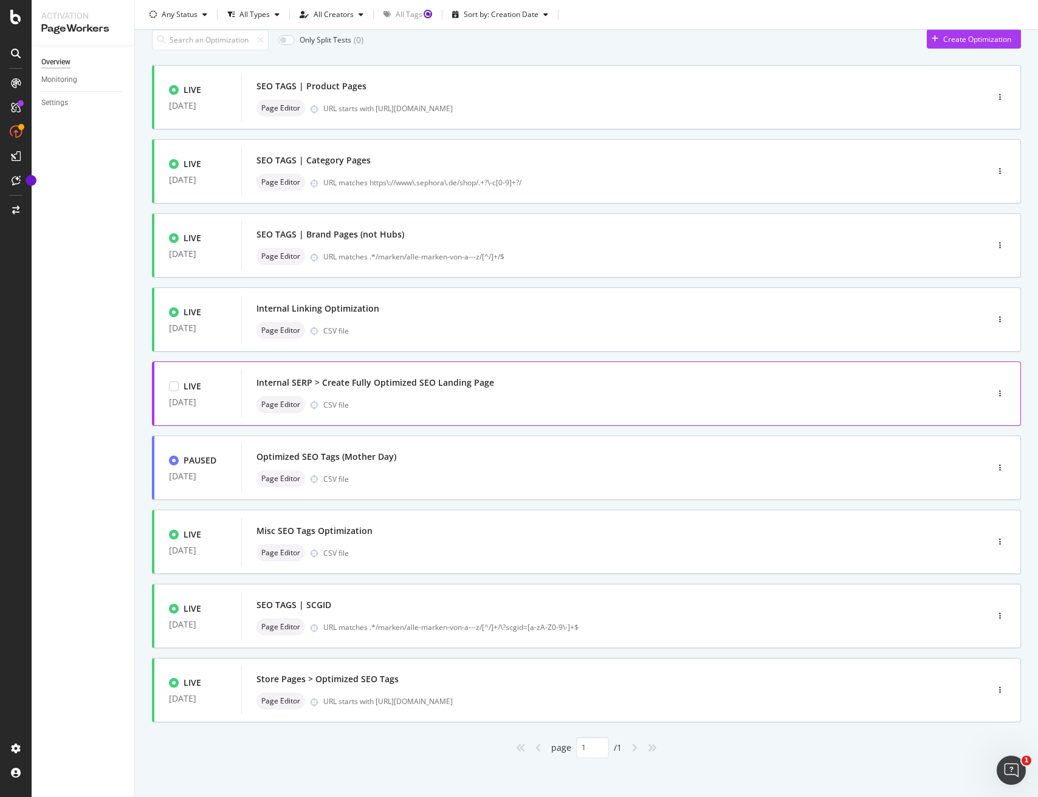
click at [423, 377] on div "Internal SERP > Create Fully Optimized SEO Landing Page" at bounding box center [375, 383] width 238 height 12
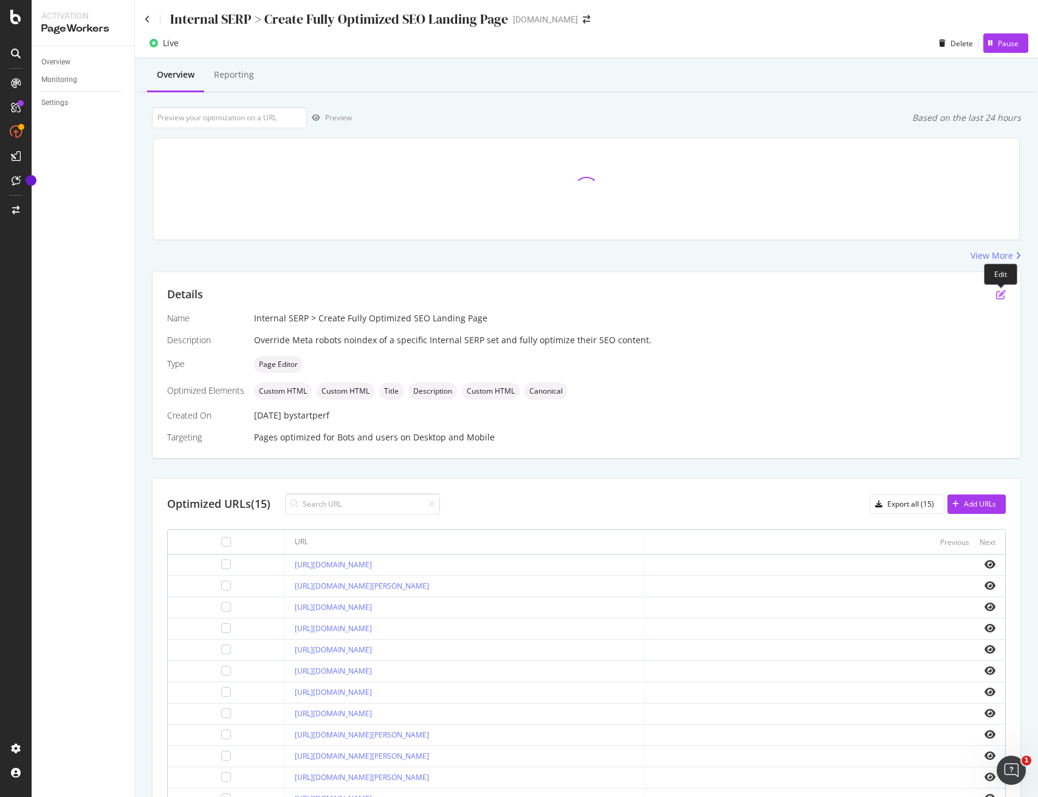
click at [1003, 292] on icon "pen-to-square" at bounding box center [1001, 295] width 10 height 10
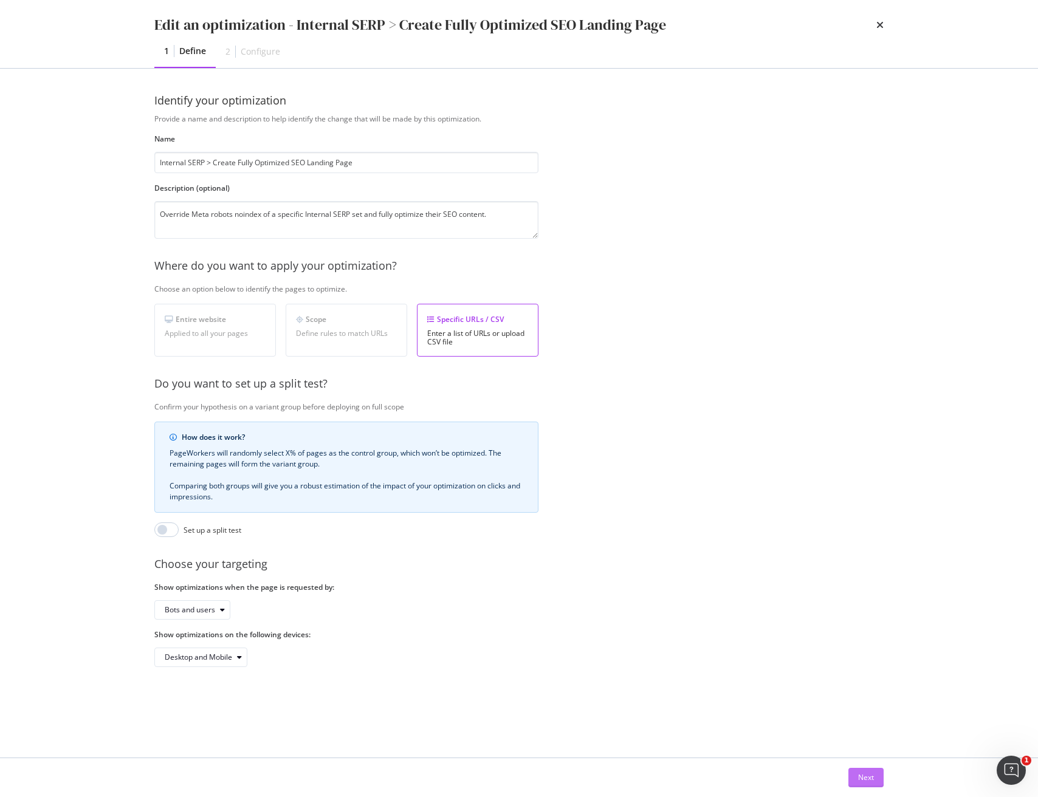
click at [867, 777] on div "Next" at bounding box center [866, 777] width 16 height 10
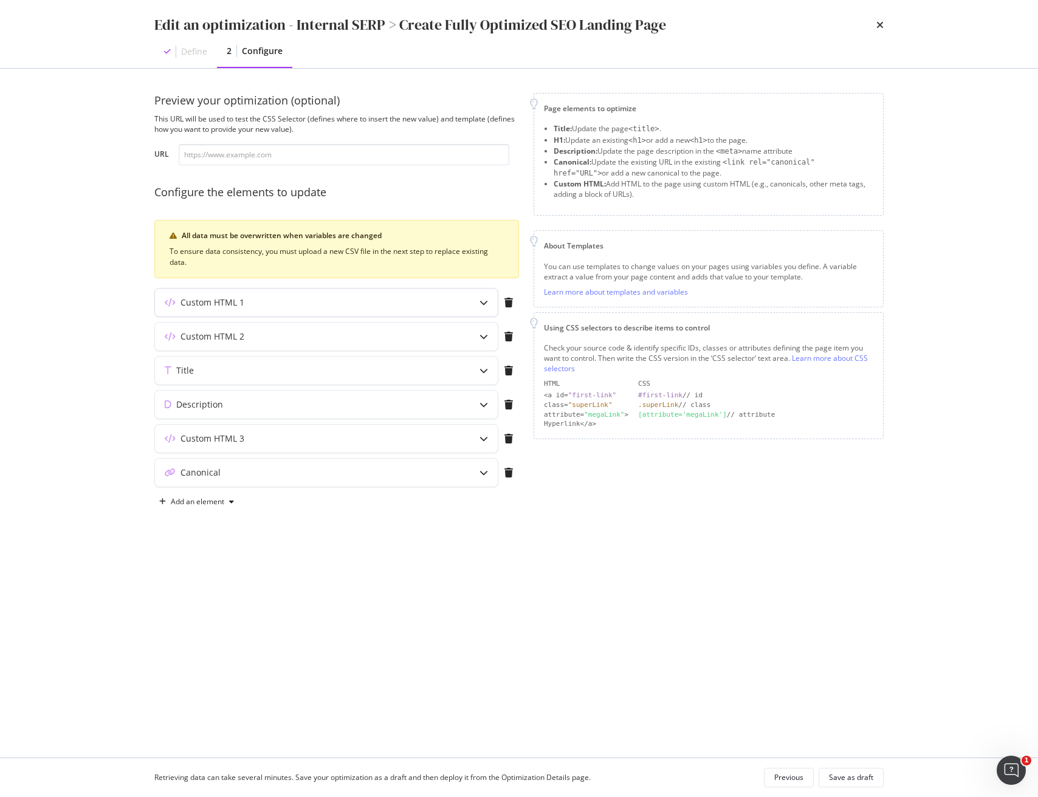
click at [482, 303] on icon "modal" at bounding box center [483, 302] width 9 height 9
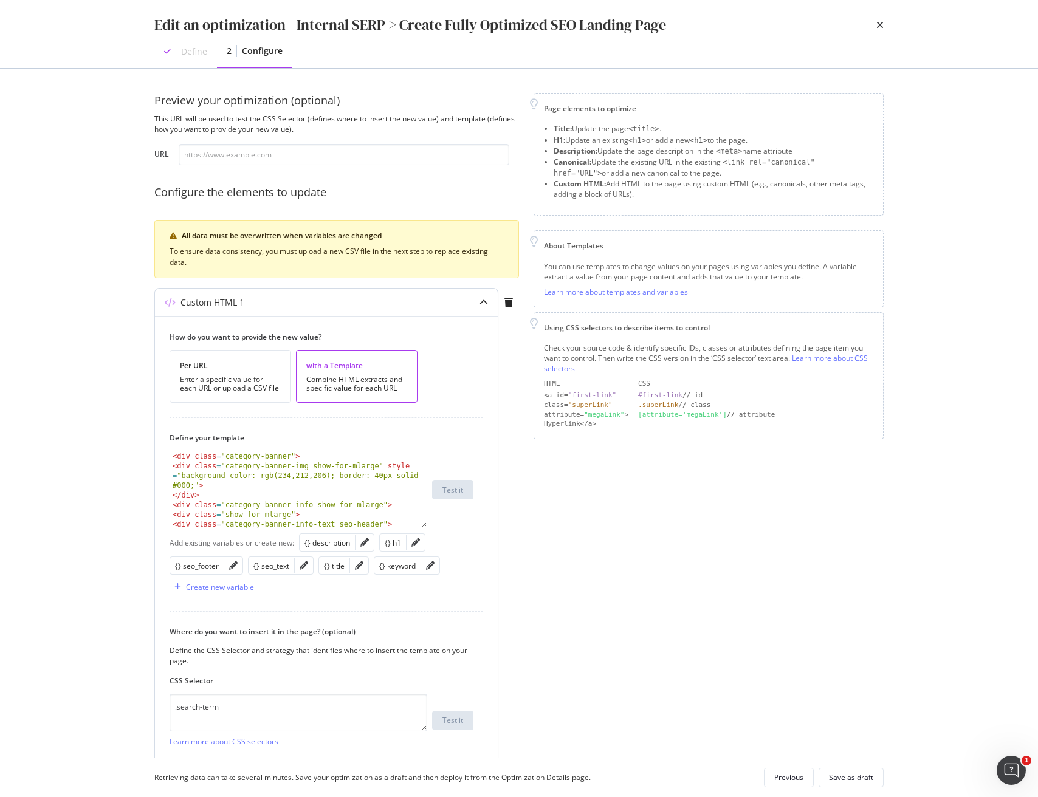
click at [428, 571] on div "modal" at bounding box center [430, 565] width 18 height 17
click at [427, 568] on icon "pencil" at bounding box center [430, 565] width 9 height 9
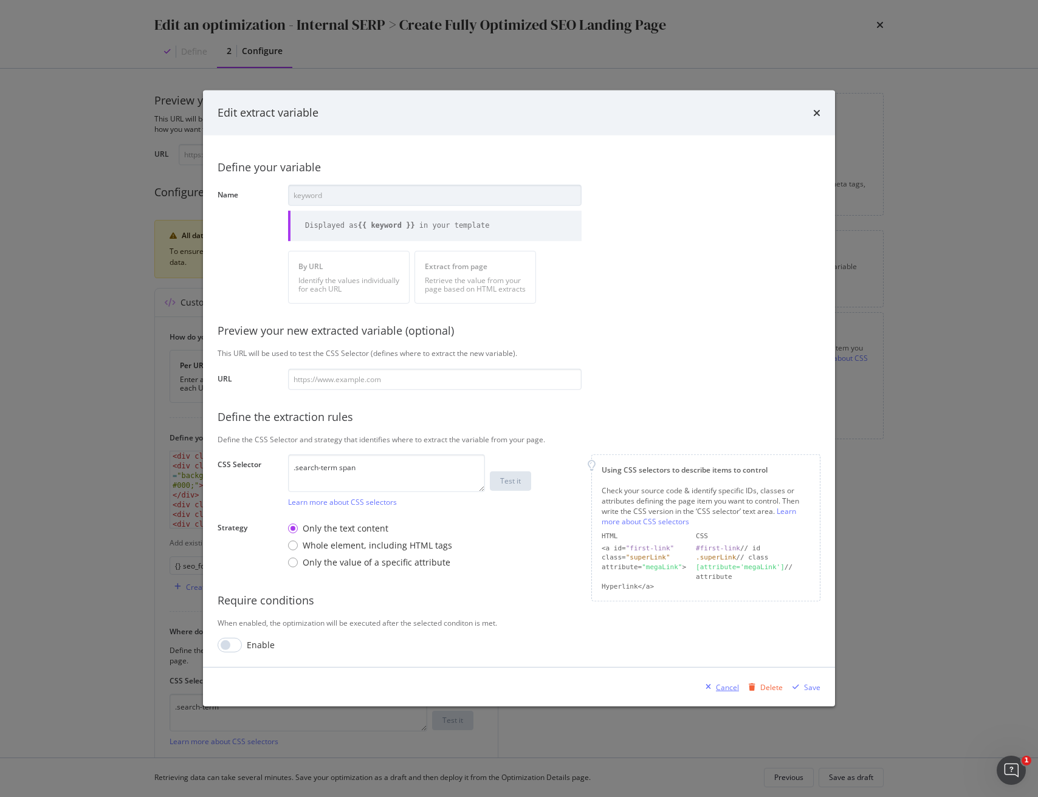
click at [727, 682] on div "Cancel" at bounding box center [727, 687] width 23 height 10
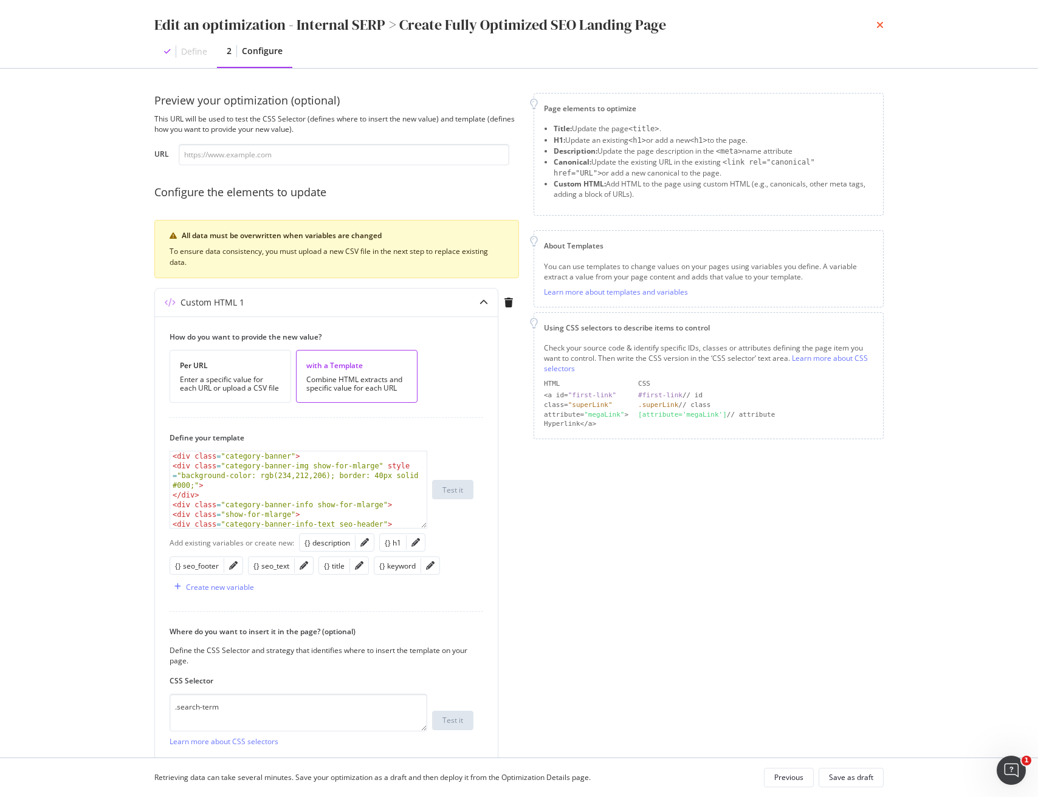
click at [878, 24] on icon "times" at bounding box center [879, 25] width 7 height 10
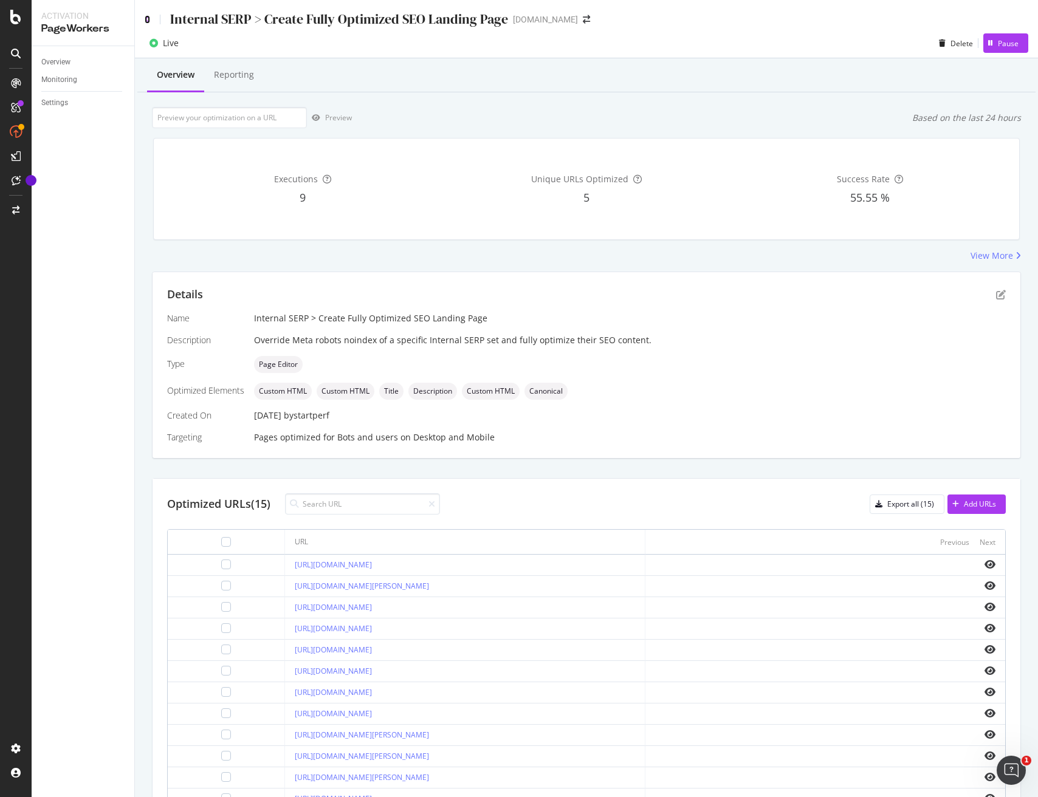
click at [146, 18] on icon at bounding box center [147, 19] width 5 height 9
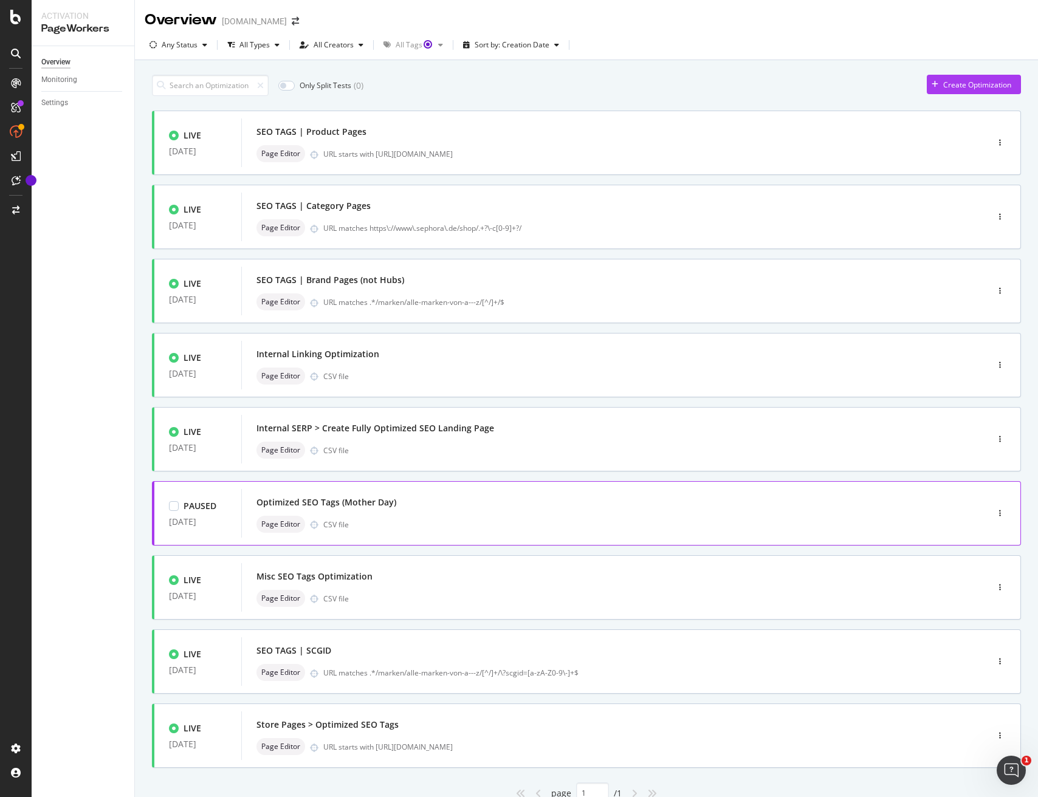
scroll to position [49, 0]
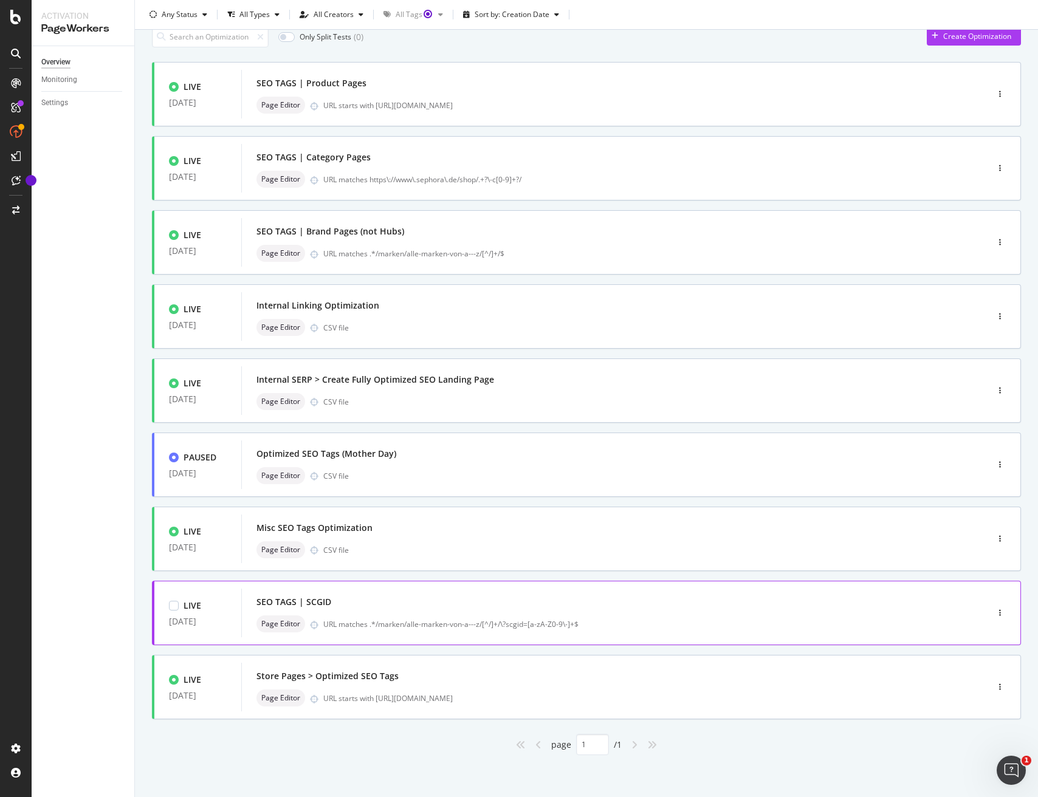
click at [700, 615] on div "Page Editor URL matches .*/marken/alle-marken-von-a---z/[^/]+/\?scgid=[a-zA-Z0-…" at bounding box center [595, 623] width 679 height 17
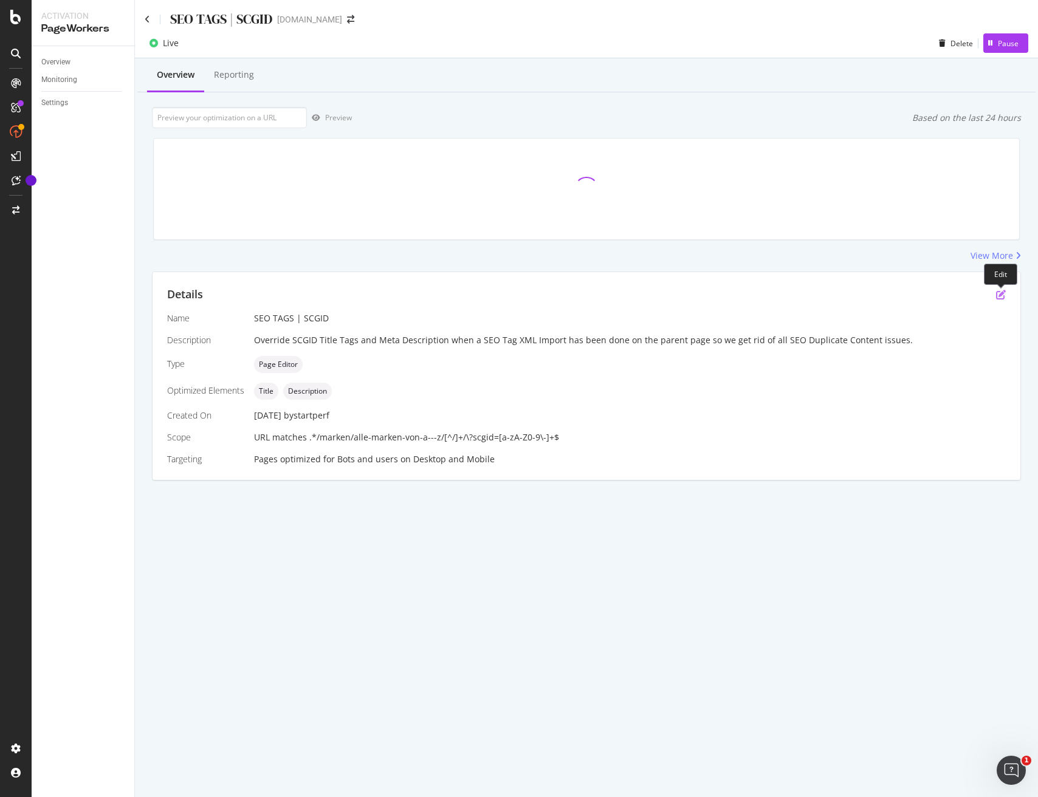
click at [1004, 294] on icon "pen-to-square" at bounding box center [1001, 295] width 10 height 10
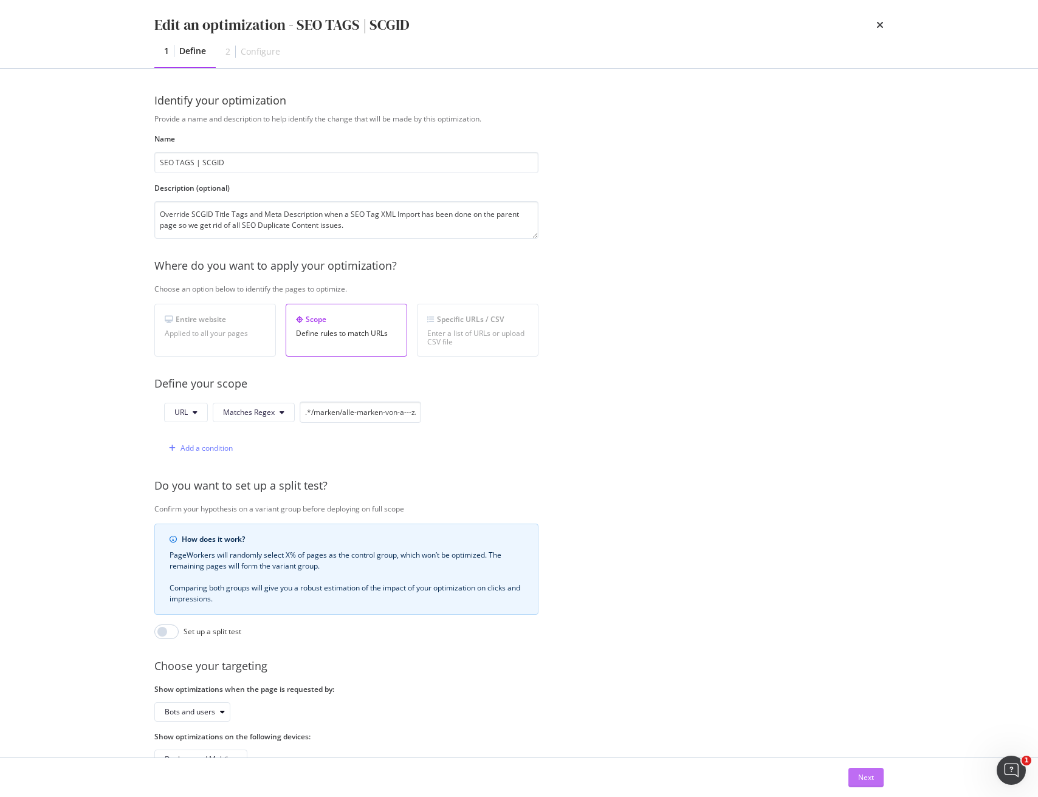
click at [865, 782] on div "Next" at bounding box center [866, 777] width 16 height 10
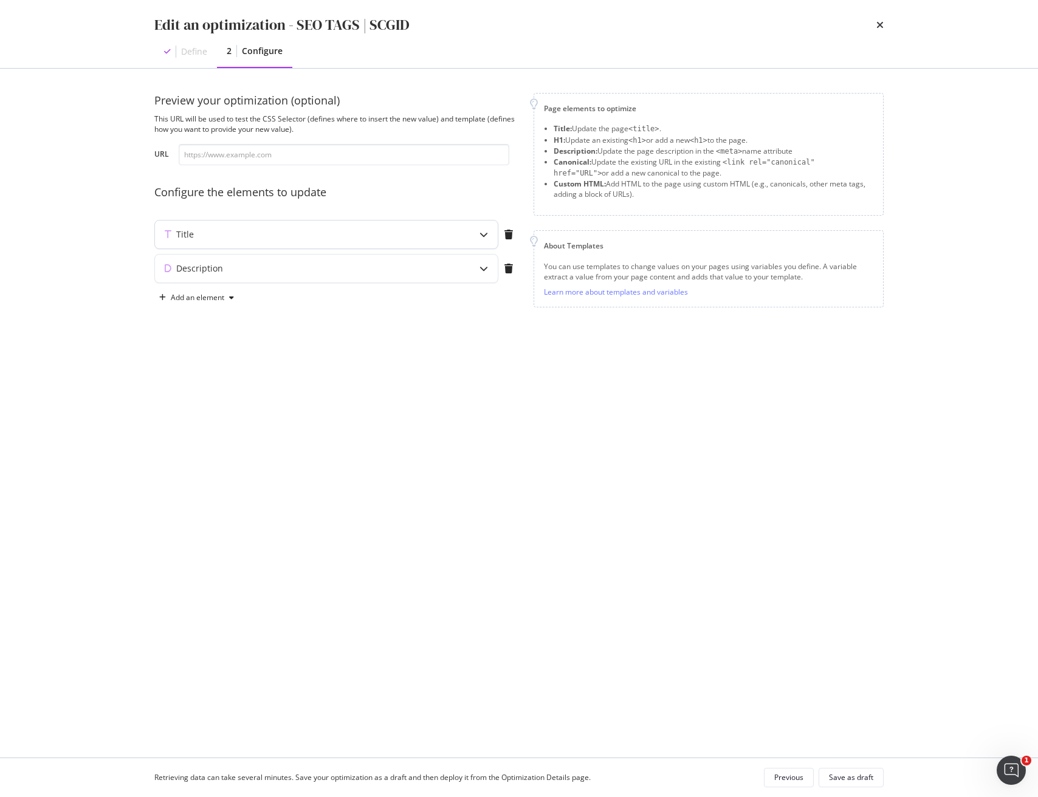
click at [480, 242] on div "modal" at bounding box center [484, 235] width 28 height 28
click at [460, 377] on icon "pencil" at bounding box center [464, 373] width 9 height 9
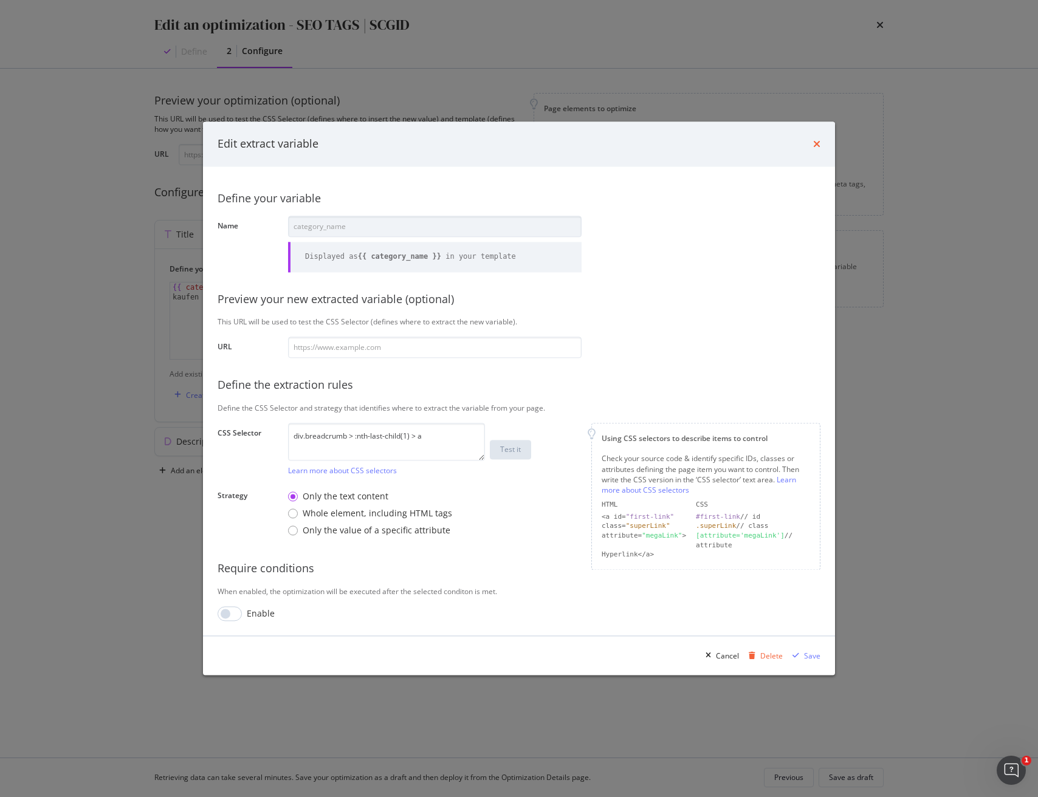
click at [817, 143] on icon "times" at bounding box center [816, 144] width 7 height 10
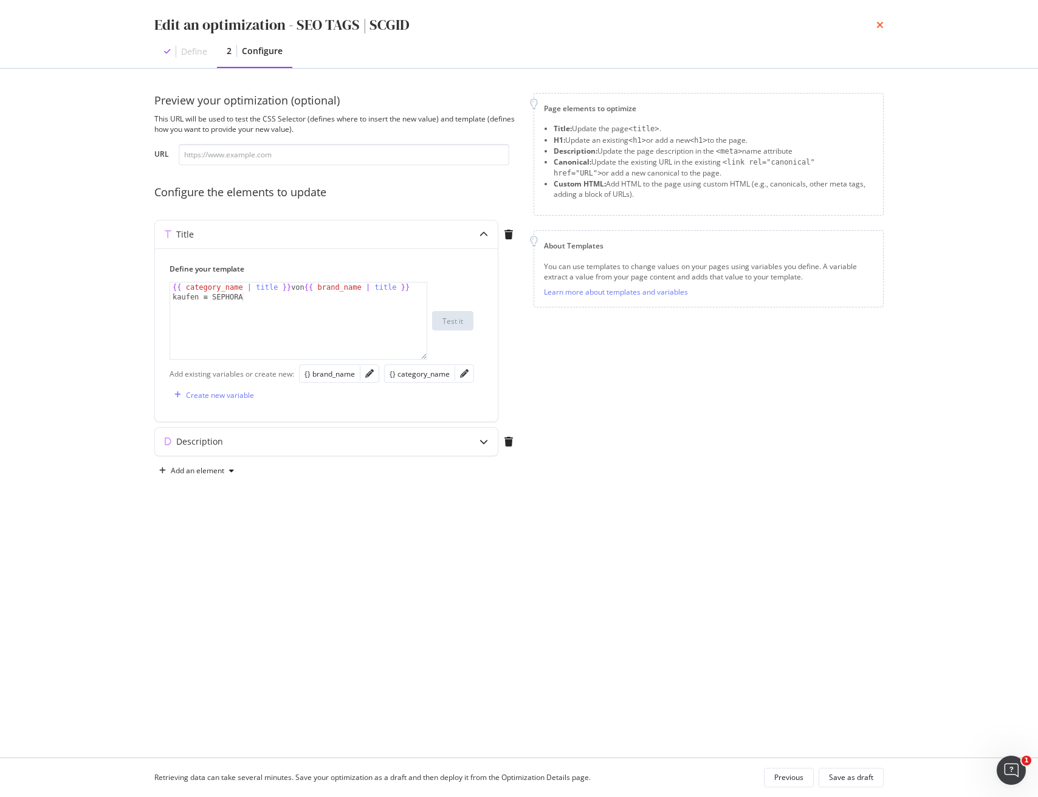
click at [879, 24] on icon "times" at bounding box center [879, 25] width 7 height 10
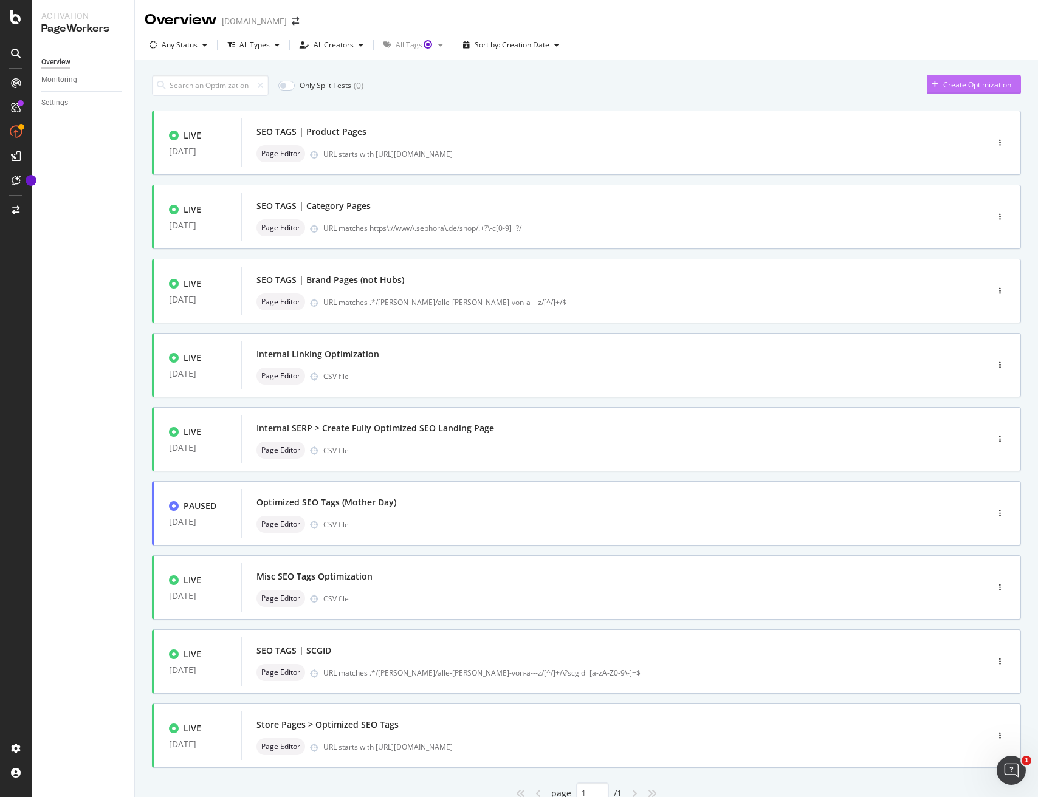
click at [960, 85] on div "Create Optimization" at bounding box center [977, 85] width 68 height 10
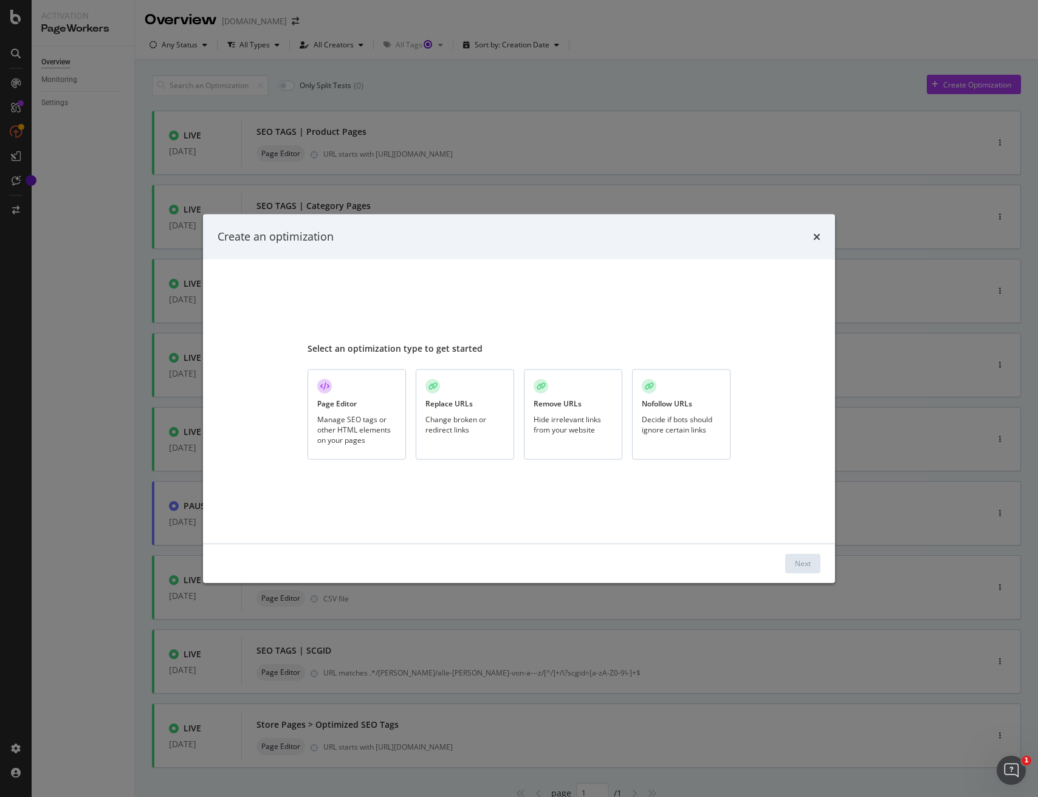
click at [352, 416] on div "Manage SEO tags or other HTML elements on your pages" at bounding box center [356, 429] width 79 height 31
click at [800, 563] on div "Next" at bounding box center [803, 563] width 16 height 10
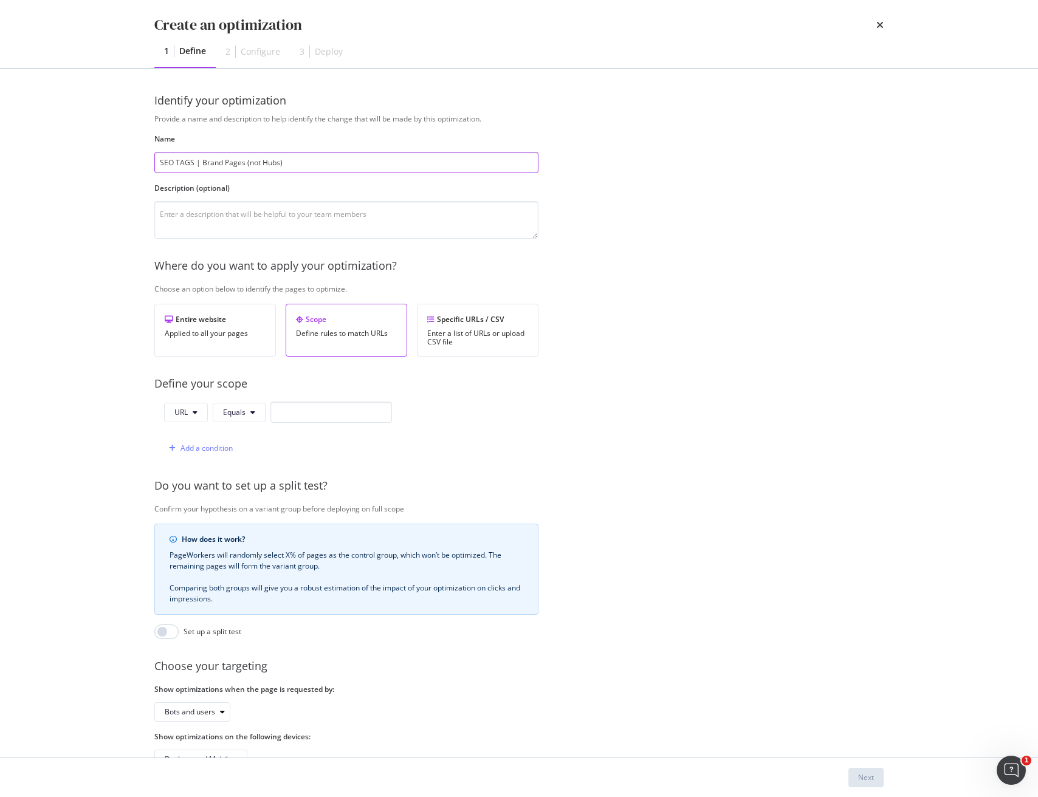
drag, startPoint x: 265, startPoint y: 162, endPoint x: 203, endPoint y: 162, distance: 62.6
click at [203, 162] on input "SEO TAGS | Brand Pages (not Hubs)" at bounding box center [346, 162] width 384 height 21
paste input "Category + Brand page (?scgid="
type input "SEO TAGS | Category + Brand page (?scgid=)"
click at [235, 412] on span "Equals" at bounding box center [234, 412] width 22 height 10
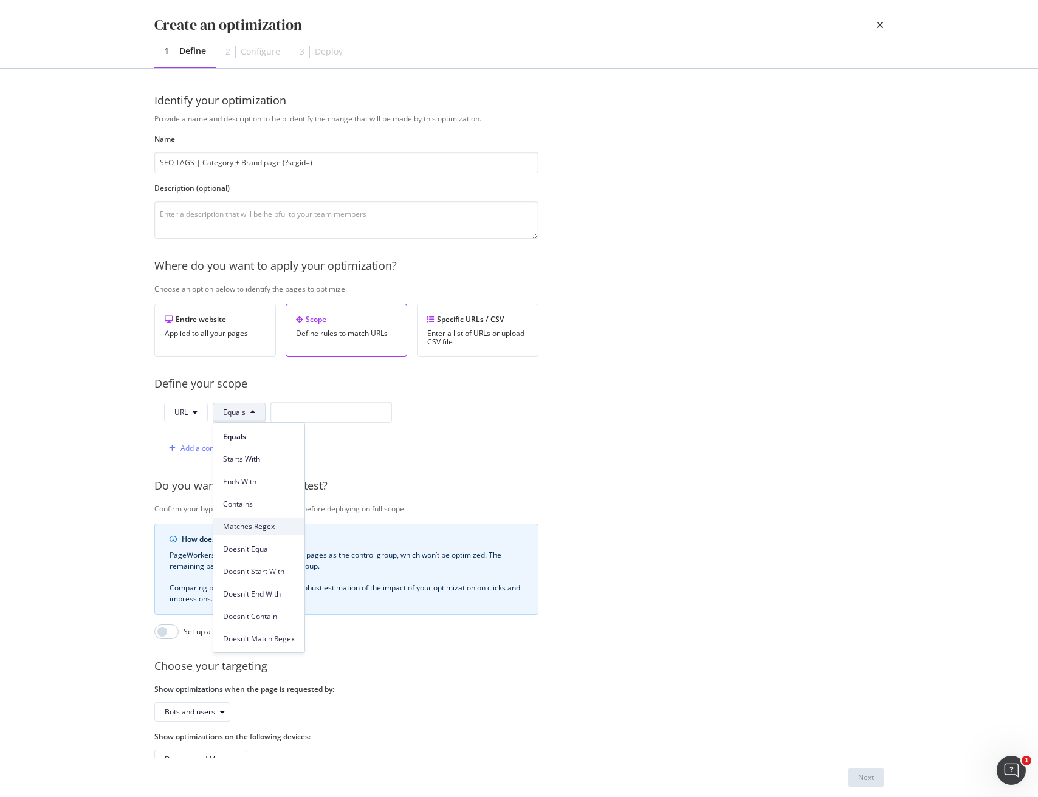
click at [247, 521] on span "Matches Regex" at bounding box center [259, 526] width 72 height 11
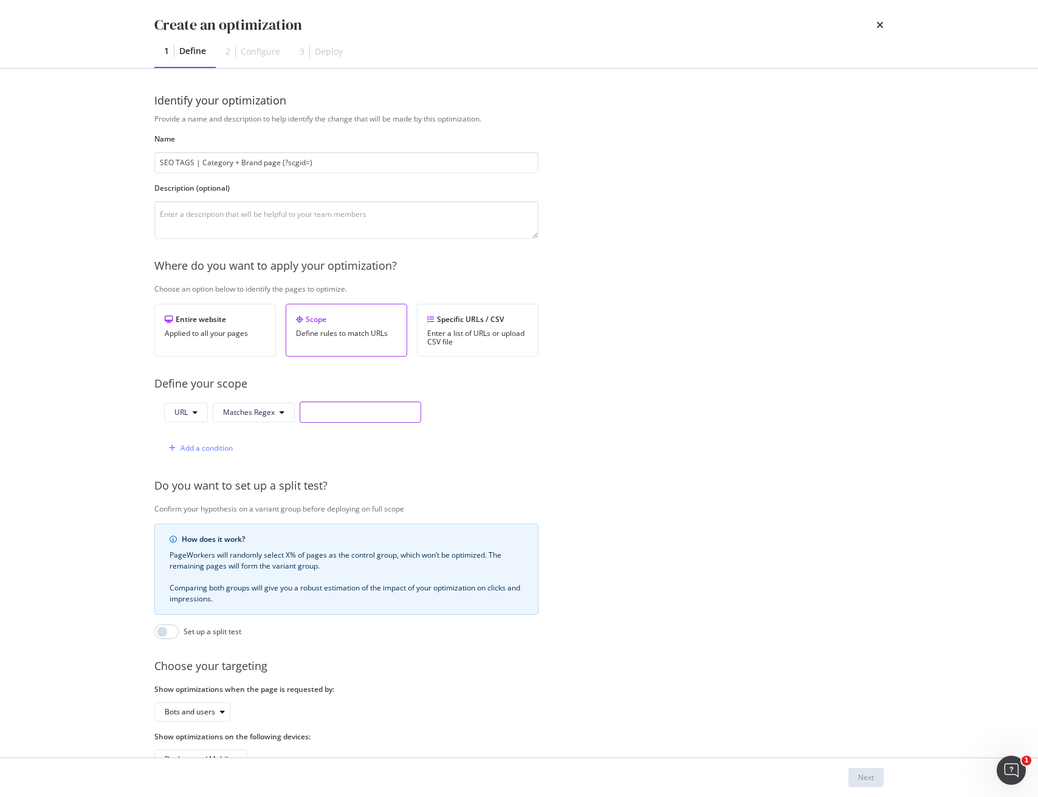
click at [329, 419] on input "modal" at bounding box center [361, 412] width 122 height 21
paste input ".*/marken/alle-marken-von-a---z/[^/]+/$"
drag, startPoint x: 369, startPoint y: 415, endPoint x: 357, endPoint y: 415, distance: 12.2
click at [368, 415] on input ".*/marken/alle-marken-von-a---z/[^/]+/$" at bounding box center [361, 412] width 122 height 21
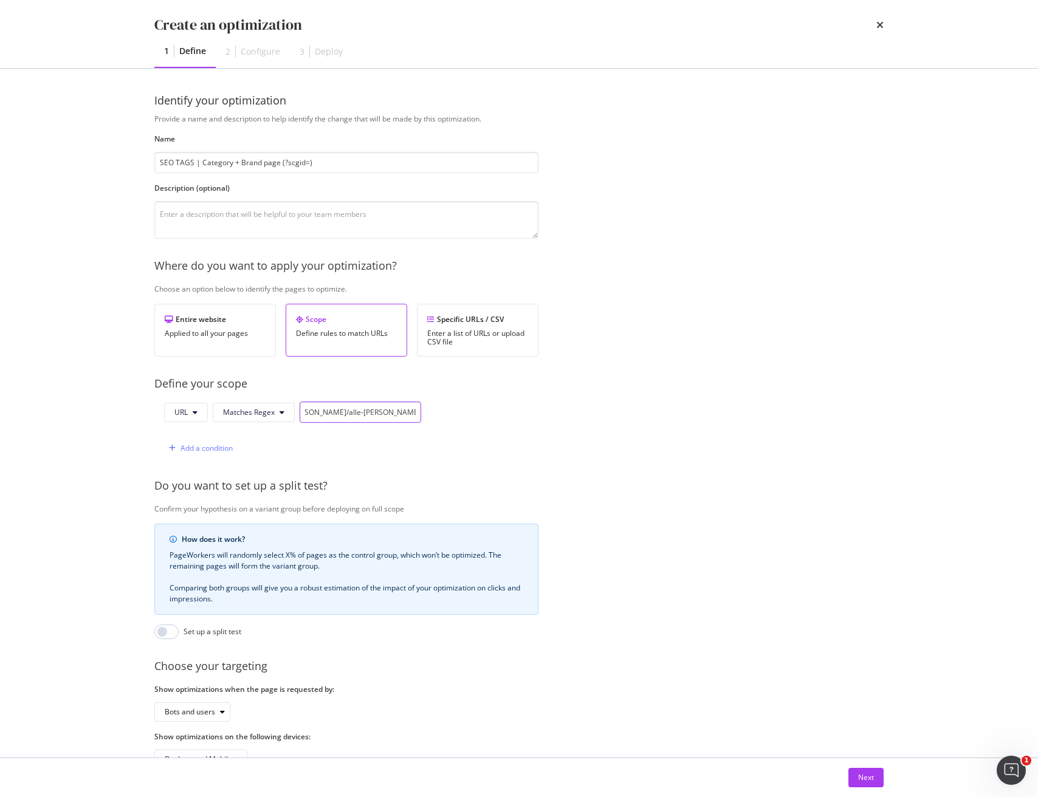
drag, startPoint x: 348, startPoint y: 413, endPoint x: 553, endPoint y: 408, distance: 206.0
click at [553, 408] on div "Provide a name and description to help identify the change that will be made by…" at bounding box center [518, 442] width 729 height 656
drag, startPoint x: 417, startPoint y: 409, endPoint x: 455, endPoint y: 409, distance: 38.3
click at [455, 409] on div "URL Matches Regex .*/marken/alle-marken-von-a---z/[^/]+/\?scgid=$ Add a conditi…" at bounding box center [346, 430] width 384 height 57
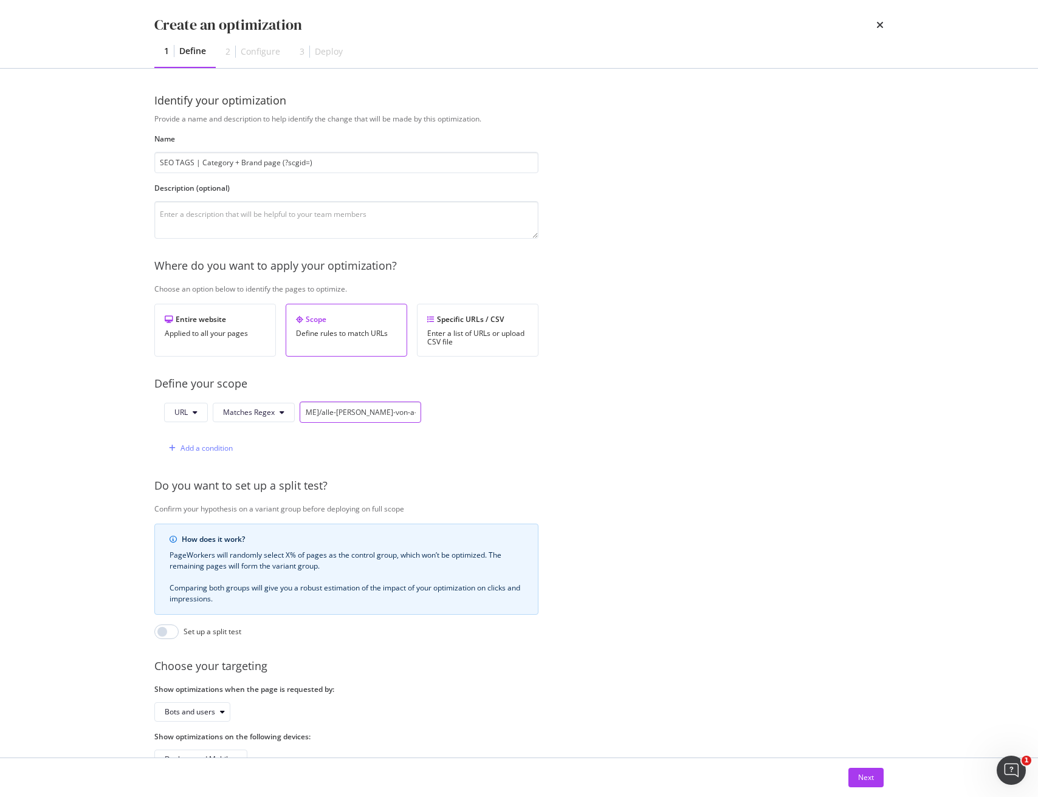
click at [394, 411] on input ".*/marken/alle-marken-von-a---z/[^/]+/\?scgid=$" at bounding box center [361, 412] width 122 height 21
drag, startPoint x: 409, startPoint y: 414, endPoint x: 442, endPoint y: 419, distance: 33.7
click at [439, 416] on div "URL Matches Regex .*/marken/alle-marken-von-a---z/[^/]+/\?scgid=$ Add a conditi…" at bounding box center [346, 430] width 384 height 57
type input ".*/marken/alle-marken-von-a---z/[^/]+/\?scgid="
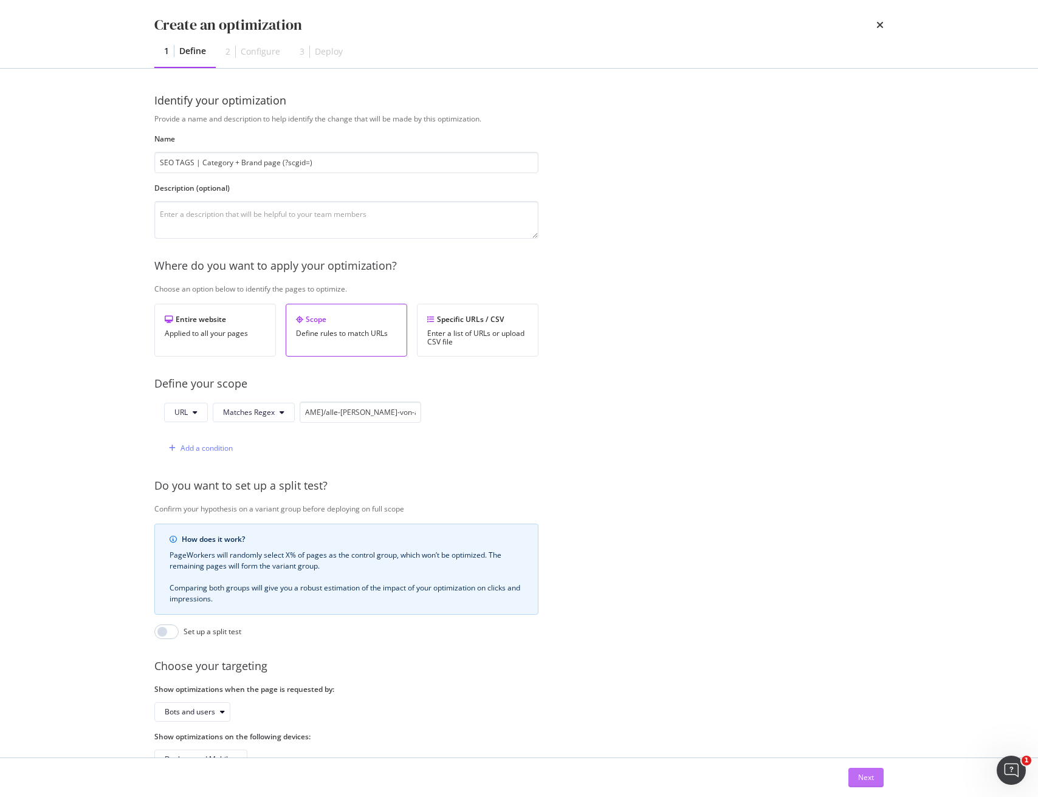
click at [868, 781] on div "Next" at bounding box center [866, 777] width 16 height 10
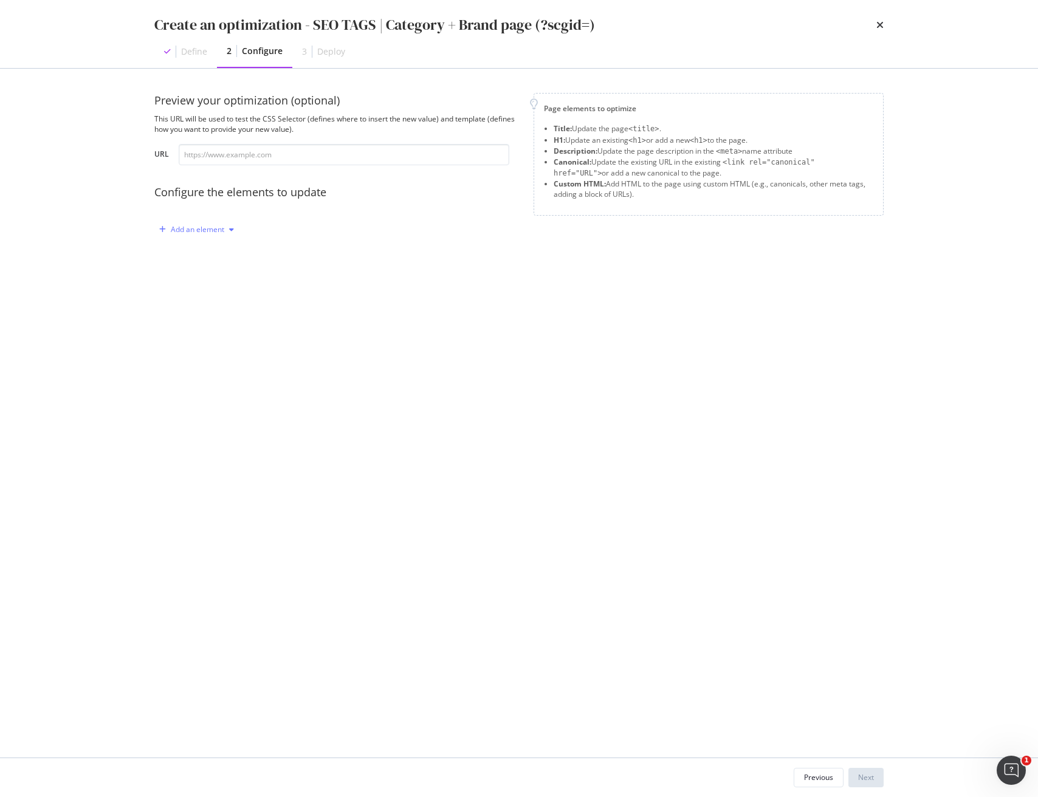
click at [185, 230] on div "Add an element" at bounding box center [197, 229] width 53 height 7
click at [199, 253] on div "Title" at bounding box center [194, 252] width 15 height 10
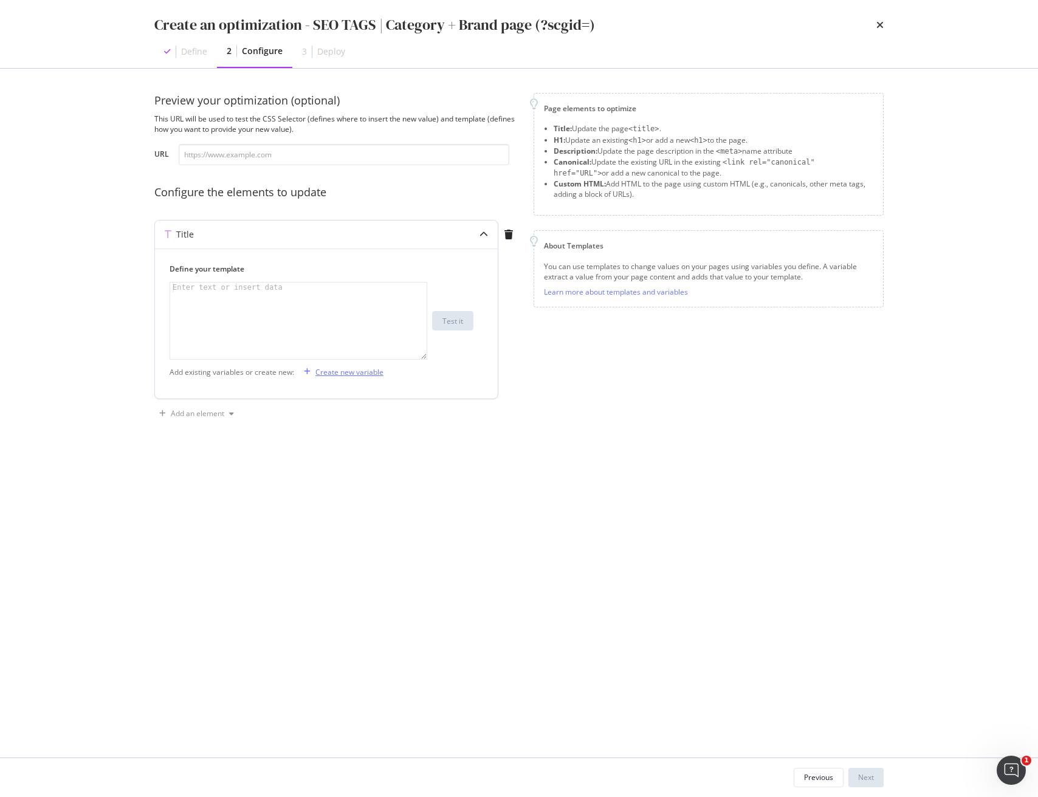
click at [359, 375] on div "Create new variable" at bounding box center [349, 372] width 68 height 10
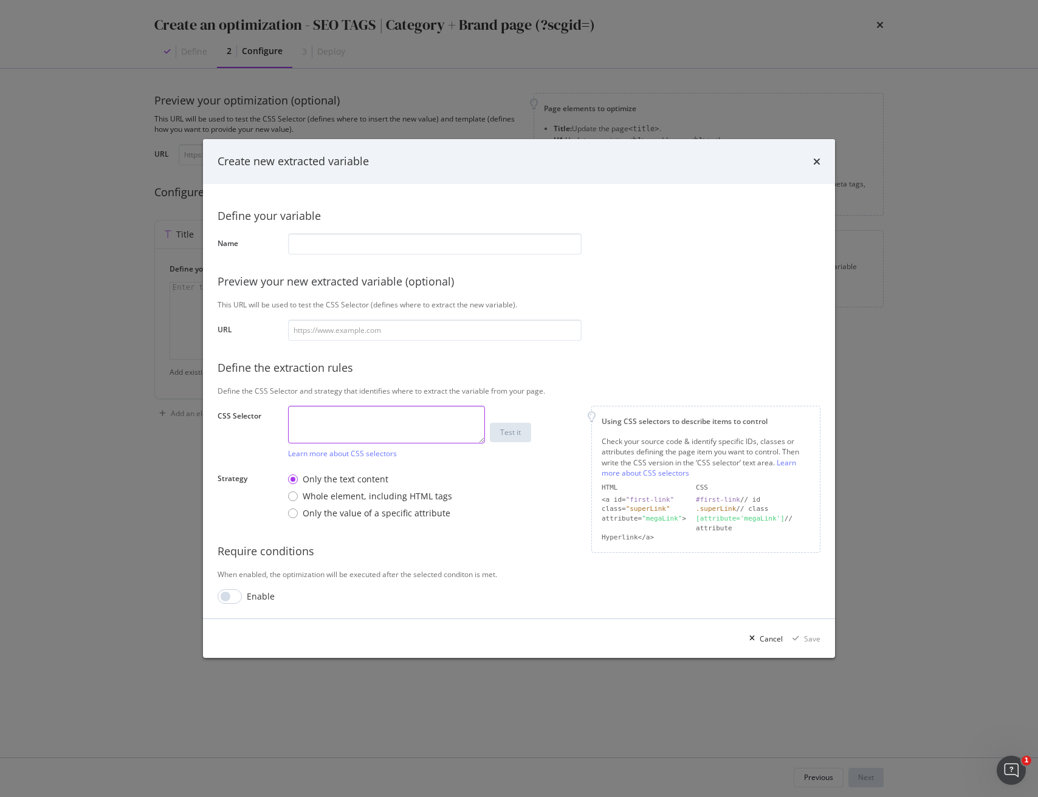
click at [324, 421] on textarea "modal" at bounding box center [386, 425] width 197 height 38
paste textarea "div.breadcrumb > :nth-child(2) > a"
paste textarea "brand_name"
click at [344, 244] on input "modal" at bounding box center [434, 243] width 293 height 21
click at [434, 437] on textarea "div.breadcrumb > :nth-child(2) > abrand_name" at bounding box center [386, 425] width 197 height 38
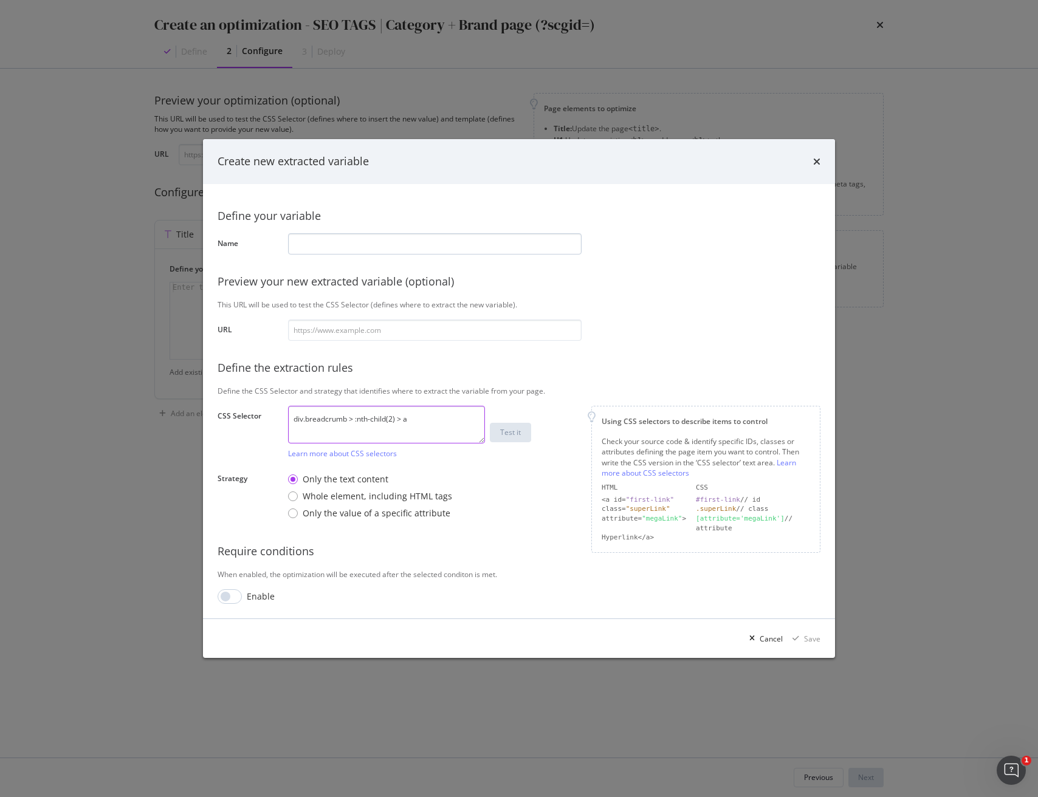
type textarea "div.breadcrumb > :nth-child(2) > a"
click at [307, 239] on input "modal" at bounding box center [434, 243] width 293 height 21
paste input "brand_name"
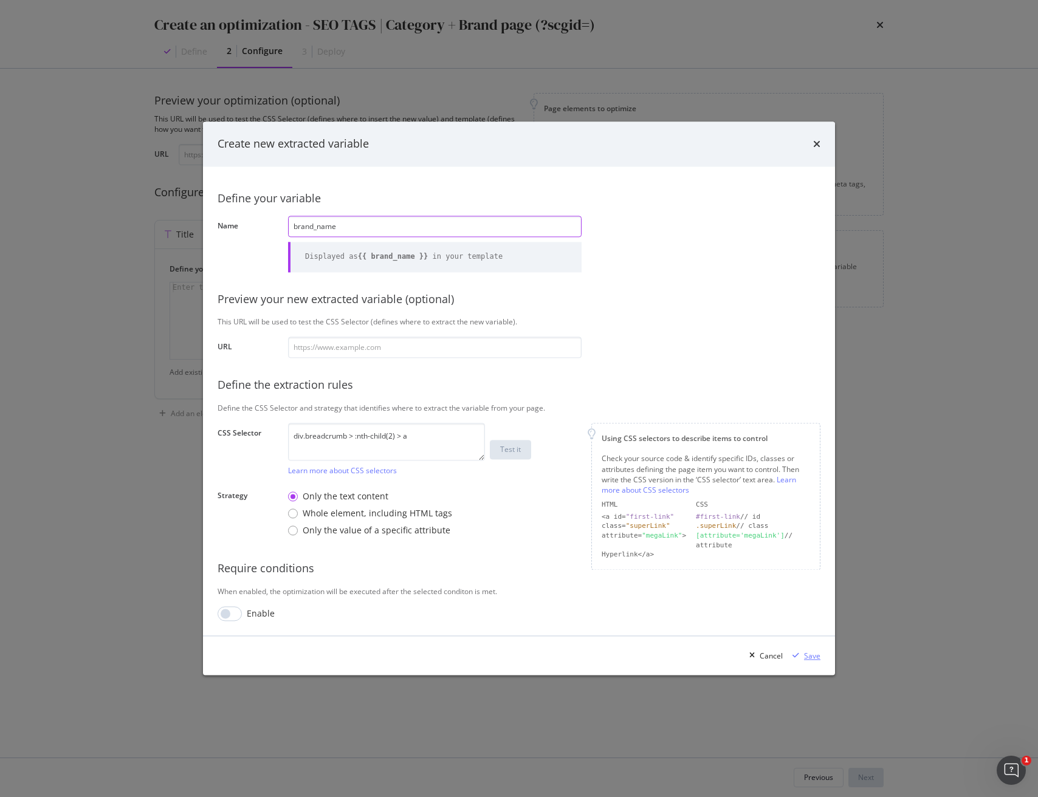
type input "brand_name"
click at [815, 656] on div "Save" at bounding box center [812, 656] width 16 height 10
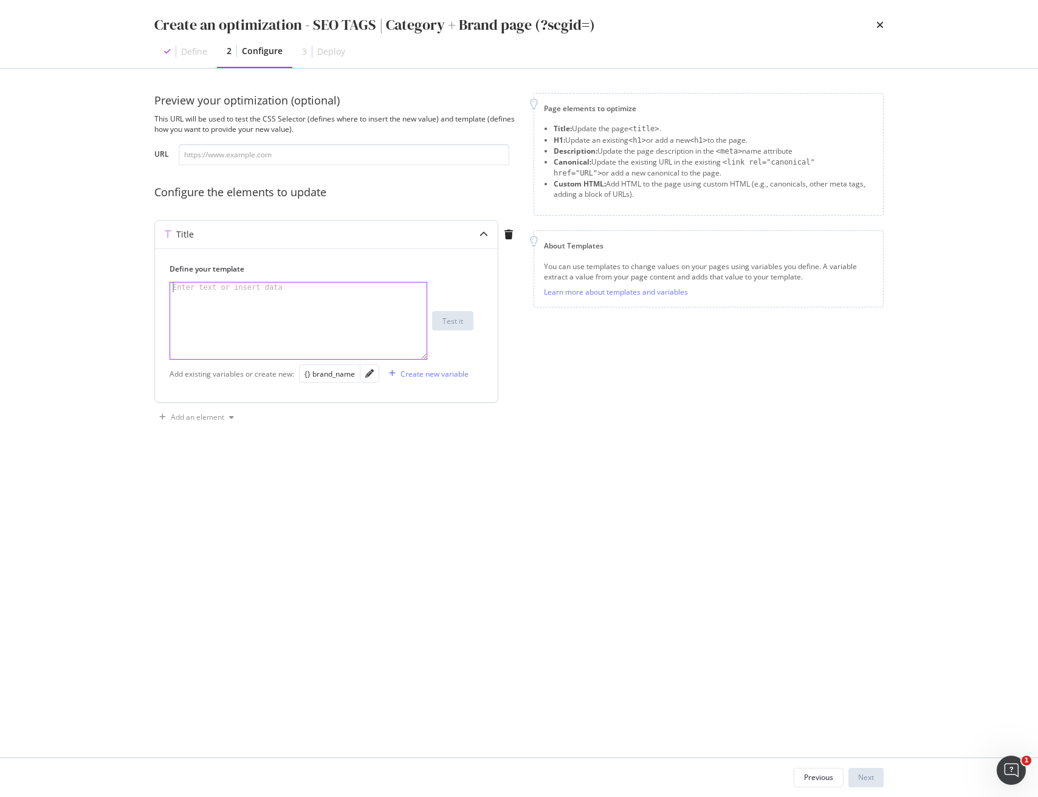
click at [353, 292] on div "modal" at bounding box center [298, 330] width 256 height 96
paste textarea "$CategoryName fra $BrandName - Shop dine favoritter her"
click at [272, 285] on div "$CategoryName fra $BrandName - Shop dine favoritter her" at bounding box center [298, 330] width 256 height 96
click at [272, 286] on div "$CategoryName fra $BrandName - Shop dine favoritter her" at bounding box center [298, 330] width 256 height 96
click at [324, 373] on div "{} brand_name" at bounding box center [329, 374] width 50 height 10
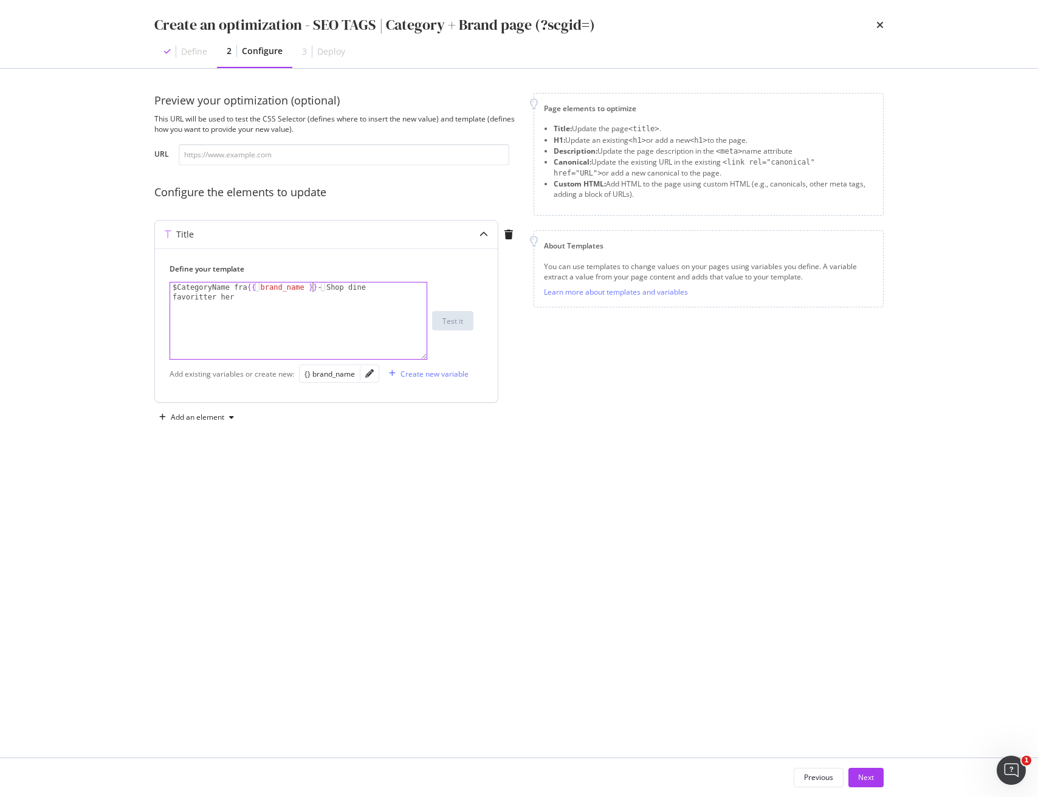
click at [313, 287] on div "$CategoryName fra {{ brand_name }} - Shop dine favoritter her" at bounding box center [298, 339] width 256 height 115
type textarea "$CategoryName fra {{ brand_name | title }} - Shop dine favoritter her"
click at [372, 377] on icon "pencil" at bounding box center [369, 373] width 9 height 9
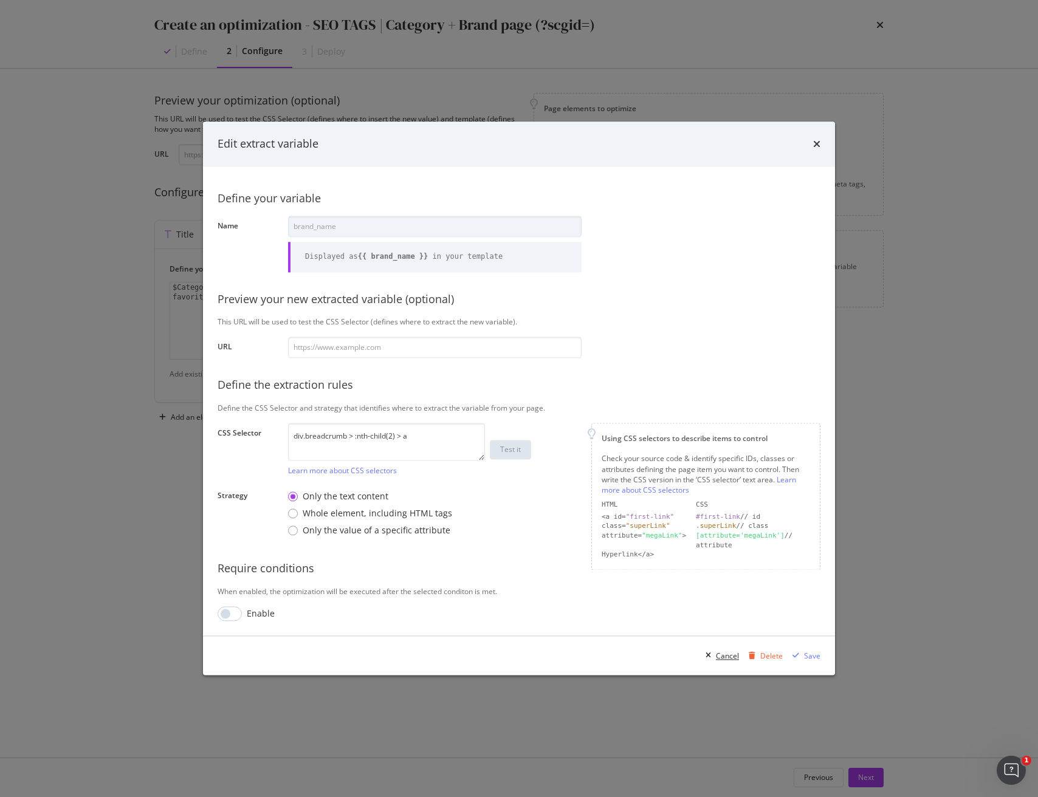
drag, startPoint x: 727, startPoint y: 658, endPoint x: 710, endPoint y: 651, distance: 19.1
click at [727, 658] on div "Cancel" at bounding box center [727, 656] width 23 height 10
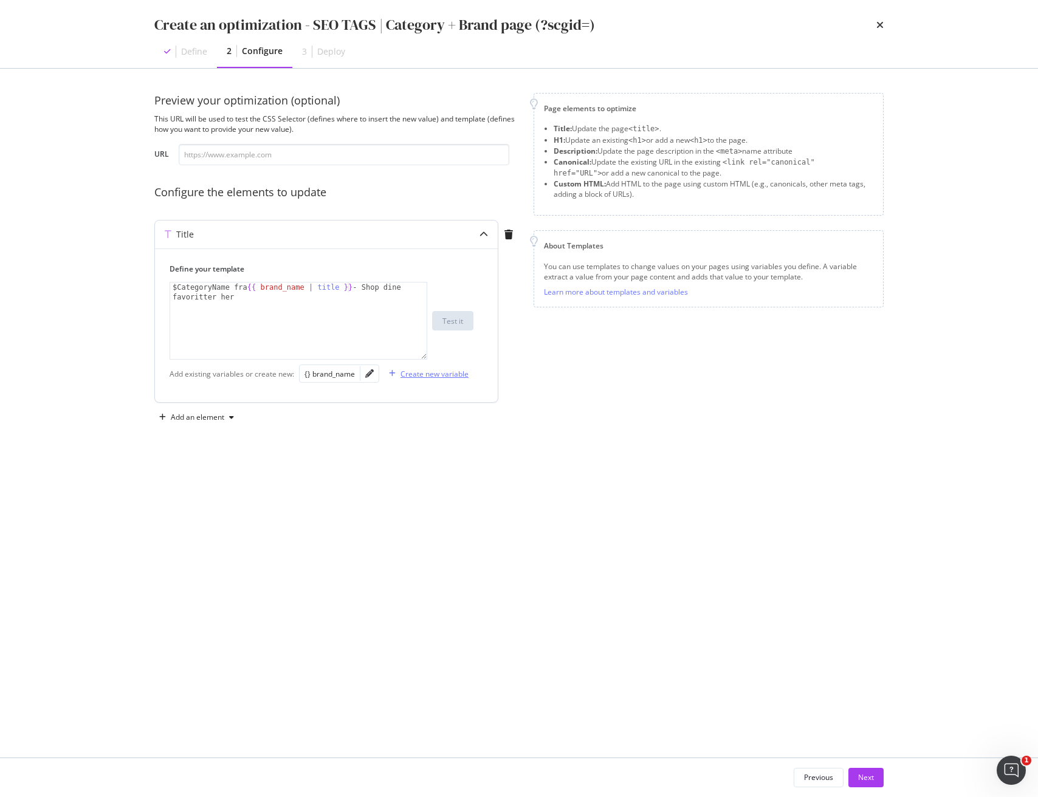
click at [417, 368] on div "Create new variable" at bounding box center [426, 374] width 84 height 18
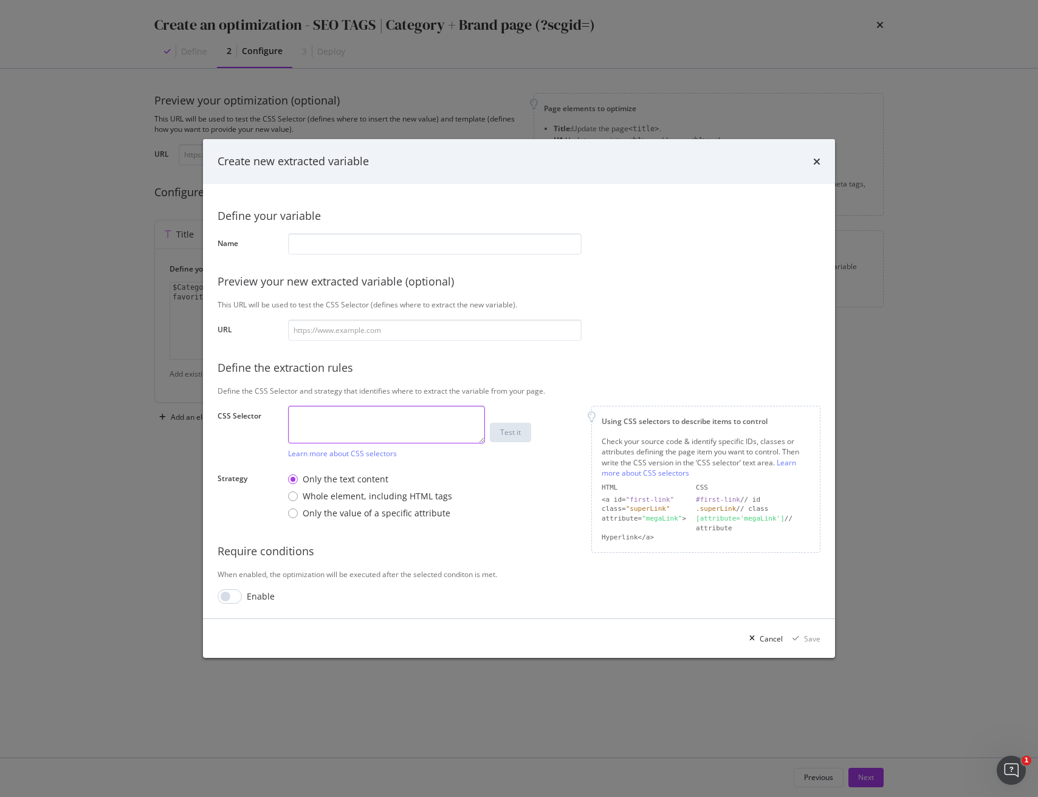
click at [401, 413] on textarea "modal" at bounding box center [386, 425] width 197 height 38
paste textarea ".breadcrumb-element:last-of-type a"
type textarea ".breadcrumb-element:last-of-type a"
click at [329, 330] on input "modal" at bounding box center [434, 330] width 293 height 21
paste input "https://www.sephora.de/marken/alle-marken-von-a---z/bali-body-bali/?scgid=C303"
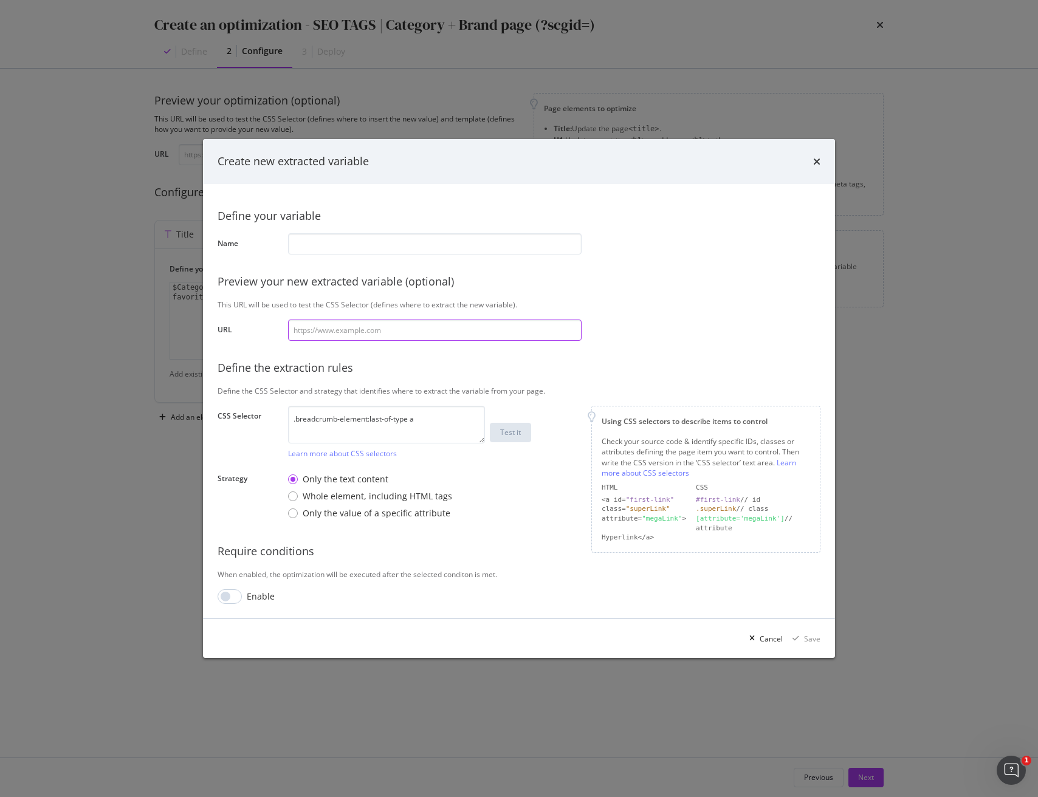
type input "https://www.sephora.de/marken/alle-marken-von-a---z/bali-body-bali/?scgid=C303"
click at [343, 253] on input "modal" at bounding box center [434, 243] width 293 height 21
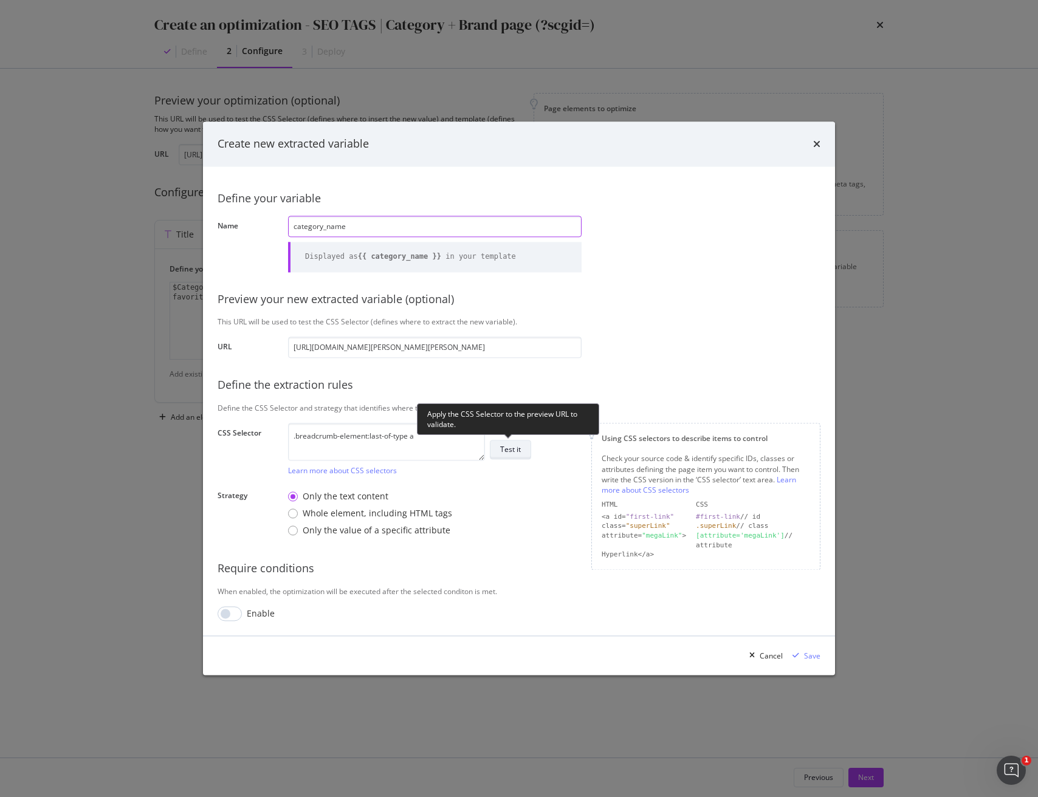
type input "category_name"
click at [510, 450] on div "Test it" at bounding box center [510, 450] width 21 height 10
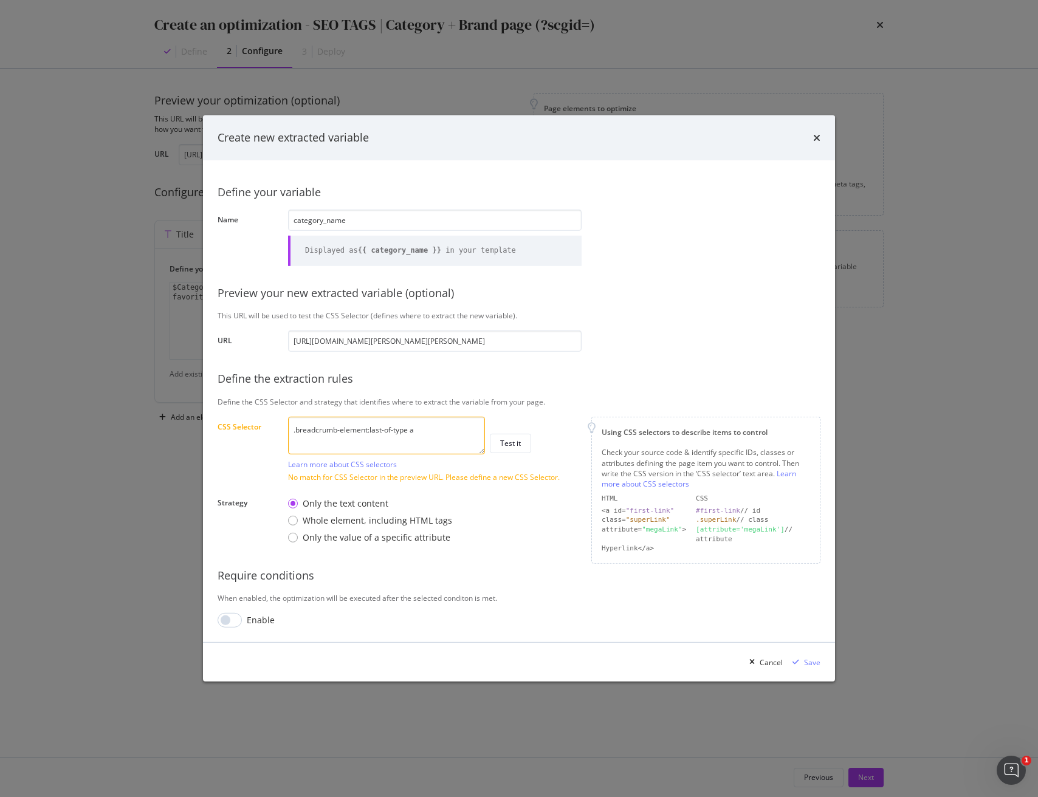
drag, startPoint x: 443, startPoint y: 432, endPoint x: 140, endPoint y: 428, distance: 302.6
click at [140, 428] on div "Create new extracted variable Define your variable Name category_name Displayed…" at bounding box center [519, 398] width 1038 height 797
paste textarea "child"
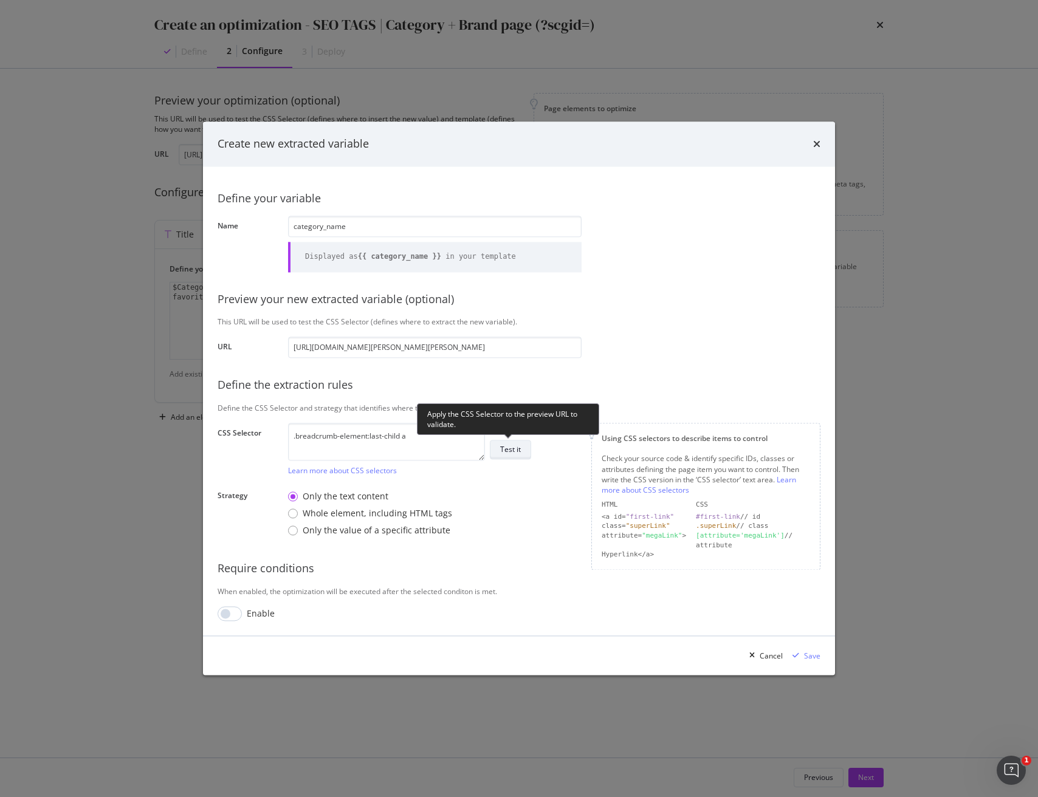
click at [508, 447] on div "Test it" at bounding box center [510, 450] width 21 height 10
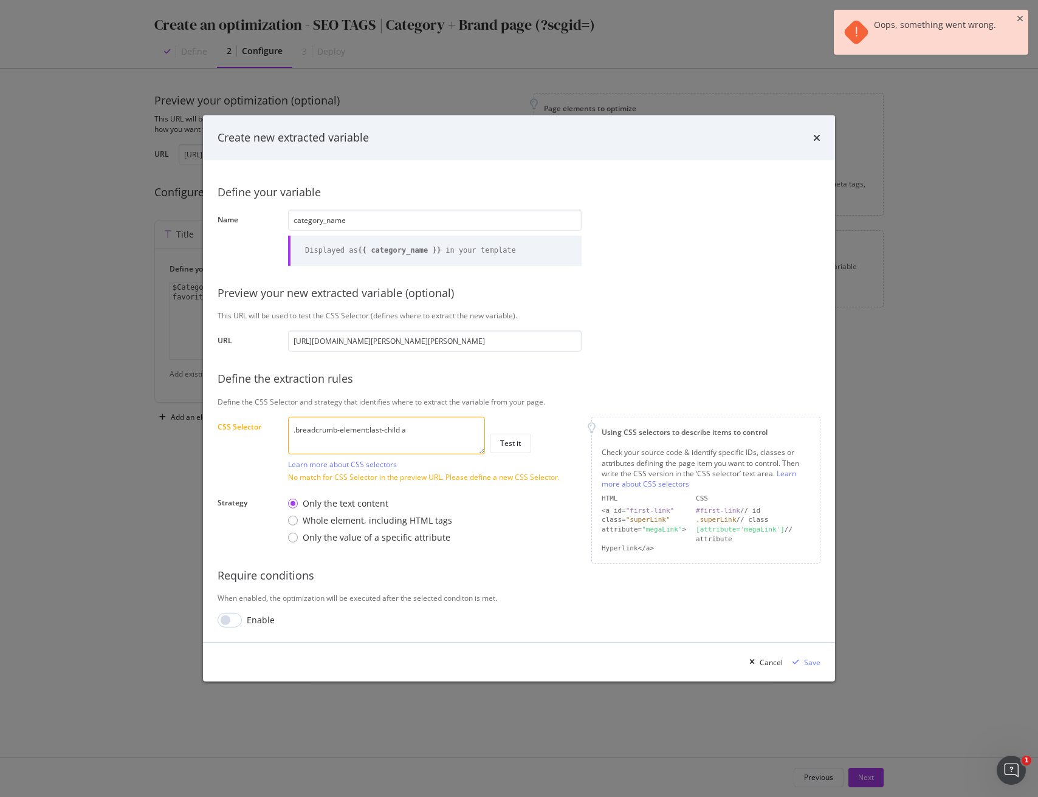
click at [431, 428] on textarea ".breadcrumb-element:last-child a" at bounding box center [386, 436] width 197 height 38
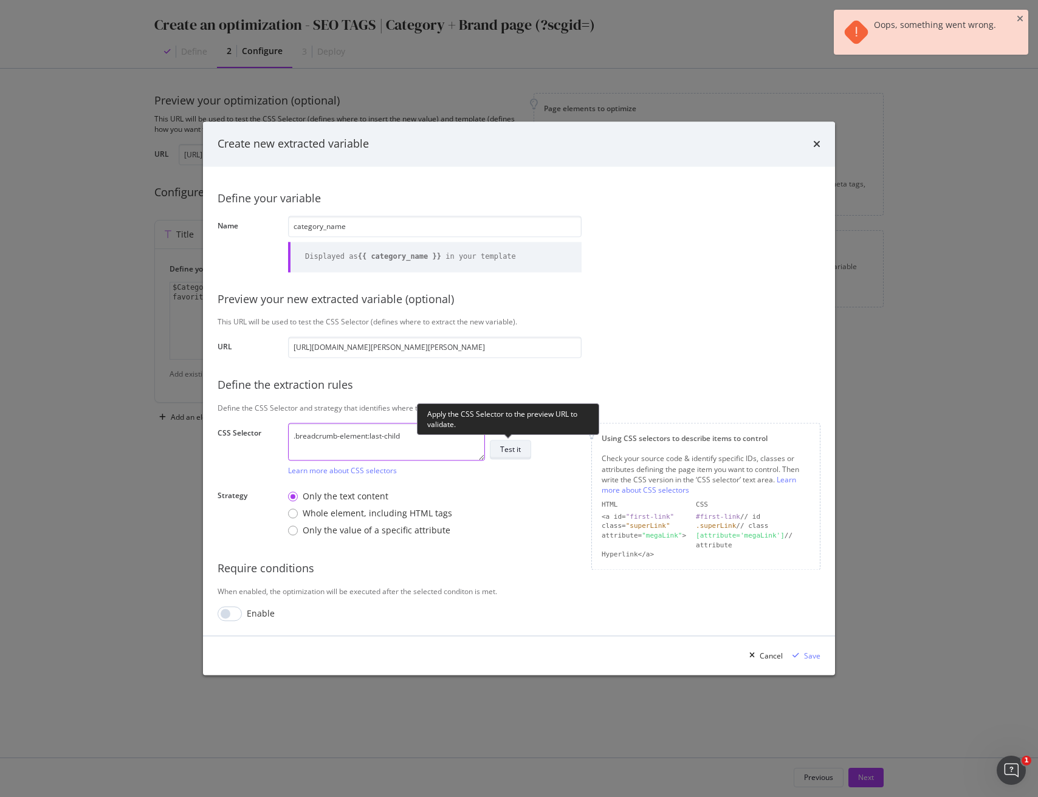
type textarea ".breadcrumb-element:last-child"
click at [518, 450] on div "Test it" at bounding box center [510, 450] width 21 height 10
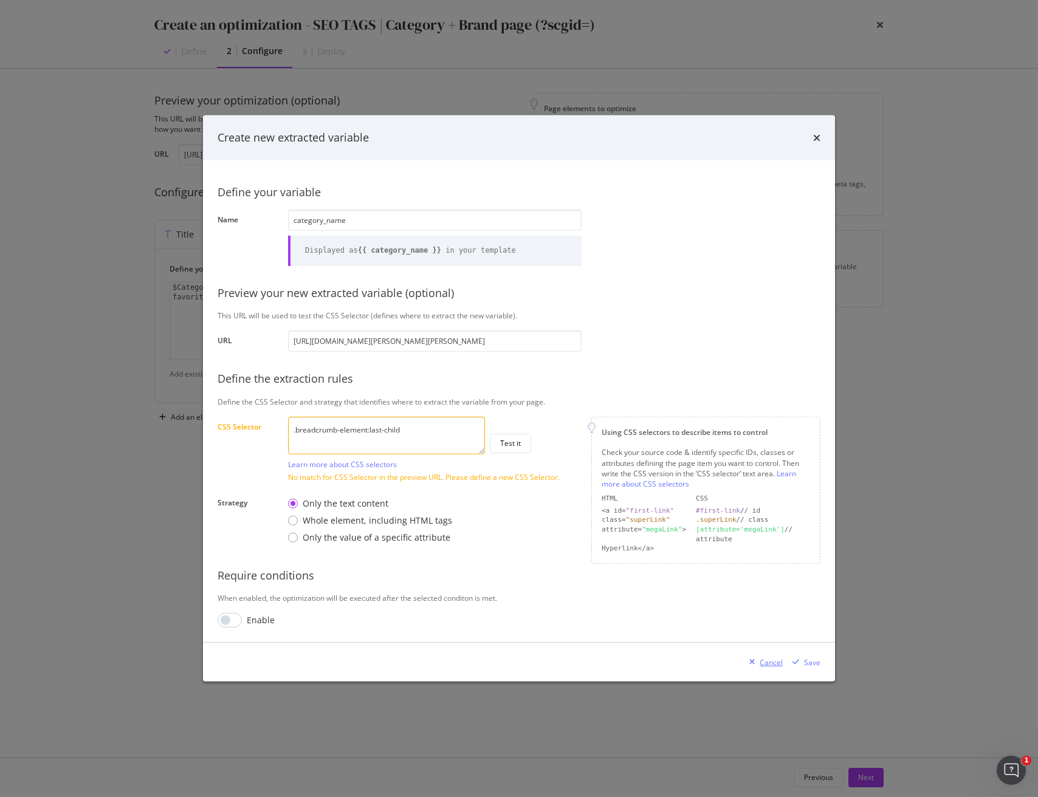
click at [772, 656] on div "Cancel" at bounding box center [763, 662] width 38 height 18
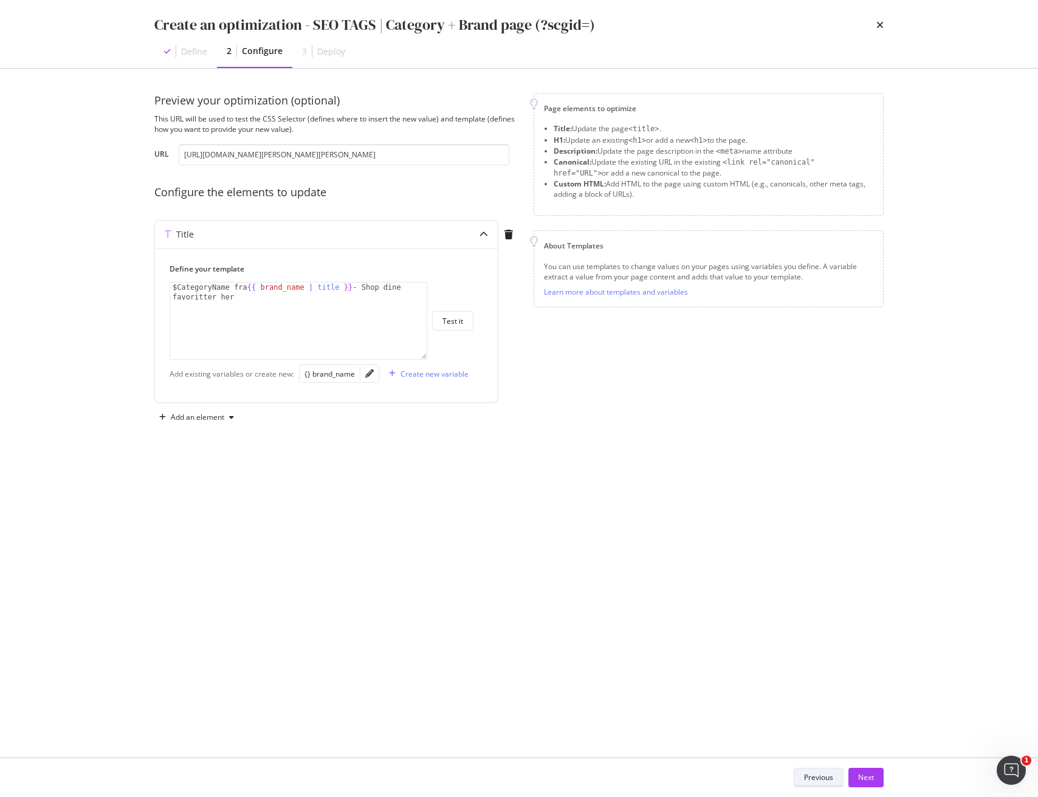
click at [816, 769] on div "Previous" at bounding box center [818, 777] width 29 height 17
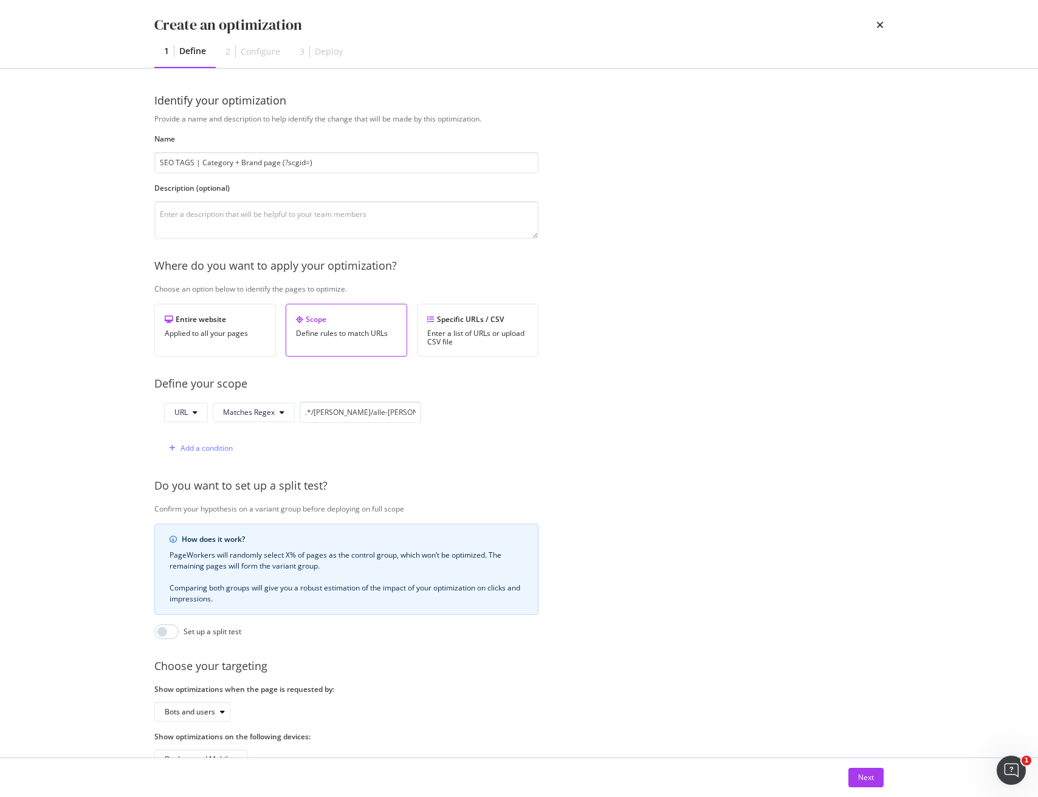
click at [877, 24] on icon "times" at bounding box center [879, 25] width 7 height 10
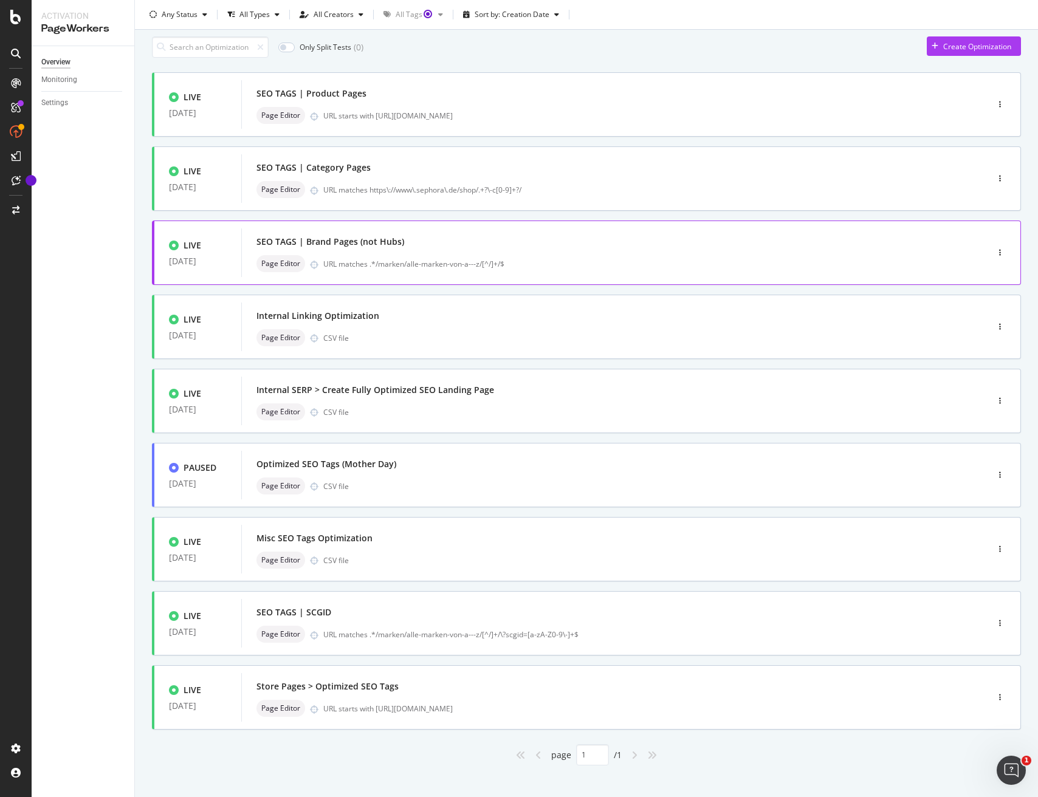
scroll to position [37, 0]
click at [619, 625] on div "SEO TAGS | SCGID Page Editor URL matches .*/marken/alle-marken-von-a---z/[^/]+/…" at bounding box center [595, 624] width 679 height 39
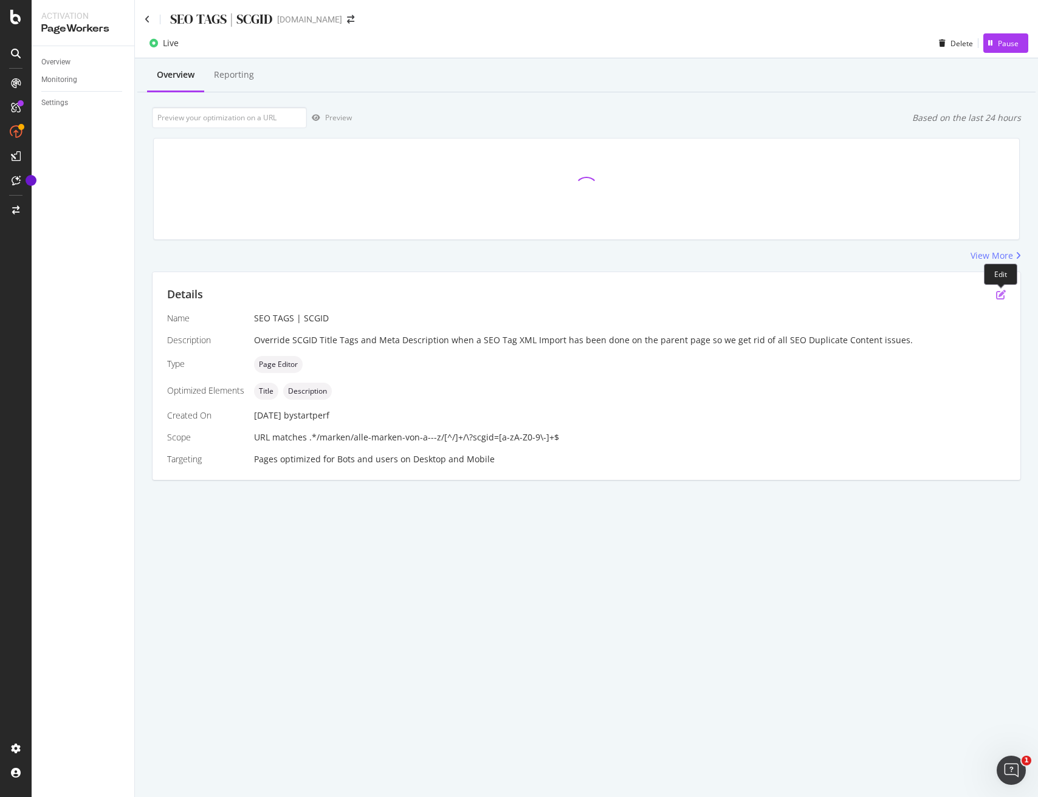
click at [999, 295] on icon "pen-to-square" at bounding box center [1001, 295] width 10 height 10
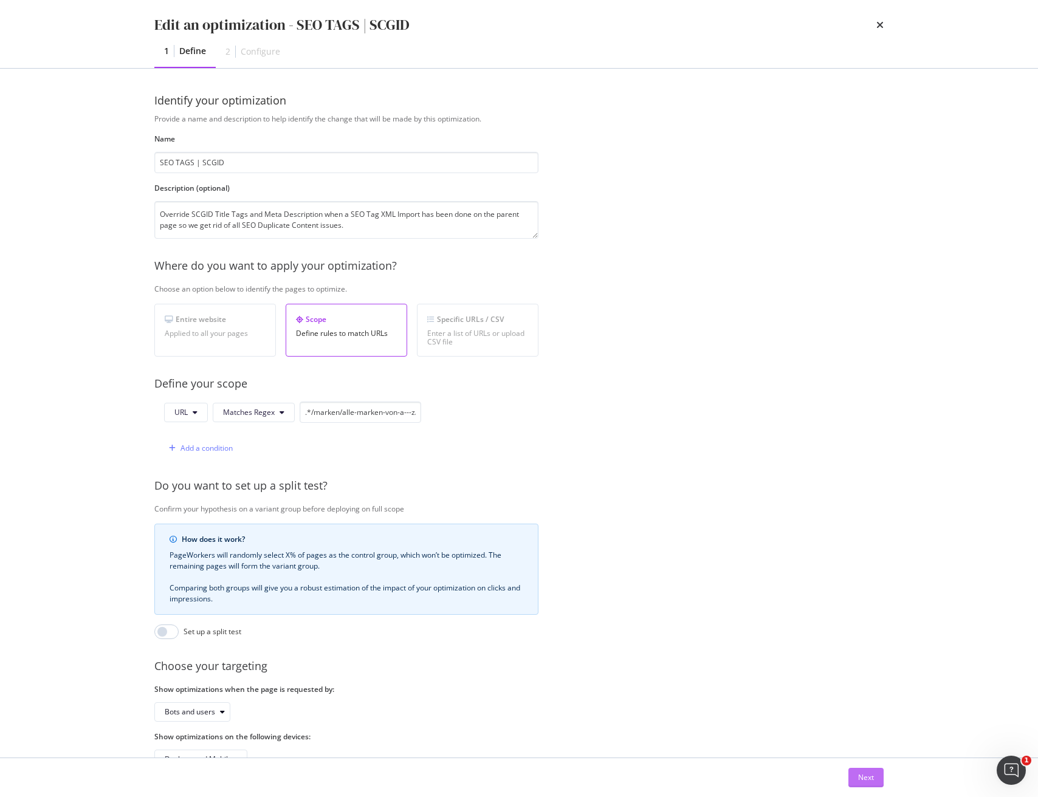
click at [863, 775] on div "Next" at bounding box center [866, 777] width 16 height 10
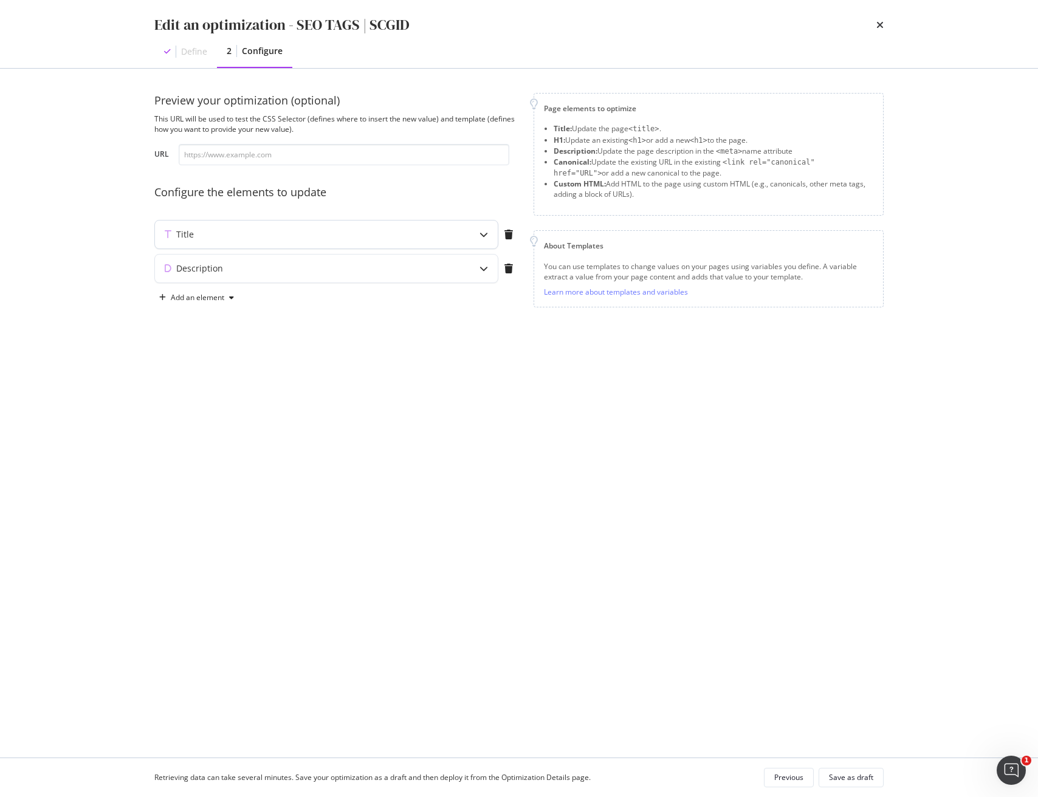
click at [476, 235] on div "modal" at bounding box center [484, 235] width 28 height 28
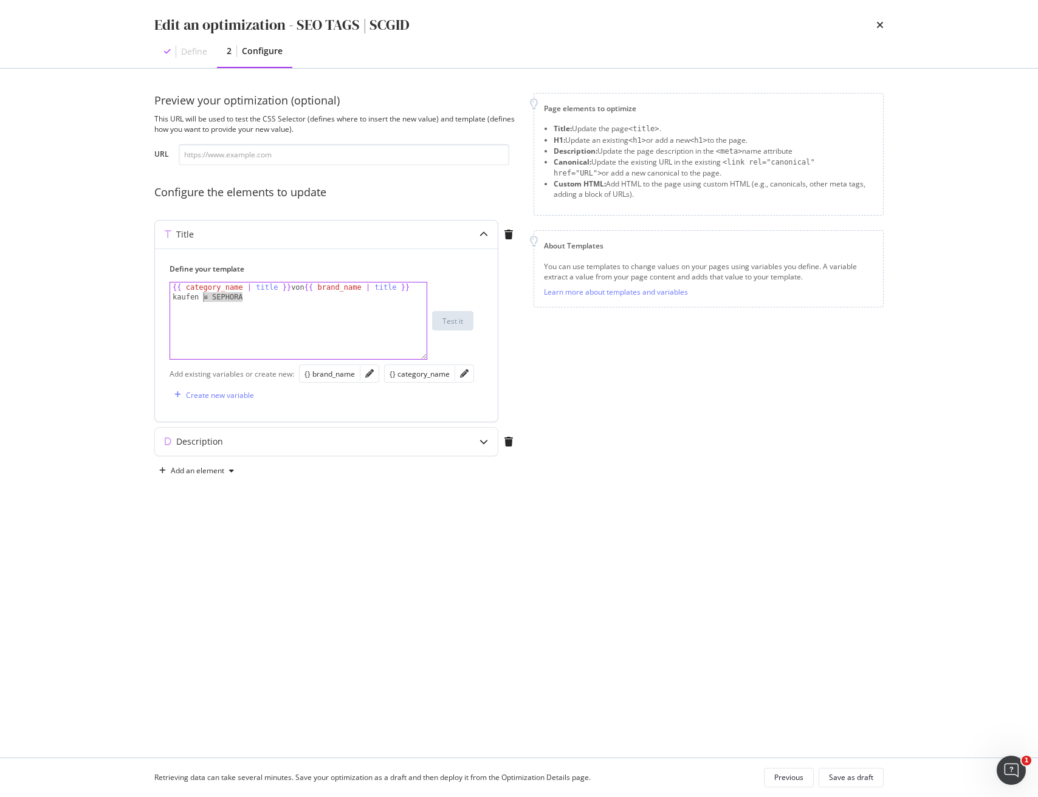
drag, startPoint x: 256, startPoint y: 300, endPoint x: 200, endPoint y: 296, distance: 55.4
click at [200, 296] on div "{{ category_name | title }} von {{ brand_name | title }} kaufen ≡ SEPHORA" at bounding box center [298, 339] width 256 height 115
type textarea "{{ category_name | title }} von {{ brand_name | title }} kaufen"
click at [481, 447] on div "modal" at bounding box center [484, 442] width 28 height 28
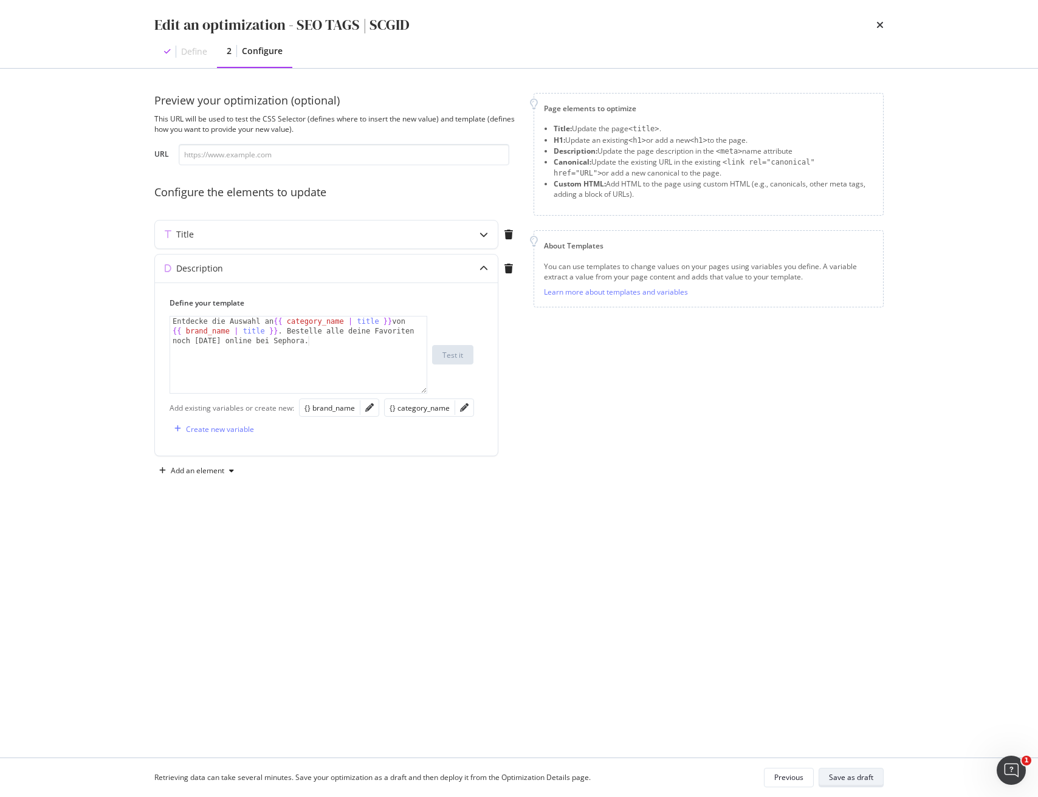
click at [875, 776] on button "Save as draft" at bounding box center [850, 777] width 65 height 19
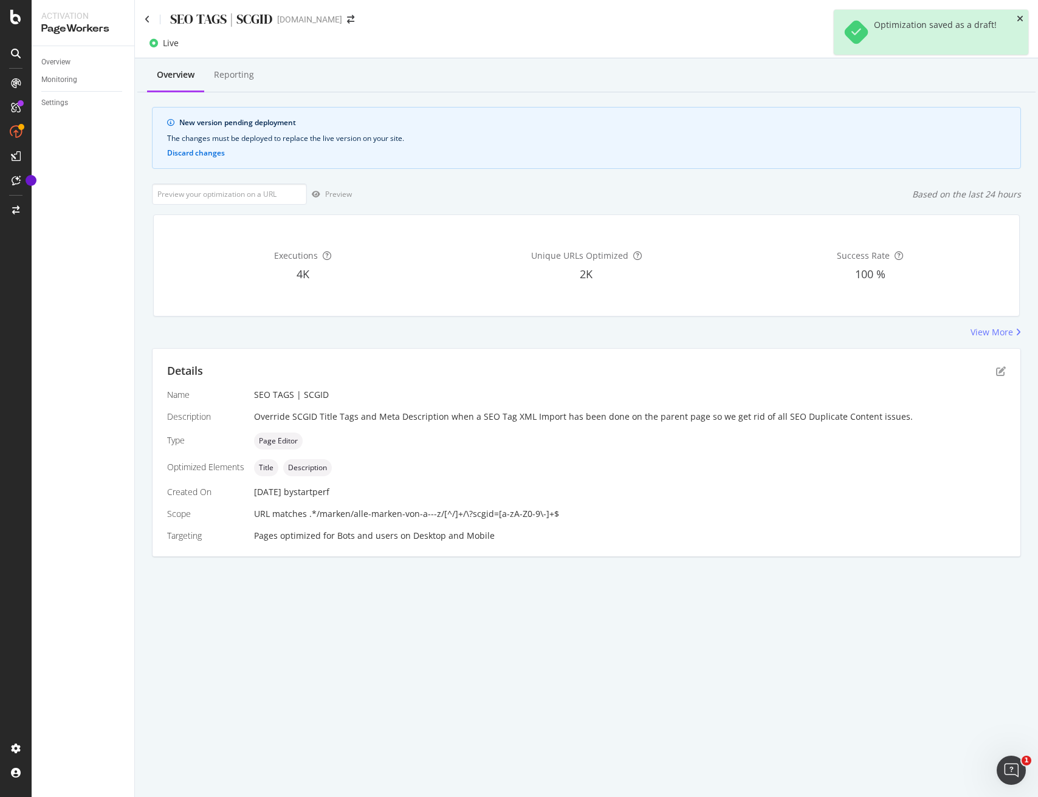
click at [1019, 18] on icon "close toast" at bounding box center [1019, 19] width 7 height 9
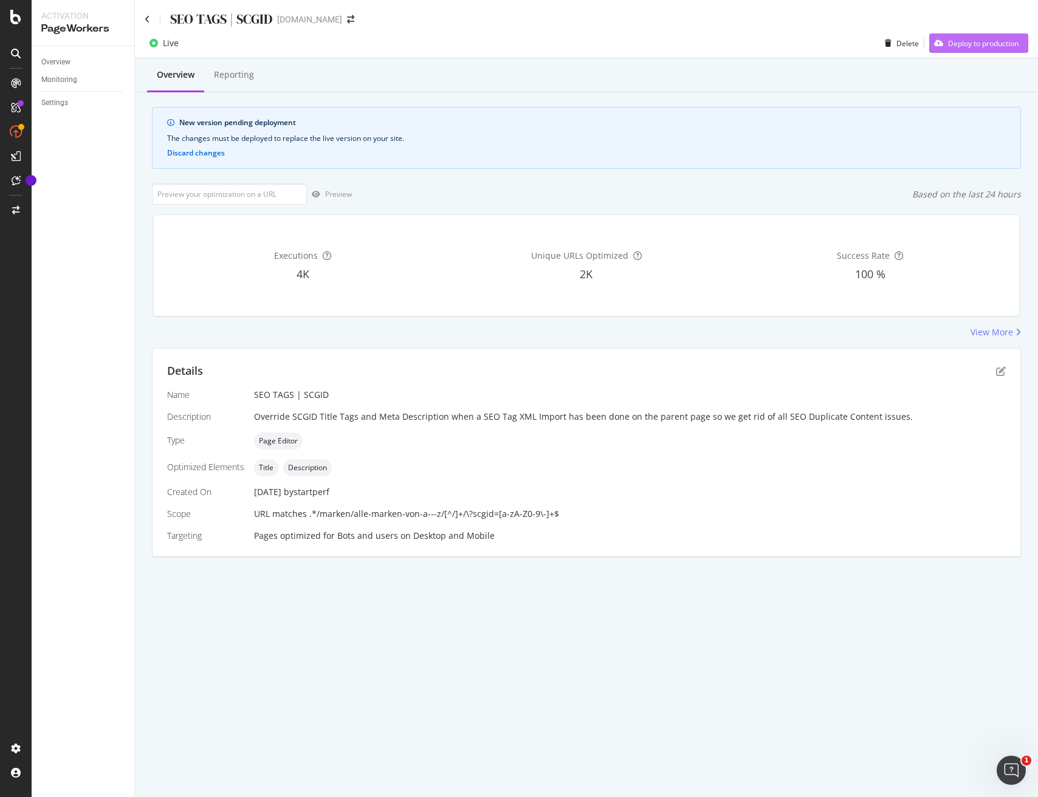
click at [1006, 50] on div "Deploy to production" at bounding box center [973, 43] width 89 height 18
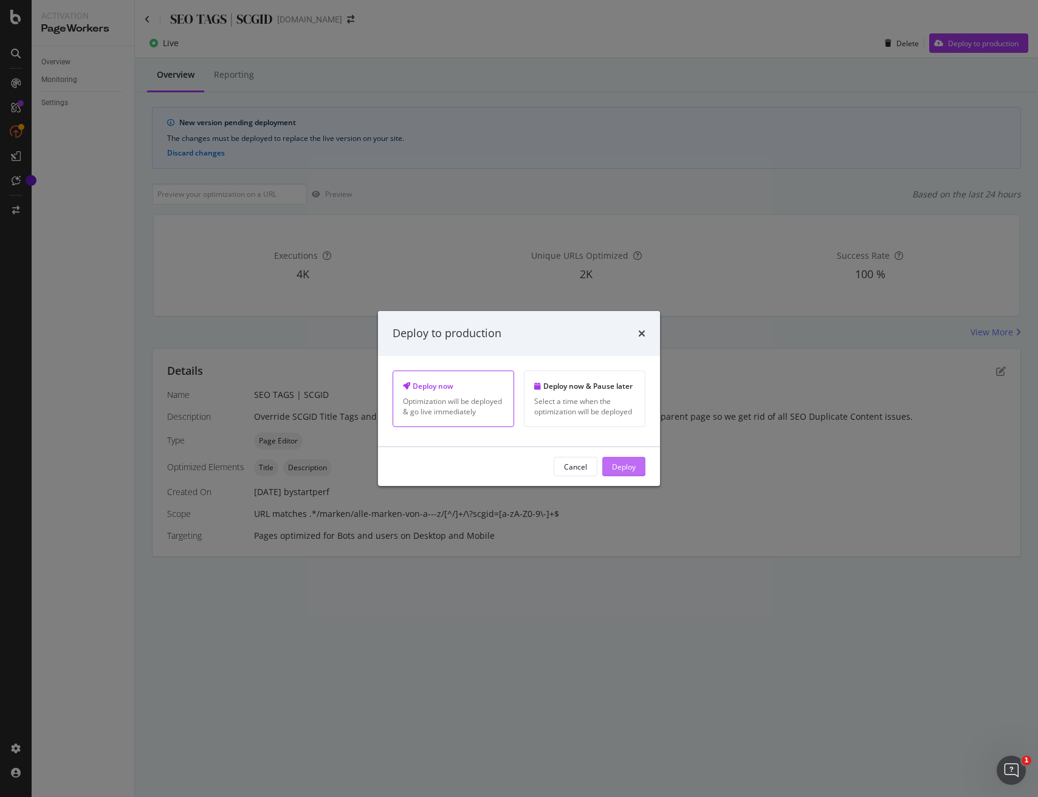
click at [631, 465] on div "Deploy" at bounding box center [624, 466] width 24 height 10
